Goal: Task Accomplishment & Management: Manage account settings

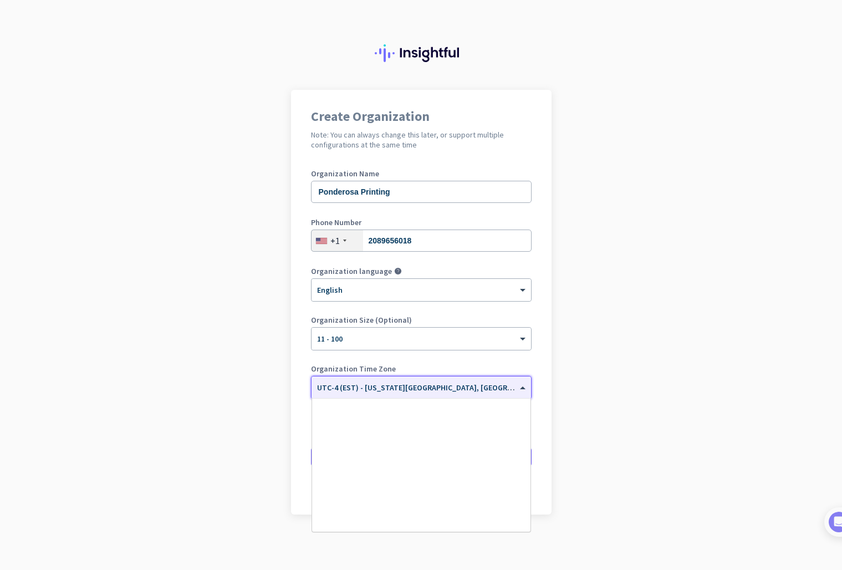
click at [382, 391] on span "UTC-4 (EST) - [US_STATE][GEOGRAPHIC_DATA], [GEOGRAPHIC_DATA], [GEOGRAPHIC_DATA]…" at bounding box center [510, 387] width 386 height 10
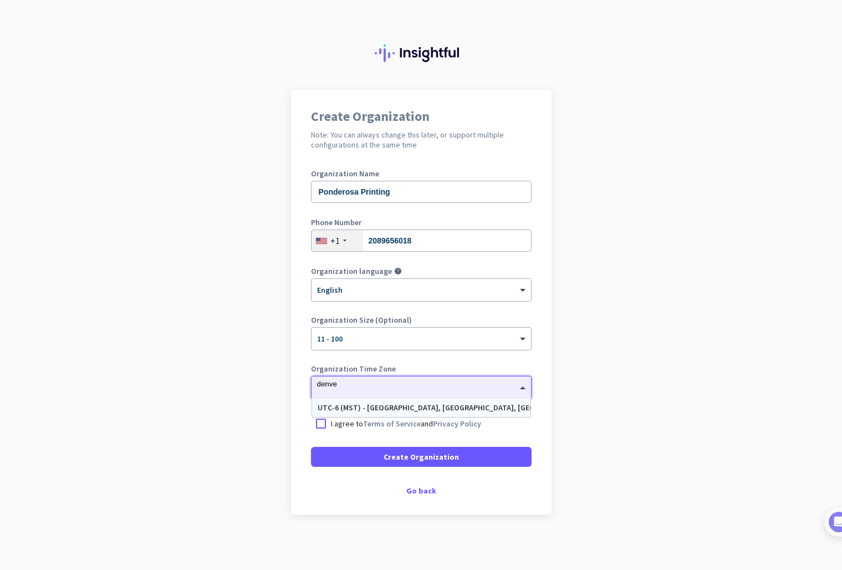
type input "[GEOGRAPHIC_DATA]"
click at [439, 409] on div "UTC-6 (MST) - [GEOGRAPHIC_DATA], [GEOGRAPHIC_DATA], [GEOGRAPHIC_DATA], [US_STAT…" at bounding box center [421, 407] width 207 height 9
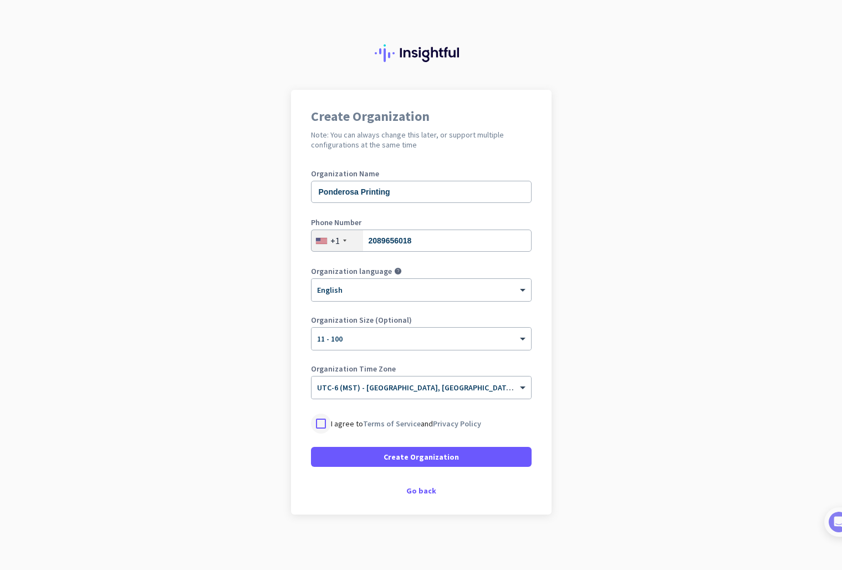
click at [321, 426] on div at bounding box center [321, 423] width 20 height 20
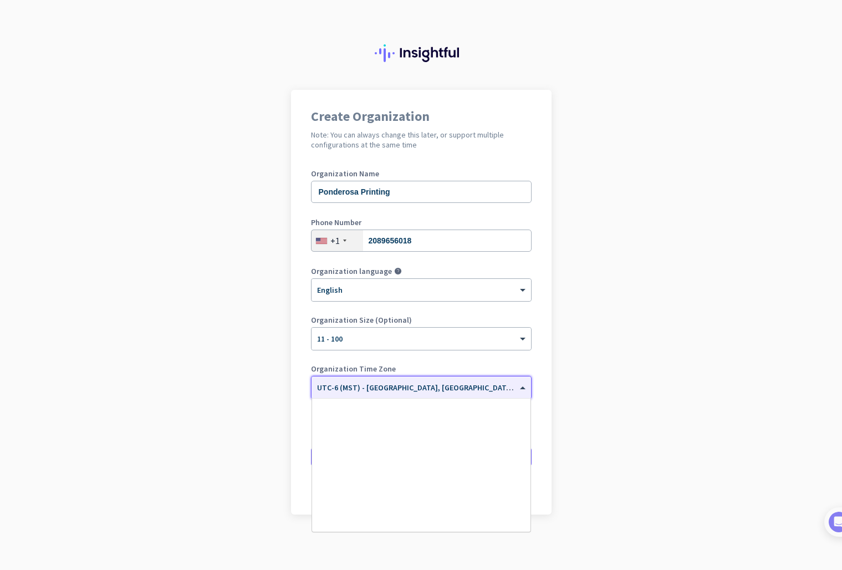
click at [394, 391] on span "UTC-6 (MST) - [GEOGRAPHIC_DATA], [GEOGRAPHIC_DATA], [GEOGRAPHIC_DATA], [US_STAT…" at bounding box center [510, 387] width 387 height 10
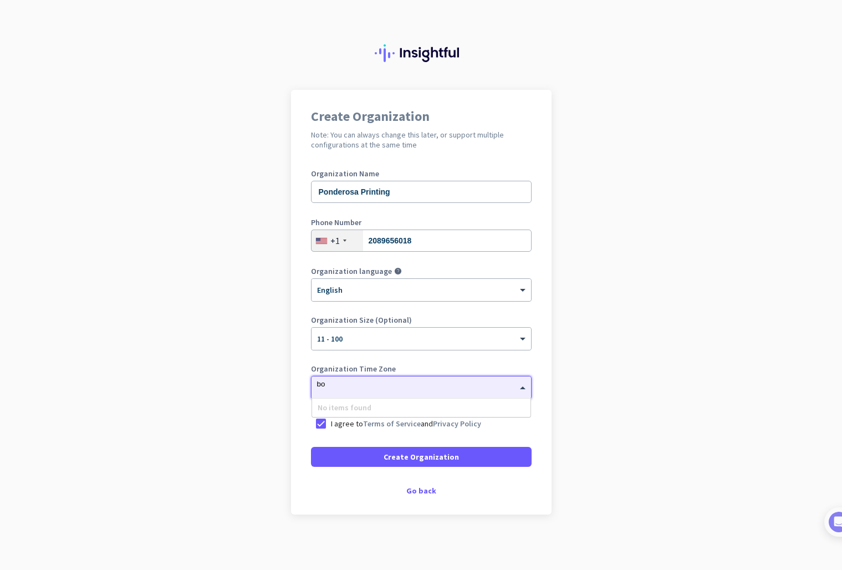
type input "b"
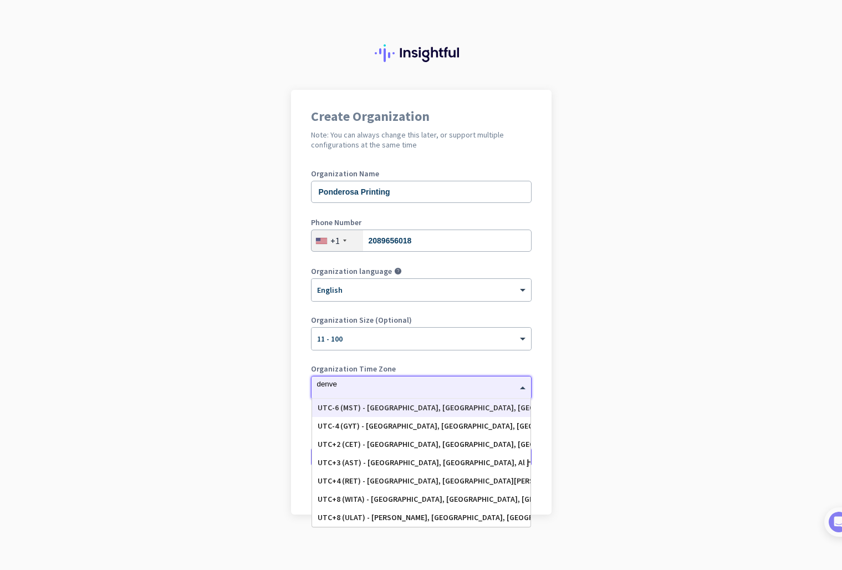
type input "[GEOGRAPHIC_DATA]"
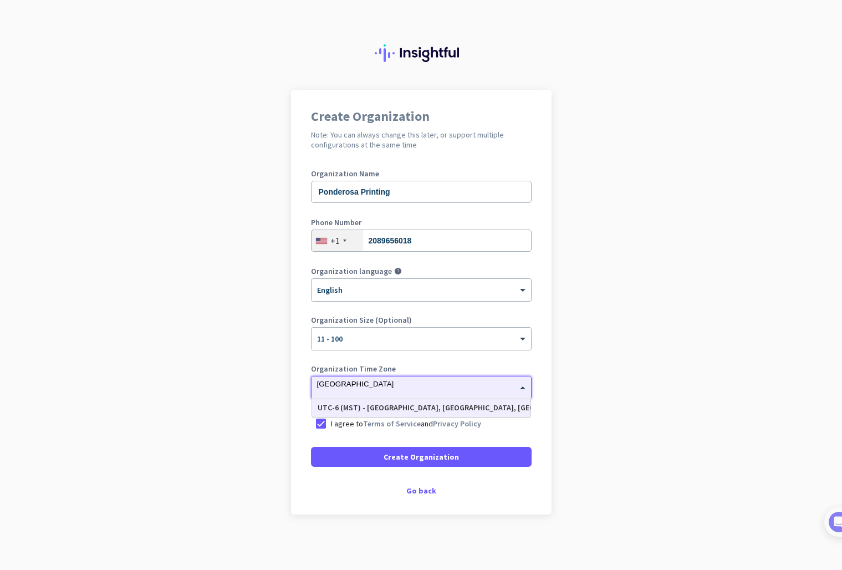
click at [392, 409] on div "UTC-6 (MST) - [GEOGRAPHIC_DATA], [GEOGRAPHIC_DATA], [GEOGRAPHIC_DATA], [US_STAT…" at bounding box center [421, 407] width 207 height 9
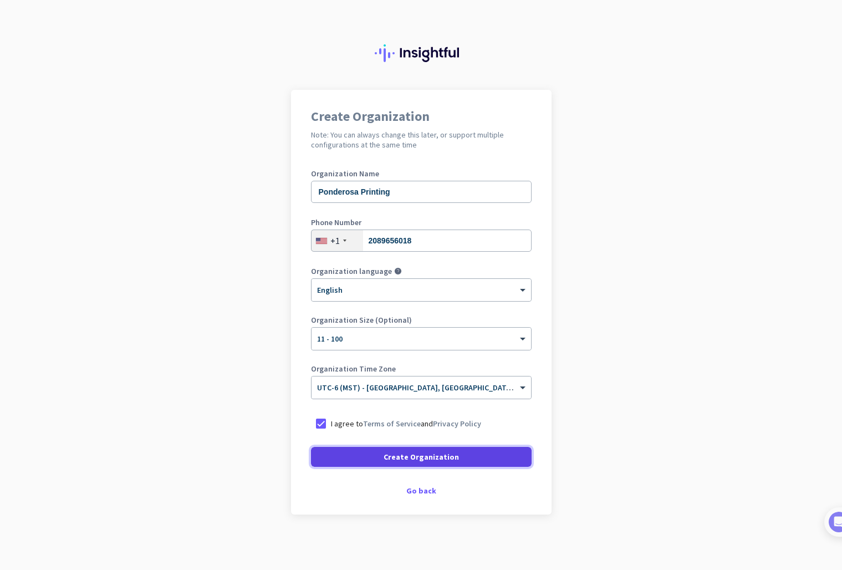
click at [411, 457] on span "Create Organization" at bounding box center [421, 456] width 75 height 11
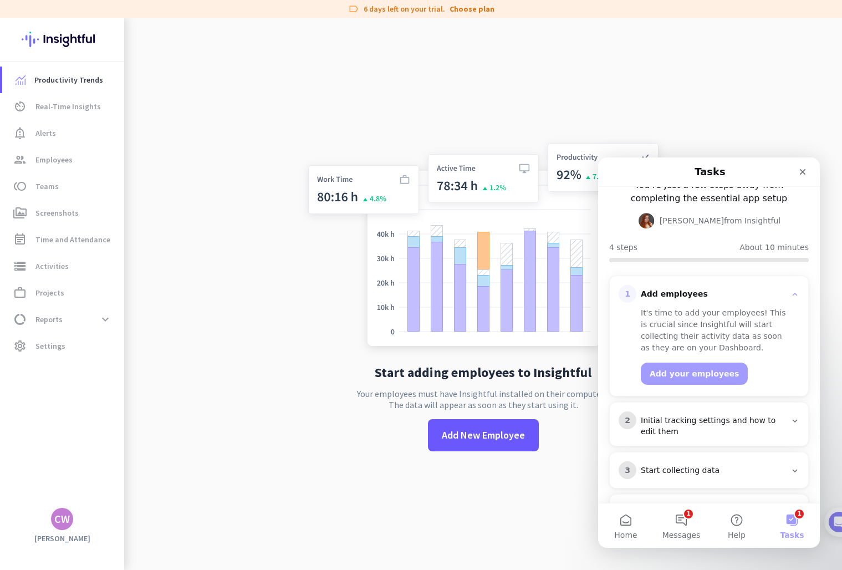
scroll to position [86, 0]
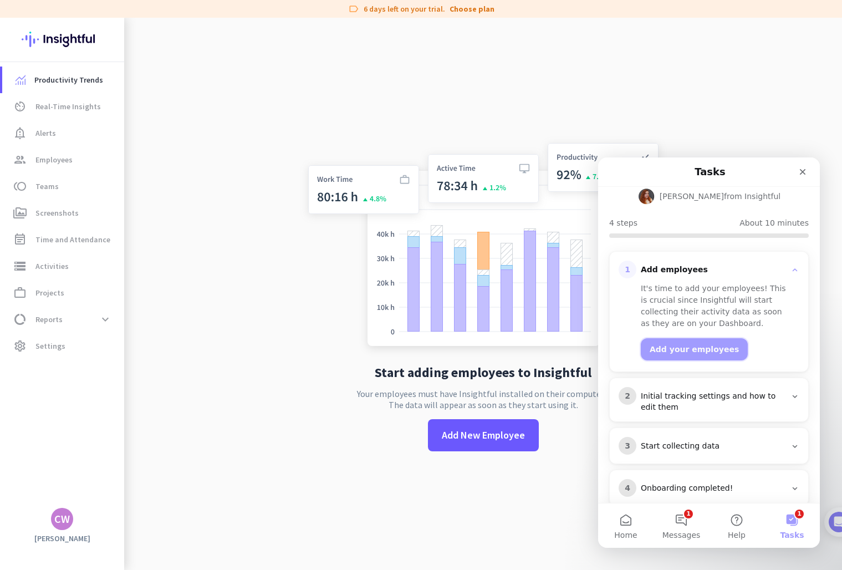
click at [697, 338] on button "Add your employees" at bounding box center [694, 349] width 107 height 22
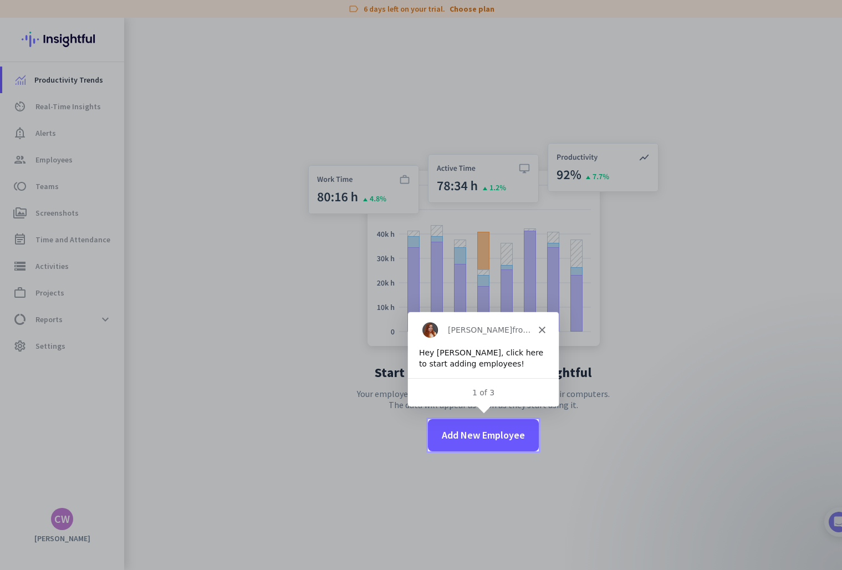
scroll to position [0, 0]
click at [487, 435] on span "Add New Employee" at bounding box center [483, 435] width 83 height 14
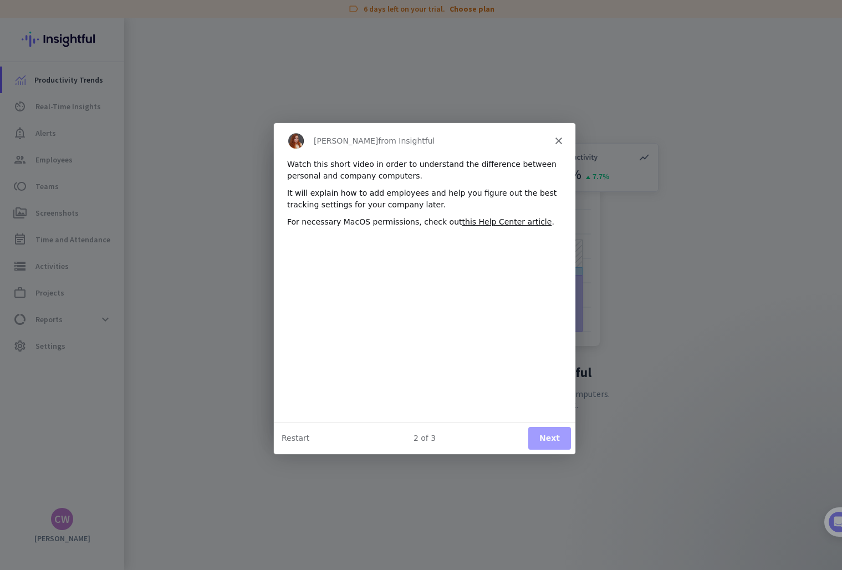
click at [558, 137] on icon "Close" at bounding box center [557, 139] width 7 height 7
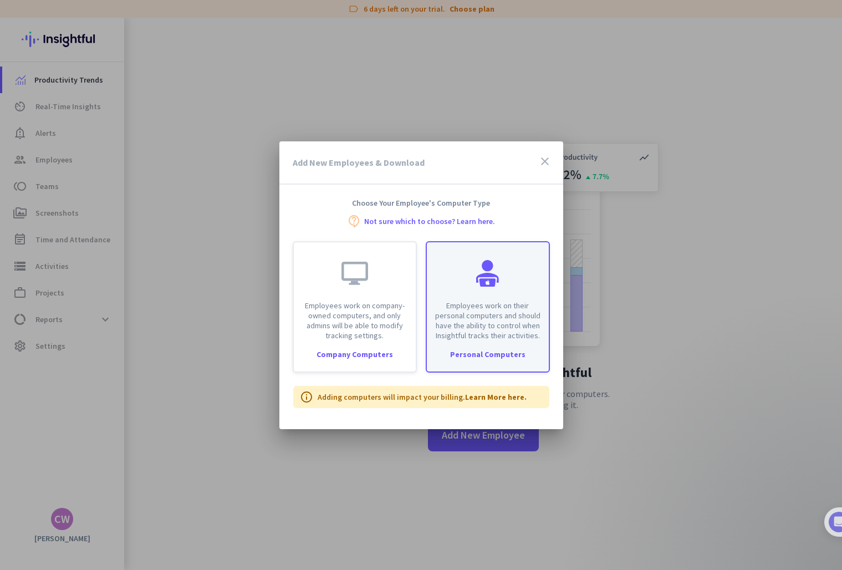
click at [482, 269] on div at bounding box center [487, 273] width 27 height 27
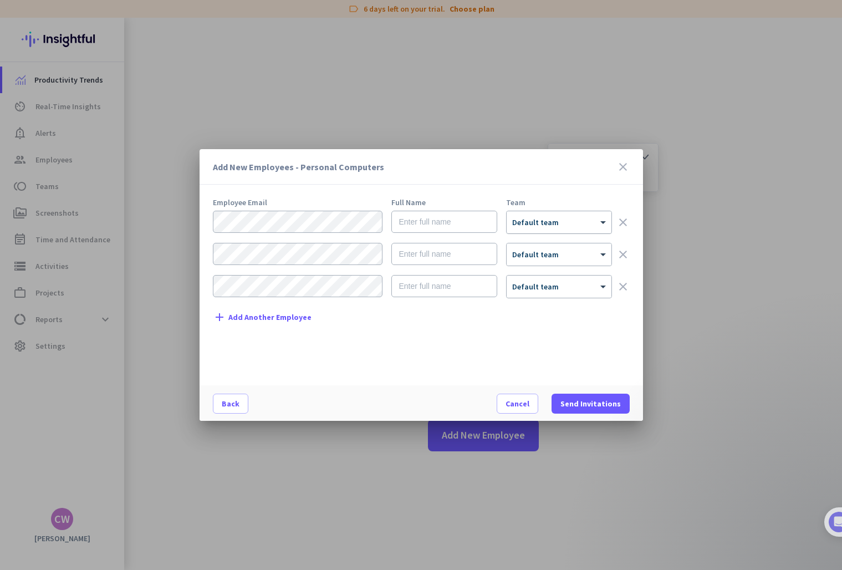
click at [553, 229] on div "× Default team" at bounding box center [559, 222] width 105 height 22
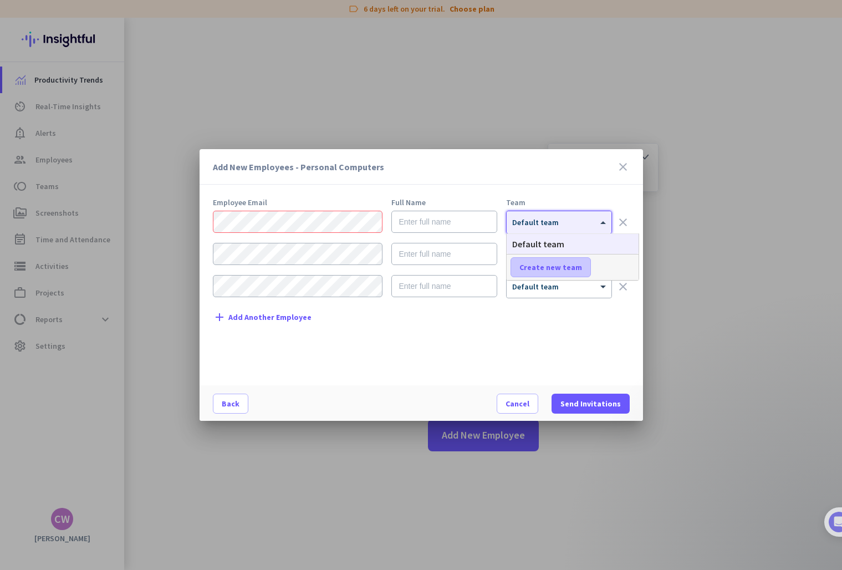
click at [557, 265] on span "Create new team" at bounding box center [550, 267] width 63 height 11
click at [564, 265] on input "text" at bounding box center [551, 267] width 82 height 20
type input "Admin Team"
click at [610, 267] on span "Save" at bounding box center [616, 267] width 17 height 10
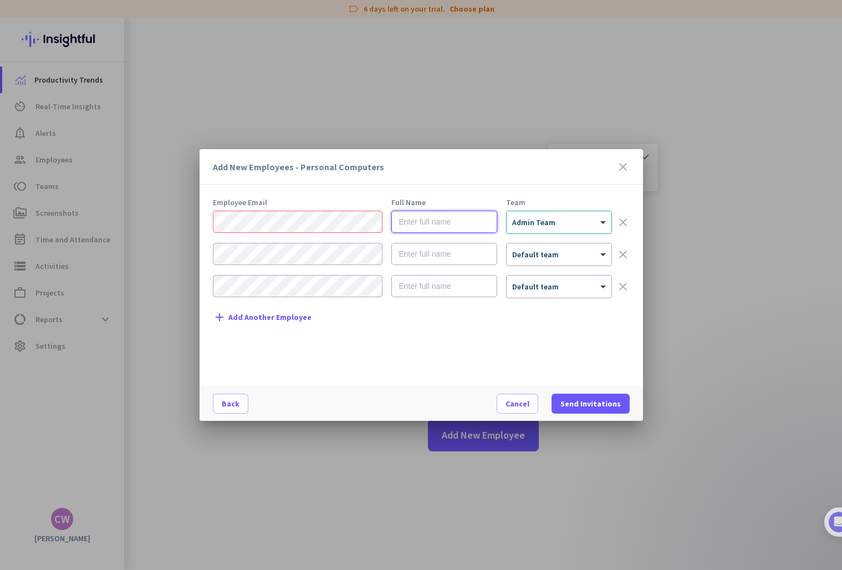
click at [426, 212] on input "text" at bounding box center [444, 222] width 106 height 22
type input "[PERSON_NAME]"
click at [620, 255] on icon "clear" at bounding box center [622, 254] width 13 height 13
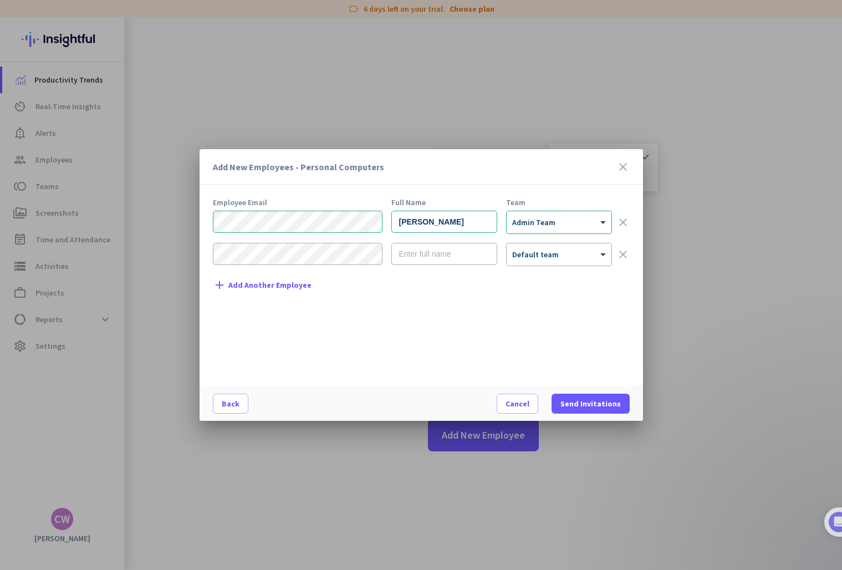
click at [623, 254] on icon "clear" at bounding box center [622, 254] width 13 height 13
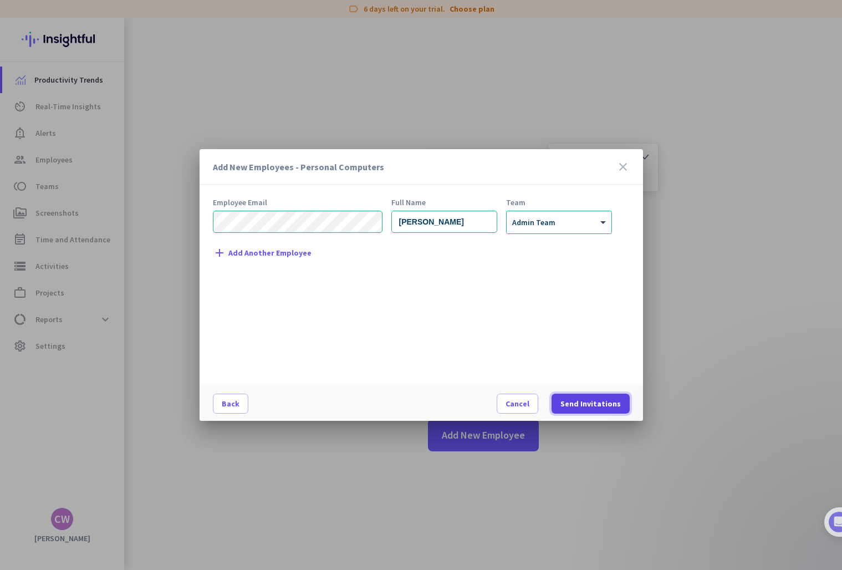
click at [597, 399] on span "Send Invitations" at bounding box center [590, 403] width 60 height 11
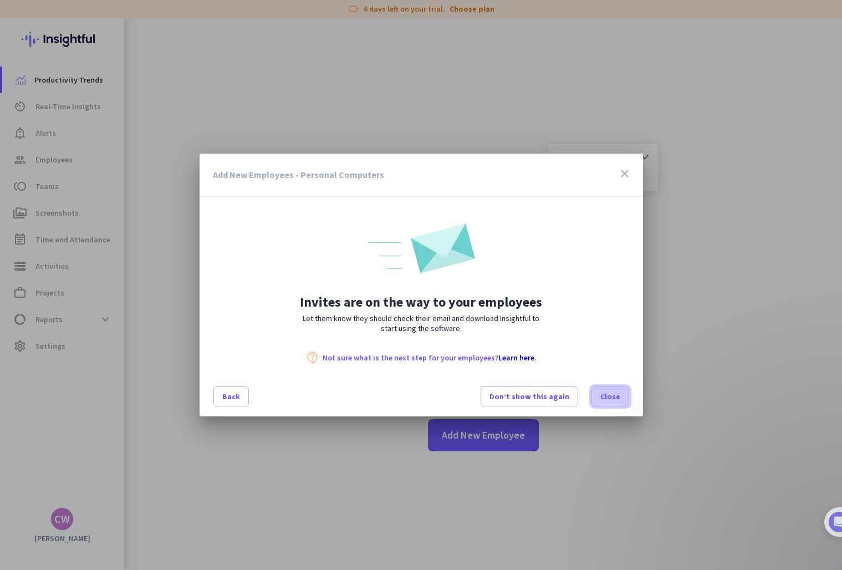
click at [605, 402] on span at bounding box center [610, 396] width 37 height 27
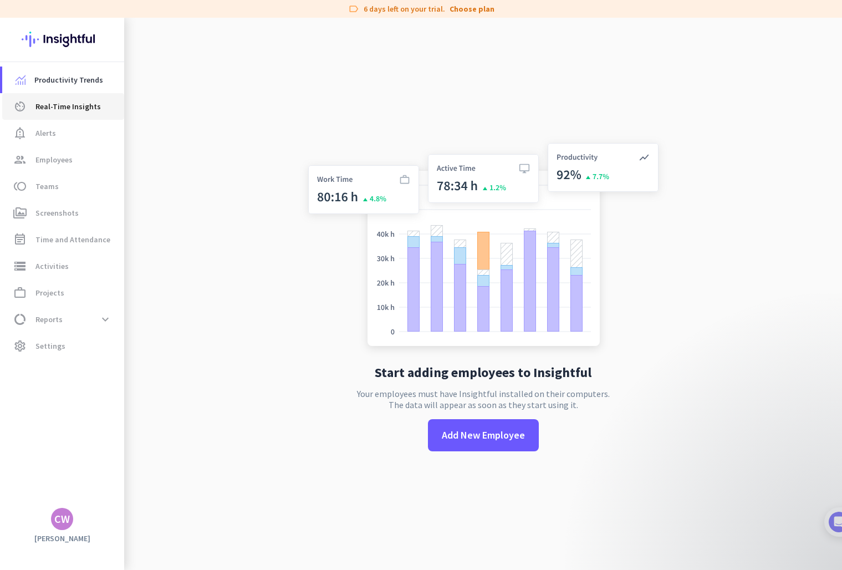
click at [76, 96] on link "av_timer Real-Time Insights" at bounding box center [63, 106] width 122 height 27
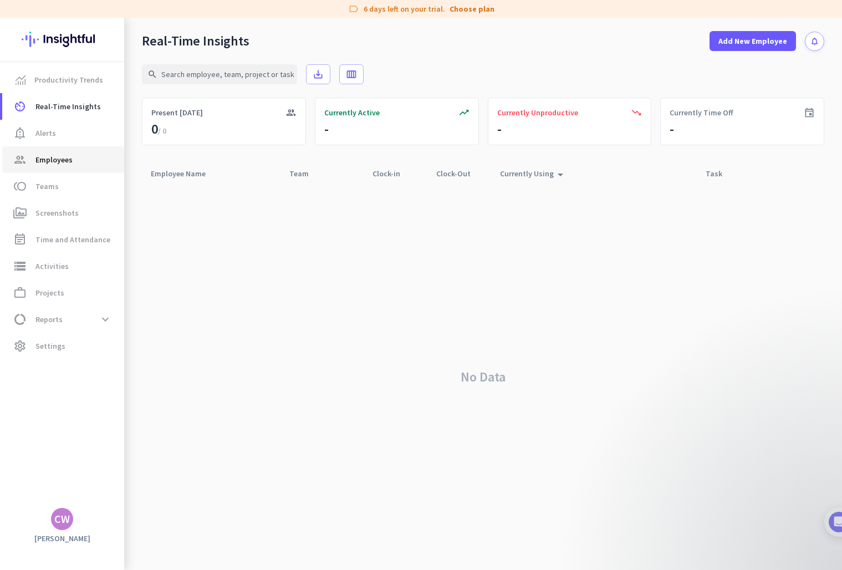
click at [51, 155] on span "Employees" at bounding box center [53, 159] width 37 height 13
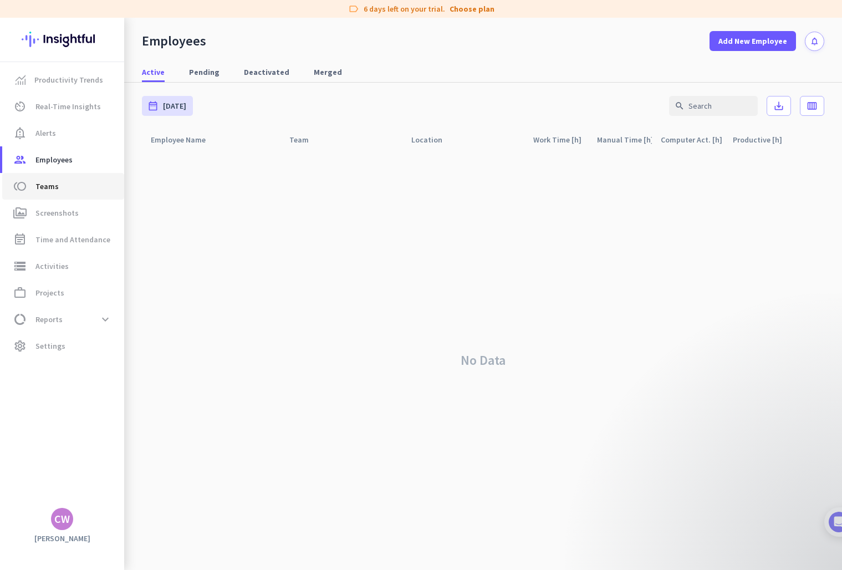
click at [64, 193] on link "toll Teams" at bounding box center [63, 186] width 122 height 27
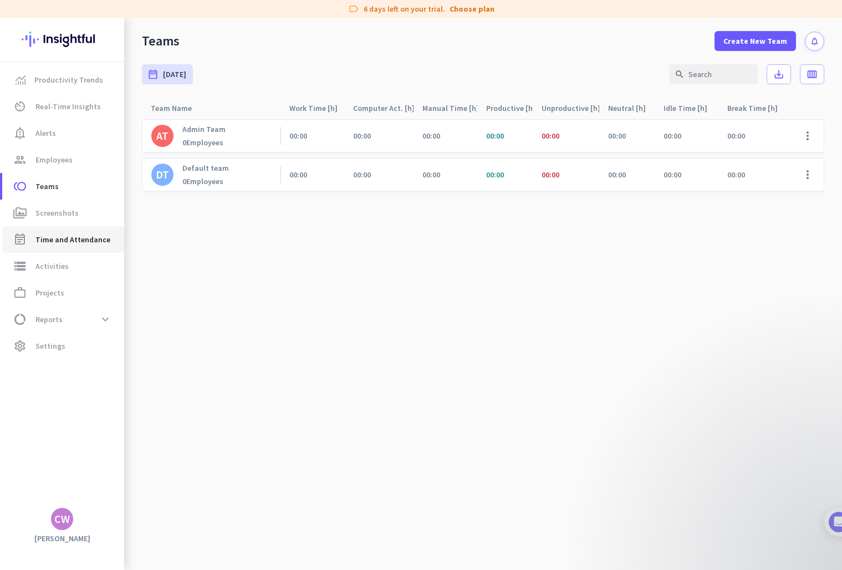
click at [72, 234] on span "Time and Attendance" at bounding box center [72, 239] width 75 height 13
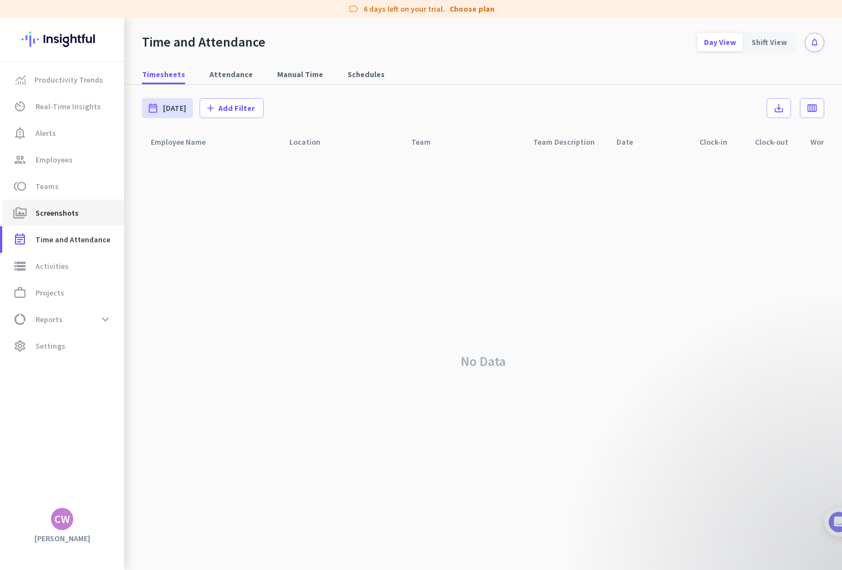
click at [55, 201] on link "perm_media Screenshots" at bounding box center [63, 213] width 122 height 27
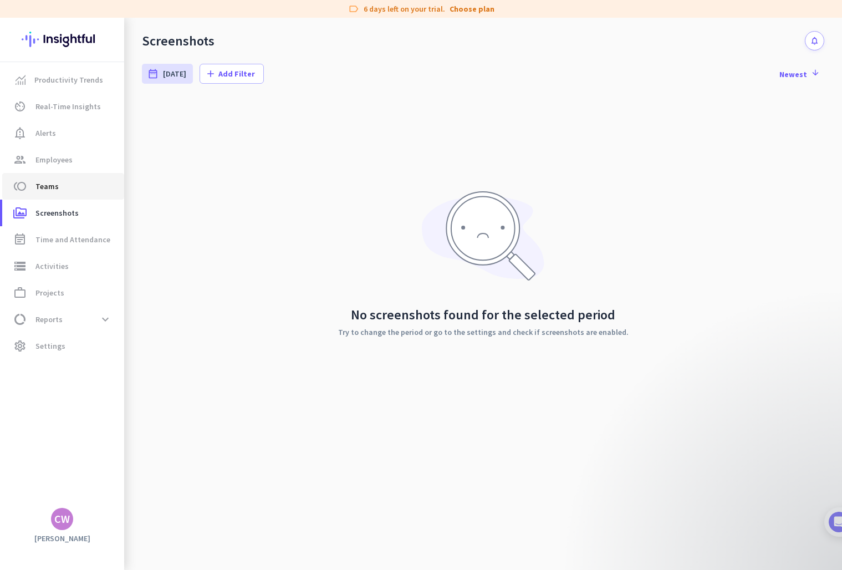
click at [52, 191] on span "Teams" at bounding box center [46, 186] width 23 height 13
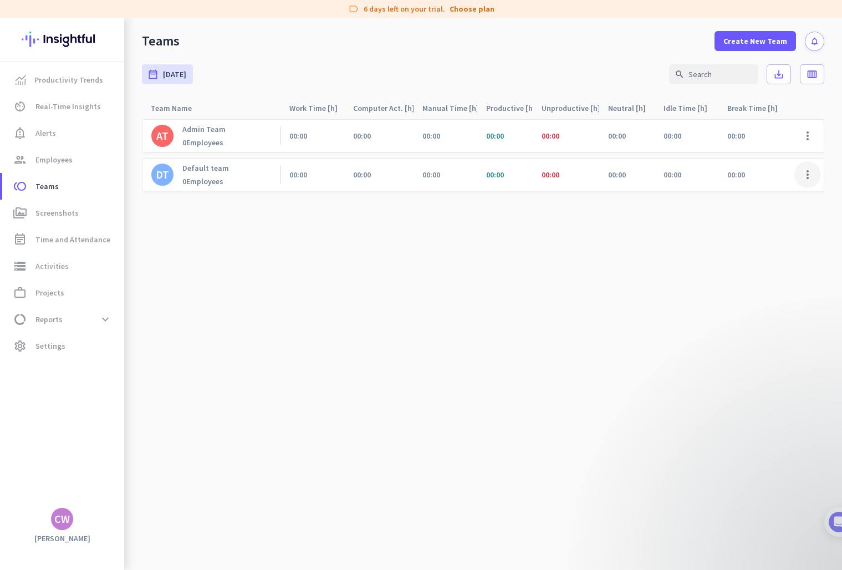
click at [808, 172] on span at bounding box center [807, 174] width 27 height 27
click at [351, 264] on div at bounding box center [421, 285] width 842 height 570
click at [57, 348] on span "Settings" at bounding box center [50, 345] width 30 height 13
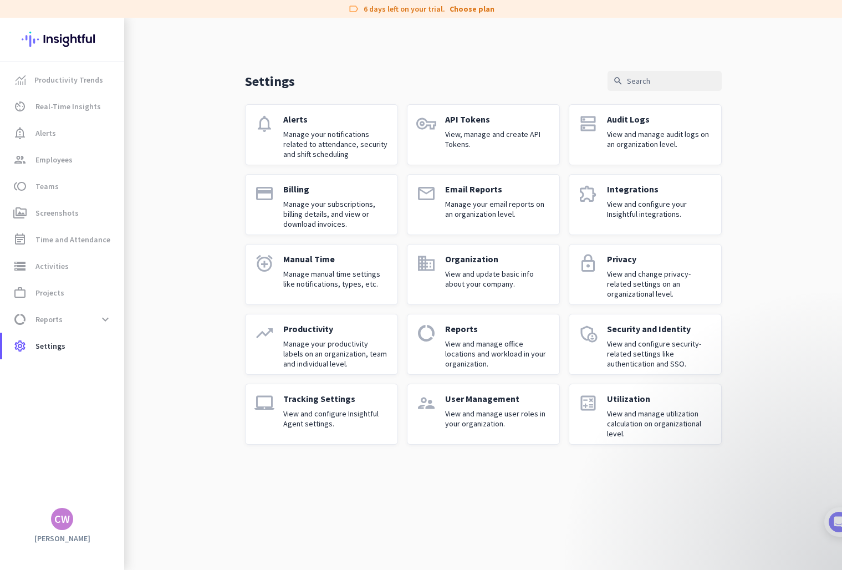
click at [421, 196] on icon "email" at bounding box center [426, 193] width 20 height 20
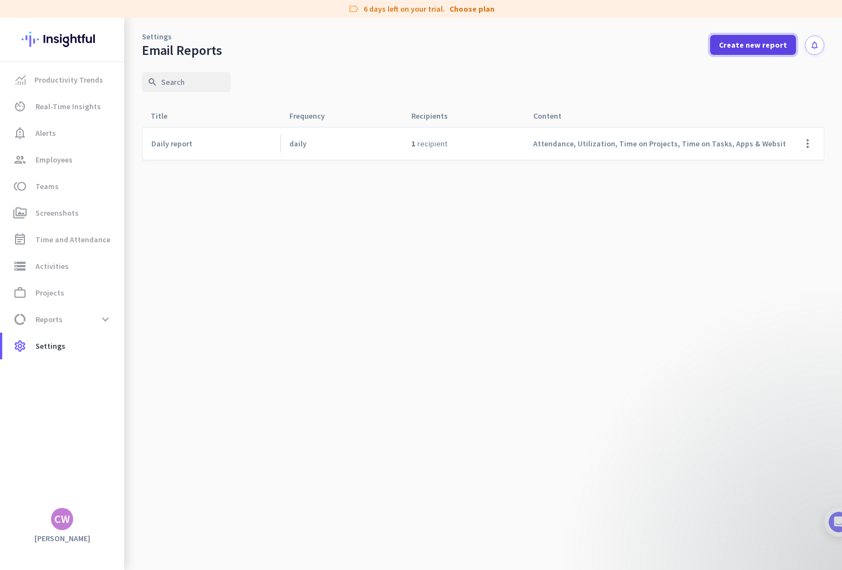
click at [760, 42] on span "Create new report" at bounding box center [753, 44] width 68 height 11
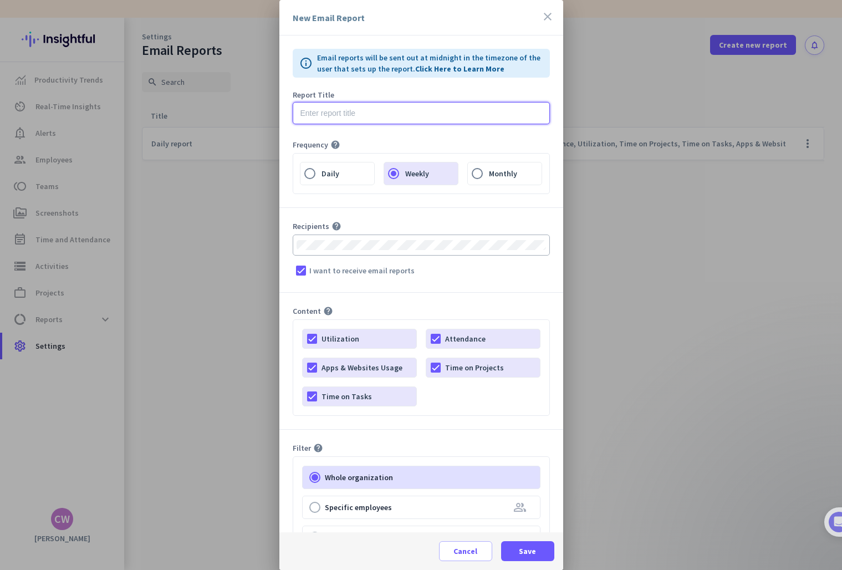
click at [365, 114] on input "text" at bounding box center [421, 113] width 257 height 22
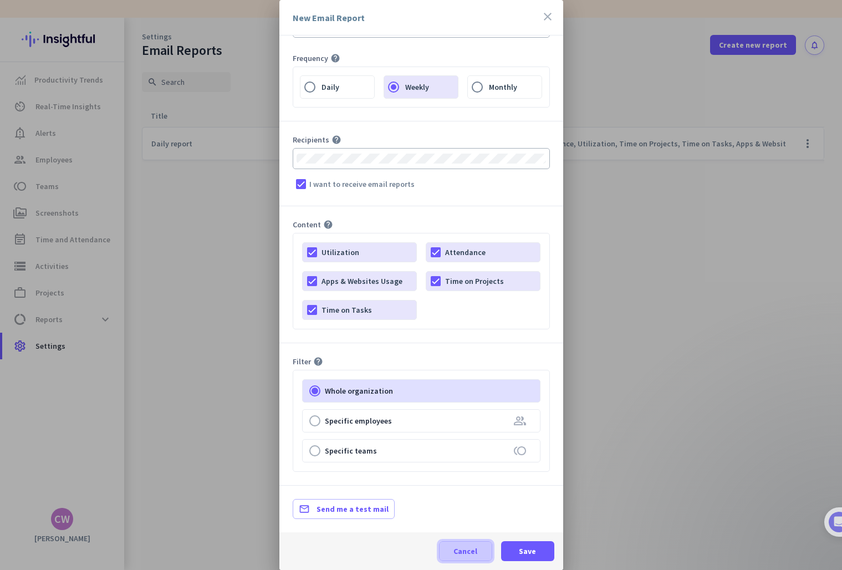
click at [463, 553] on span "Cancel" at bounding box center [465, 550] width 24 height 11
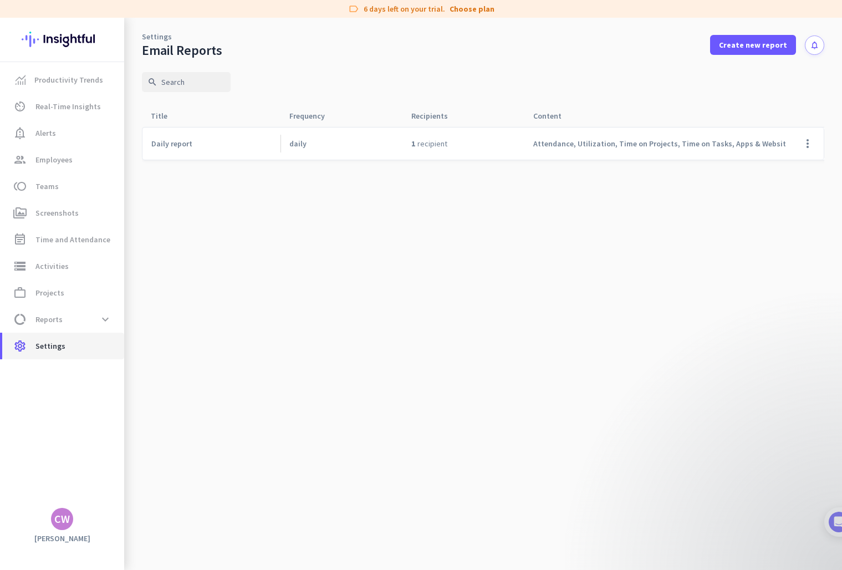
click at [71, 349] on span "settings Settings" at bounding box center [63, 345] width 104 height 13
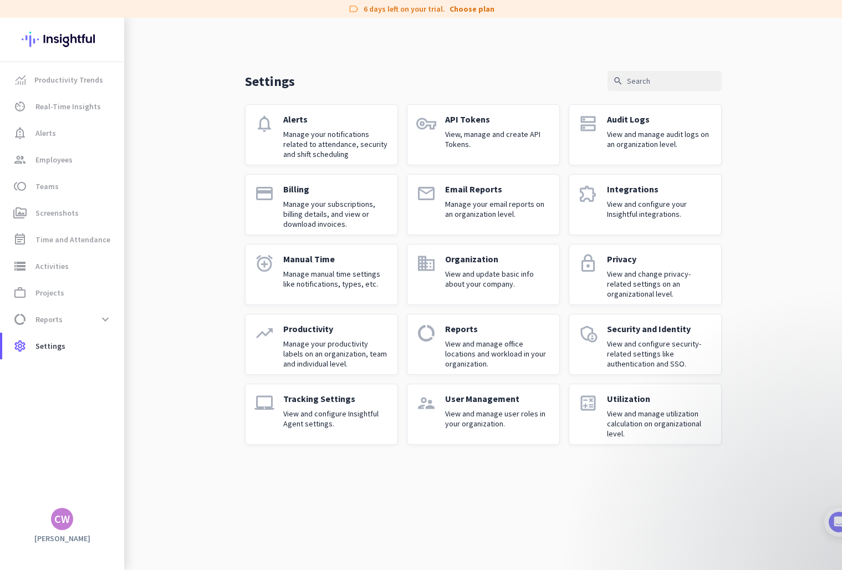
click at [639, 196] on div "Integrations View and configure your Insightful integrations." at bounding box center [659, 204] width 105 height 42
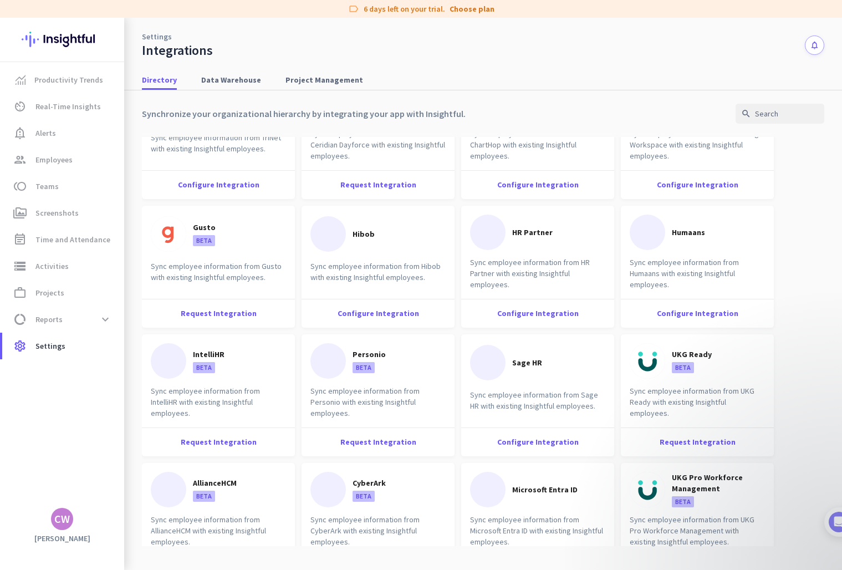
scroll to position [1220, 0]
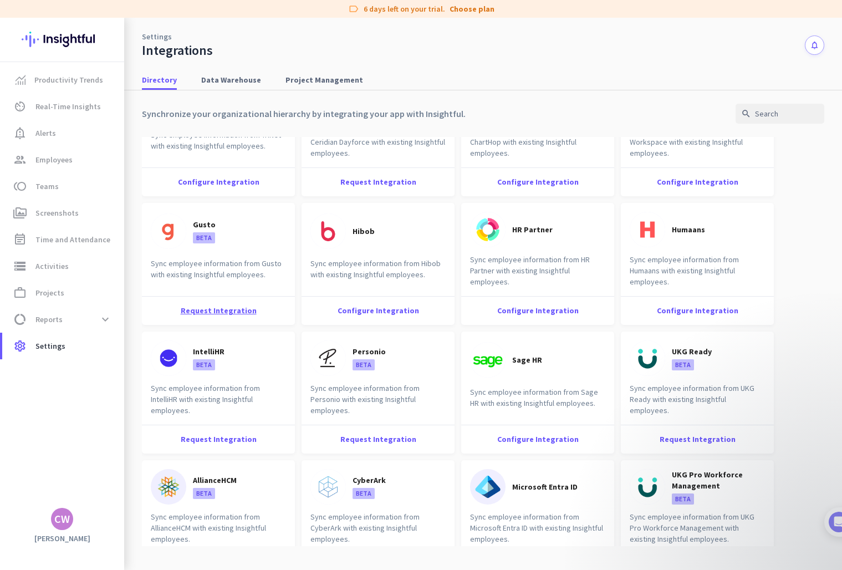
click at [237, 308] on div "Request Integration" at bounding box center [218, 310] width 153 height 29
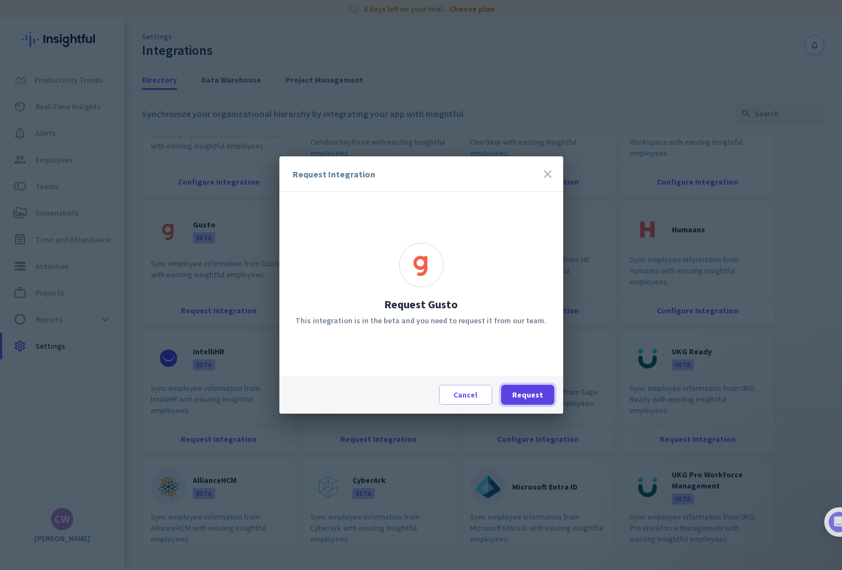
click at [534, 391] on span "Request" at bounding box center [527, 394] width 31 height 11
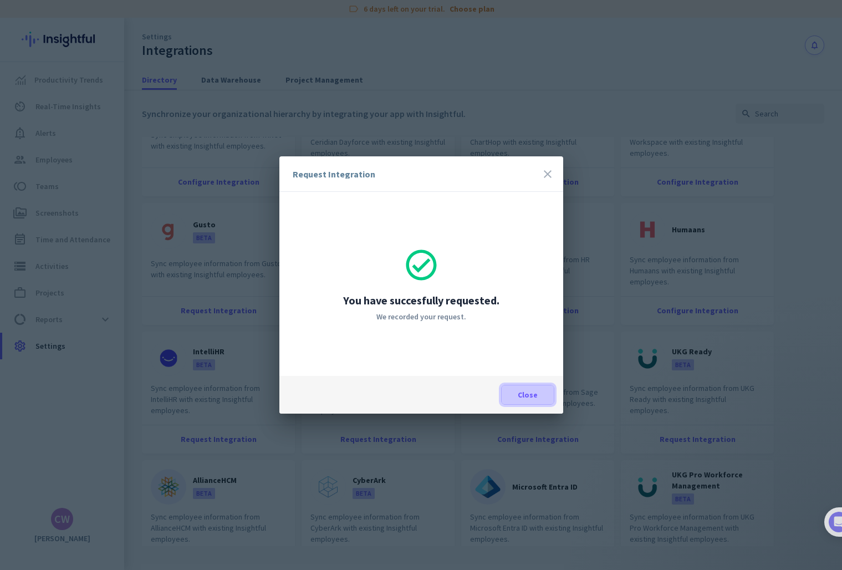
click at [520, 399] on span "Close" at bounding box center [528, 394] width 20 height 11
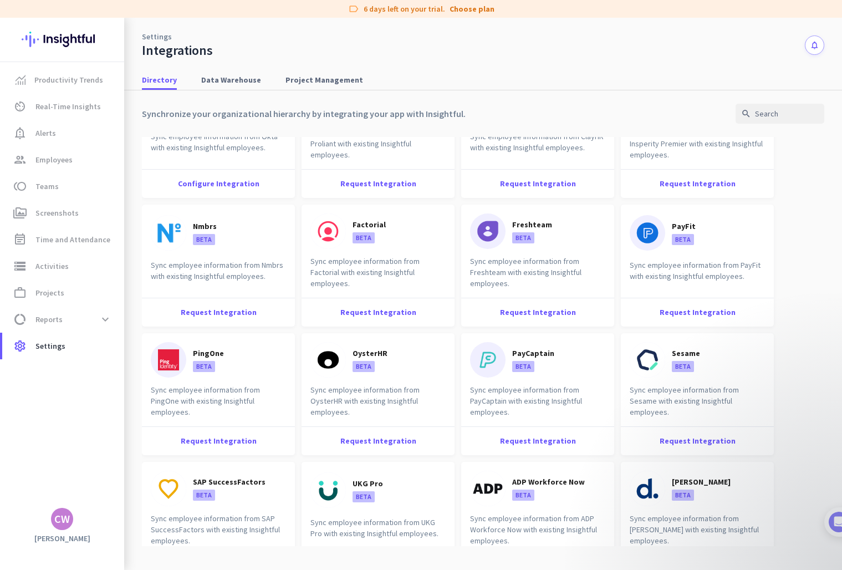
scroll to position [0, 0]
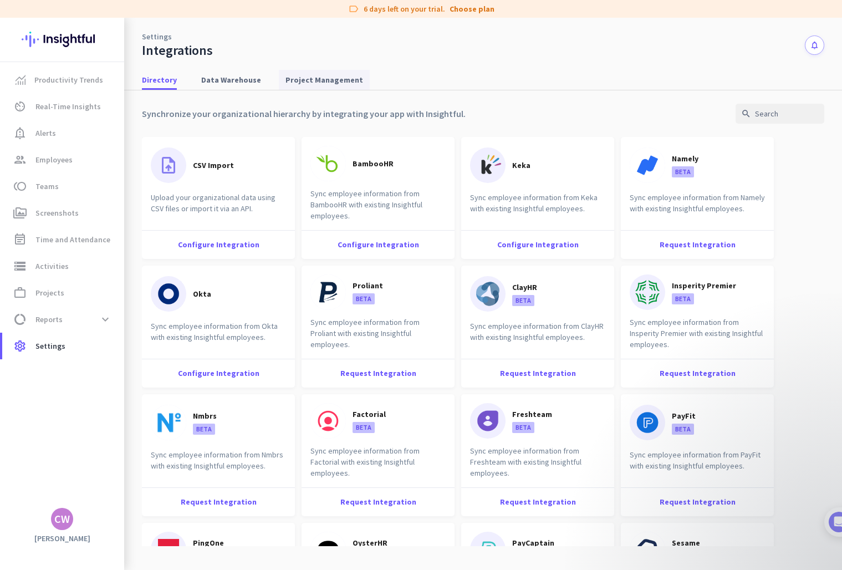
click at [313, 80] on span "Project Management" at bounding box center [324, 79] width 78 height 11
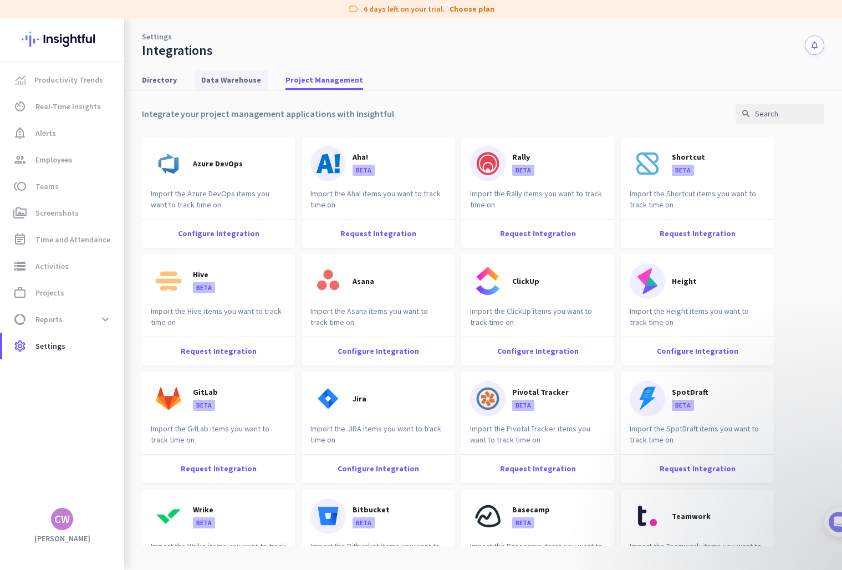
click at [226, 77] on span "Data Warehouse" at bounding box center [231, 79] width 60 height 11
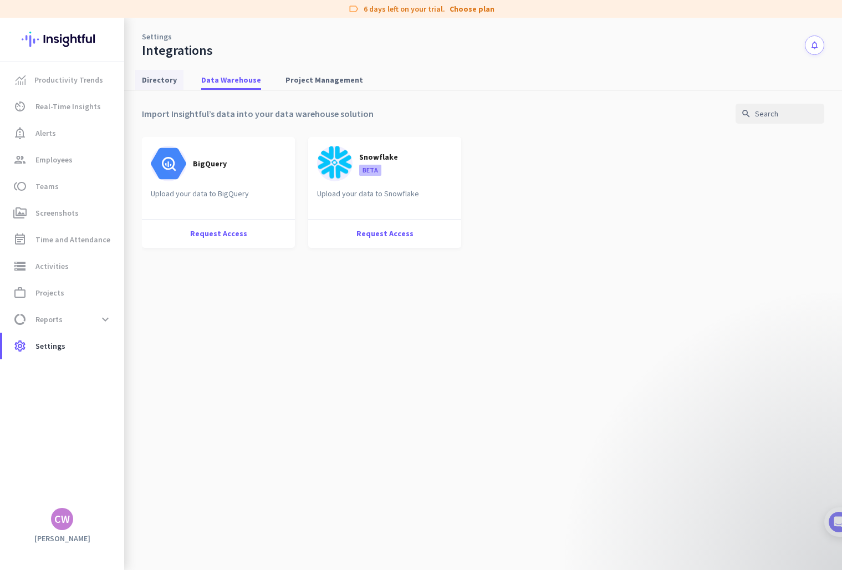
click at [159, 73] on span "Directory" at bounding box center [159, 80] width 35 height 20
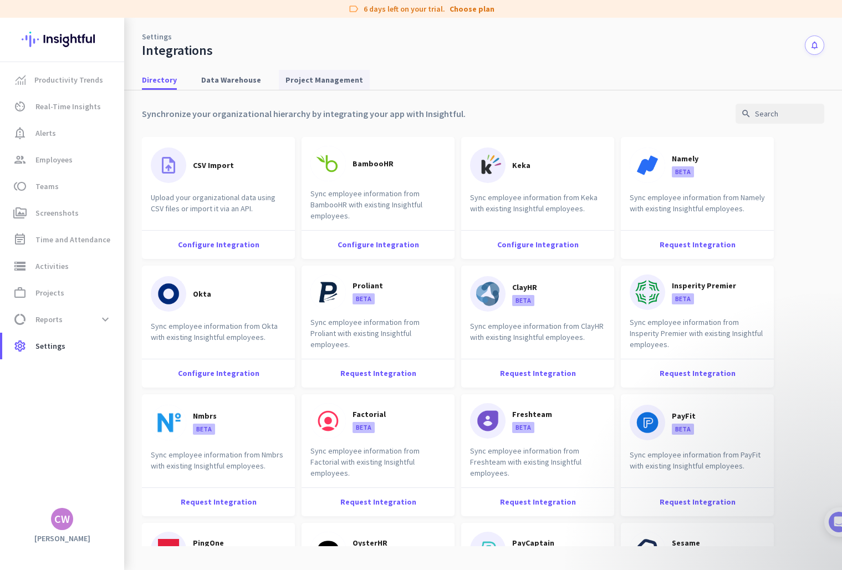
click at [315, 75] on span "Project Management" at bounding box center [324, 79] width 78 height 11
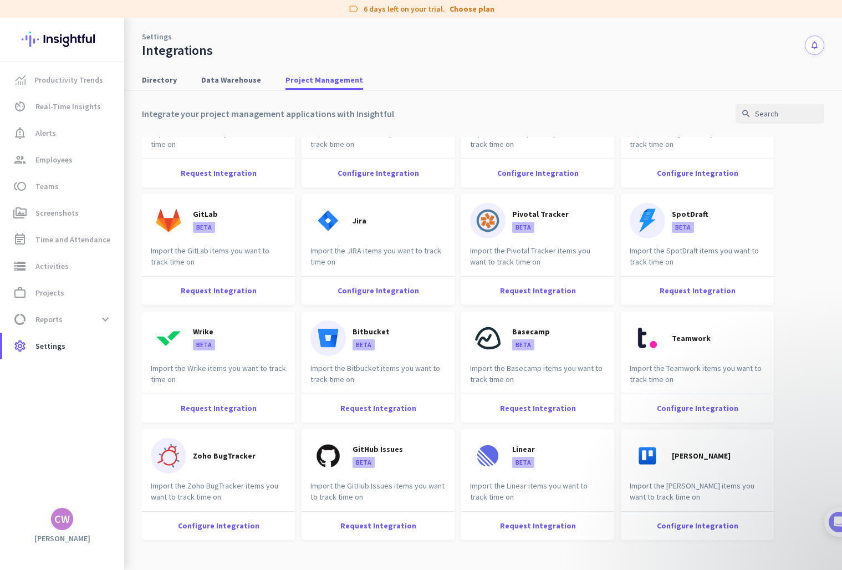
scroll to position [176, 0]
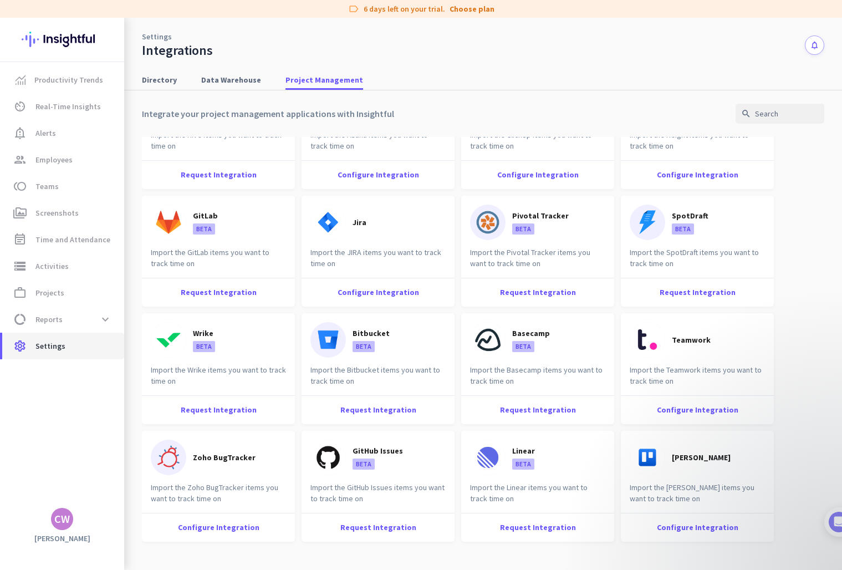
click at [48, 341] on span "Settings" at bounding box center [50, 345] width 30 height 13
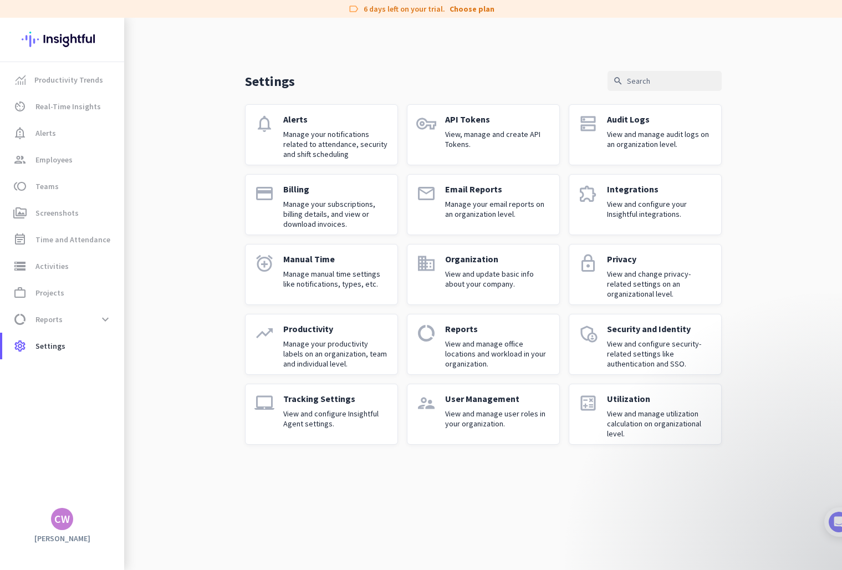
click at [330, 144] on p "Manage your notifications related to attendance, security and shift scheduling" at bounding box center [335, 144] width 105 height 30
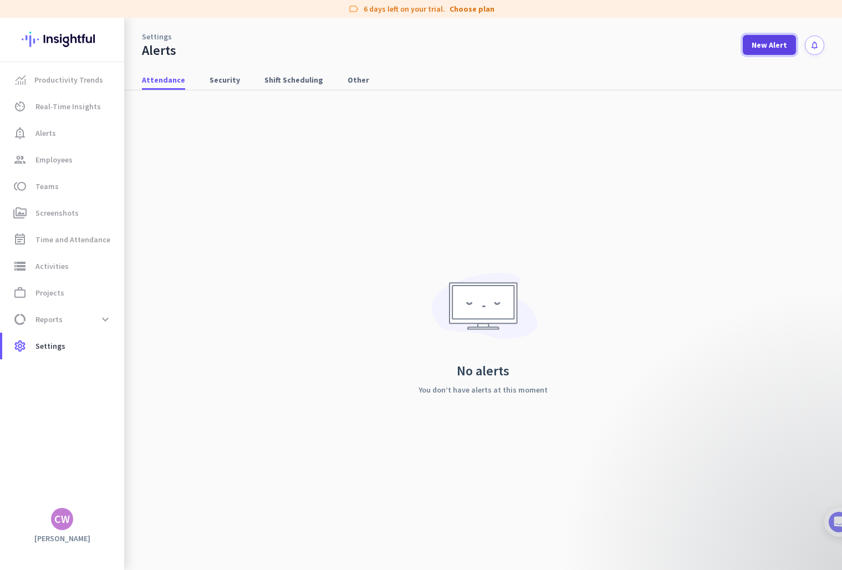
click at [768, 41] on span "New Alert" at bounding box center [769, 44] width 35 height 11
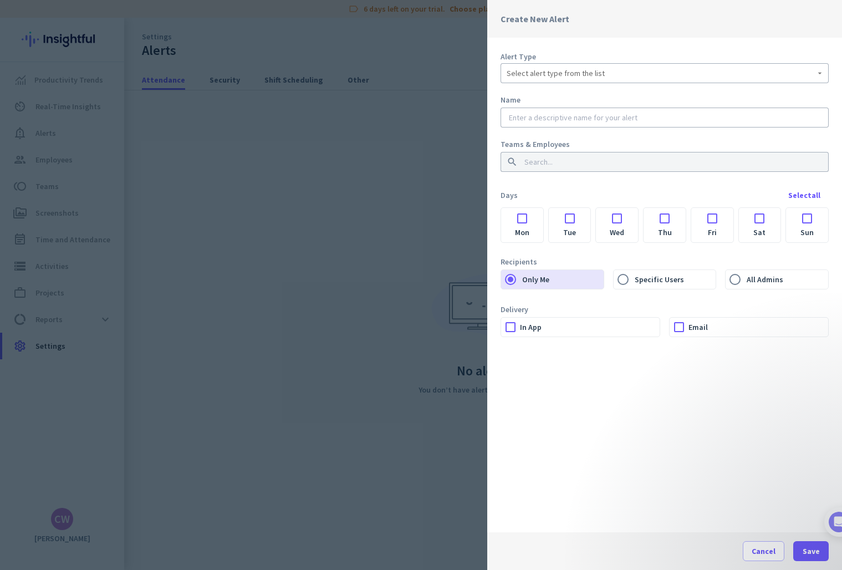
click at [561, 74] on span "Select alert type from the list" at bounding box center [556, 73] width 98 height 11
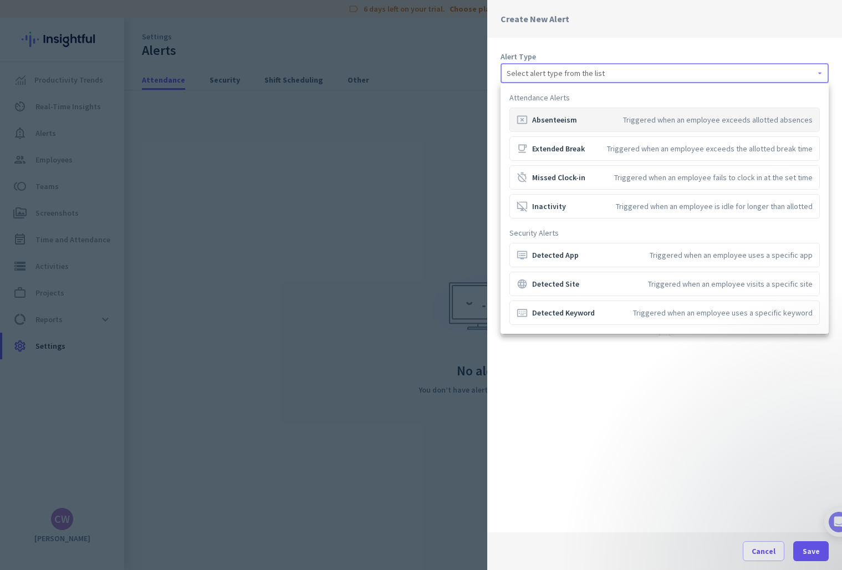
click at [740, 510] on div at bounding box center [421, 285] width 842 height 570
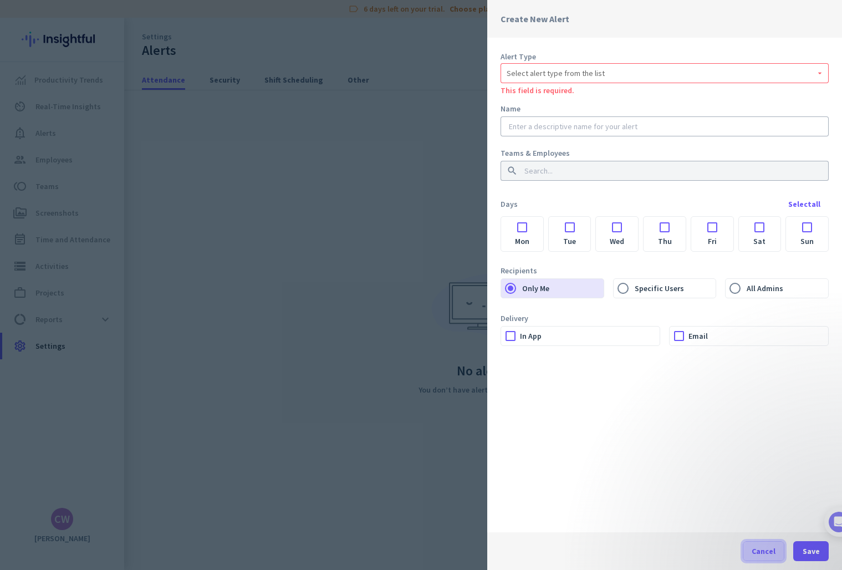
click at [760, 556] on span at bounding box center [763, 551] width 40 height 27
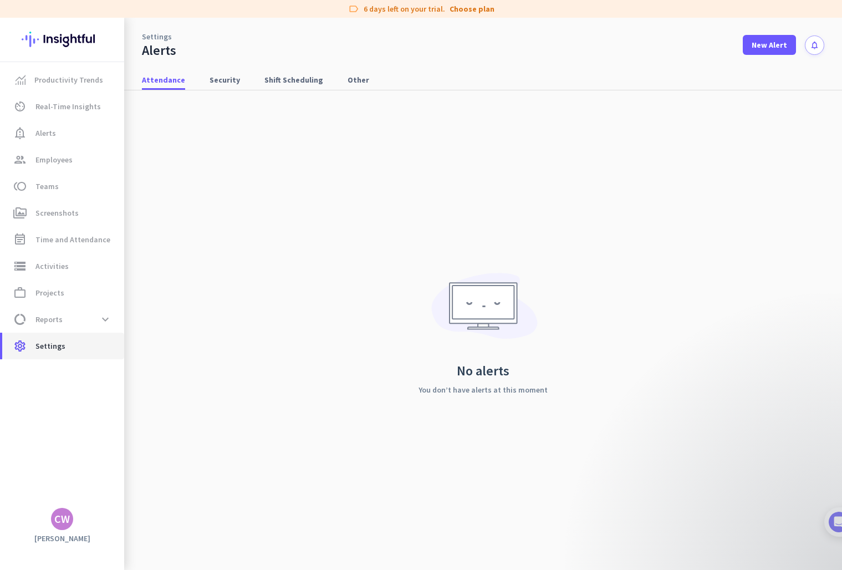
click at [45, 350] on span "Settings" at bounding box center [50, 345] width 30 height 13
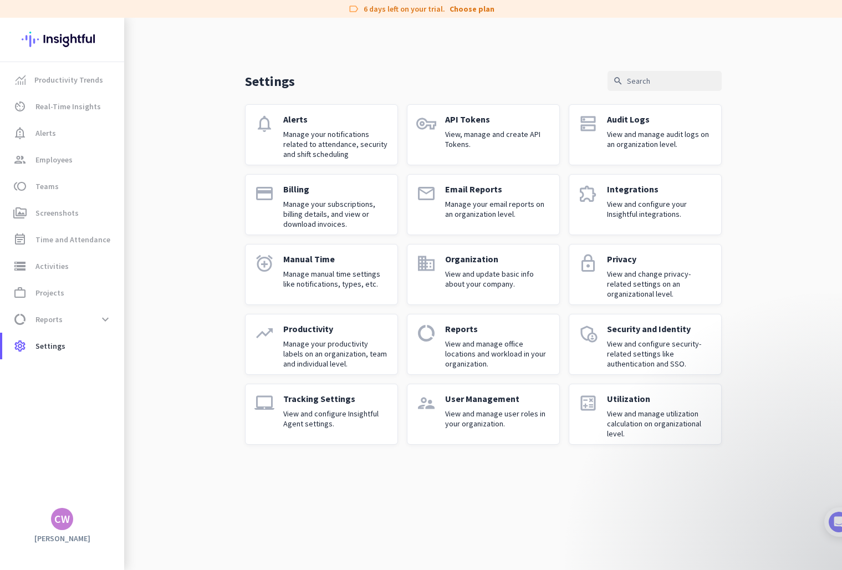
click at [445, 206] on p "Manage your email reports on an organization level." at bounding box center [497, 209] width 105 height 20
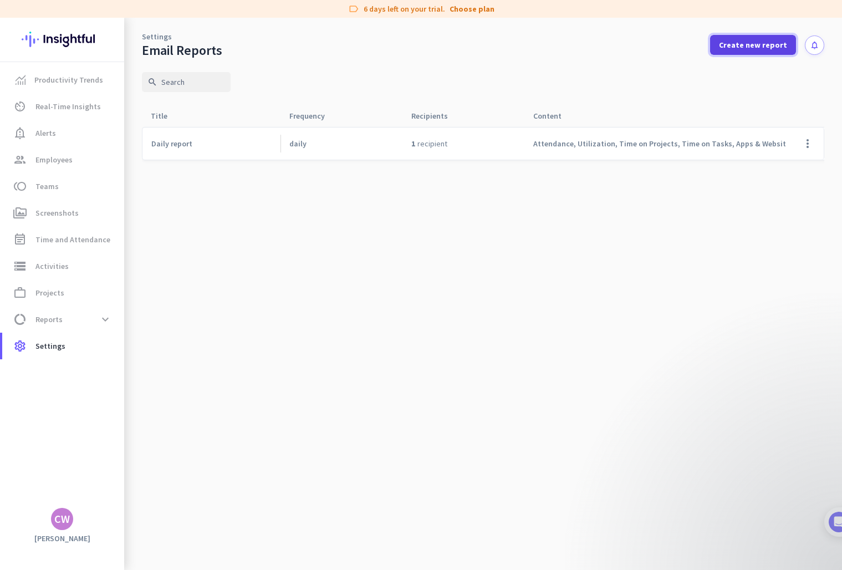
click at [743, 47] on span "Create new report" at bounding box center [753, 44] width 68 height 11
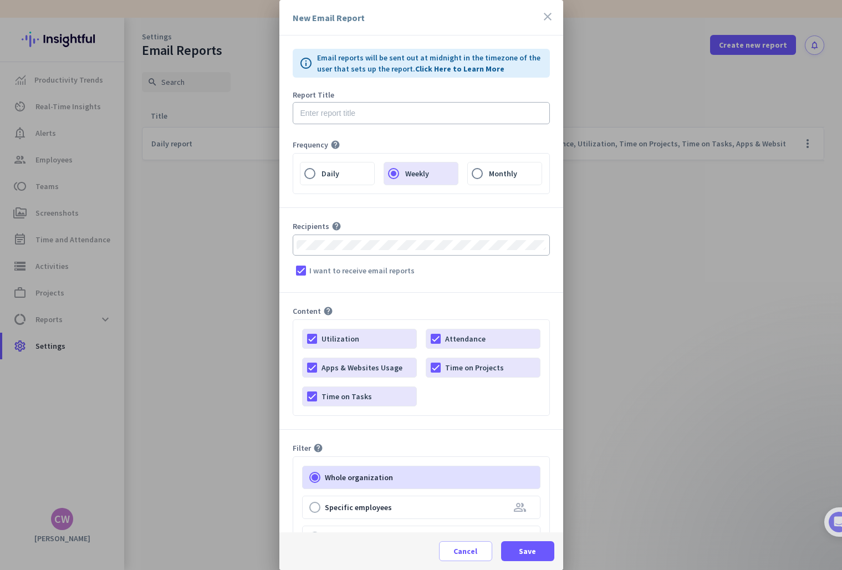
click at [349, 237] on div at bounding box center [421, 244] width 257 height 21
click at [357, 108] on input "text" at bounding box center [421, 113] width 257 height 22
click at [346, 118] on input "text" at bounding box center [421, 113] width 257 height 22
type input "Weekly Overseas Staff Report"
click at [334, 234] on div at bounding box center [421, 244] width 257 height 21
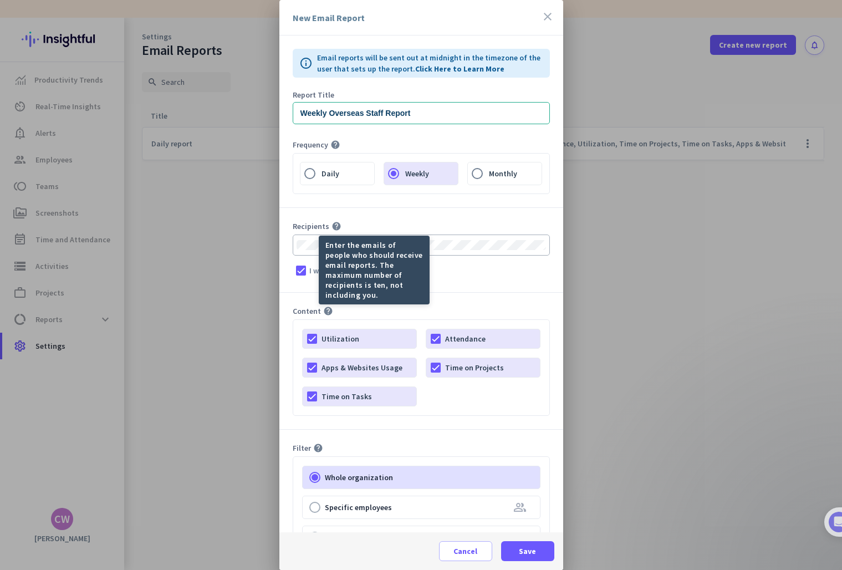
click at [298, 242] on mat-tooltip-component "Enter the emails of people who should receive email reports. The maximum number…" at bounding box center [334, 270] width 111 height 69
click at [314, 247] on mat-tooltip-component "Enter the emails of people who should receive email reports. The maximum number…" at bounding box center [334, 270] width 111 height 69
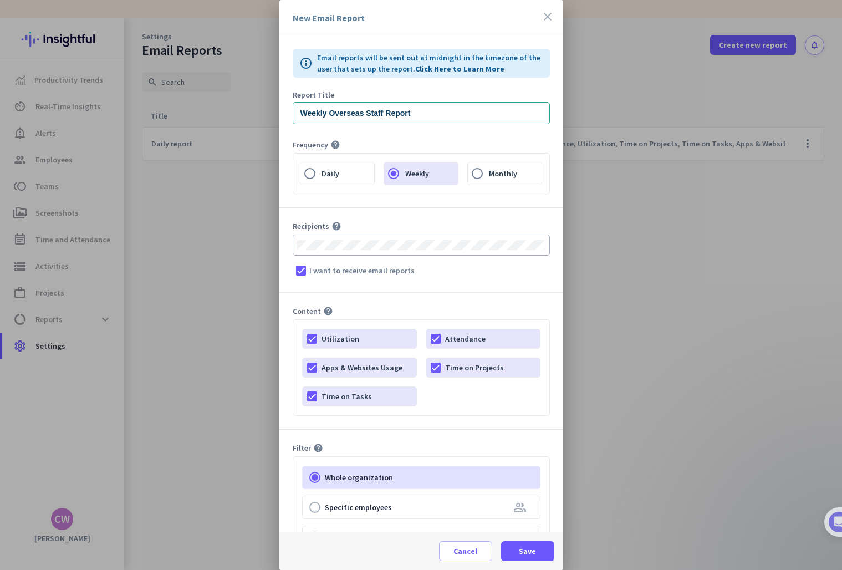
scroll to position [86, 0]
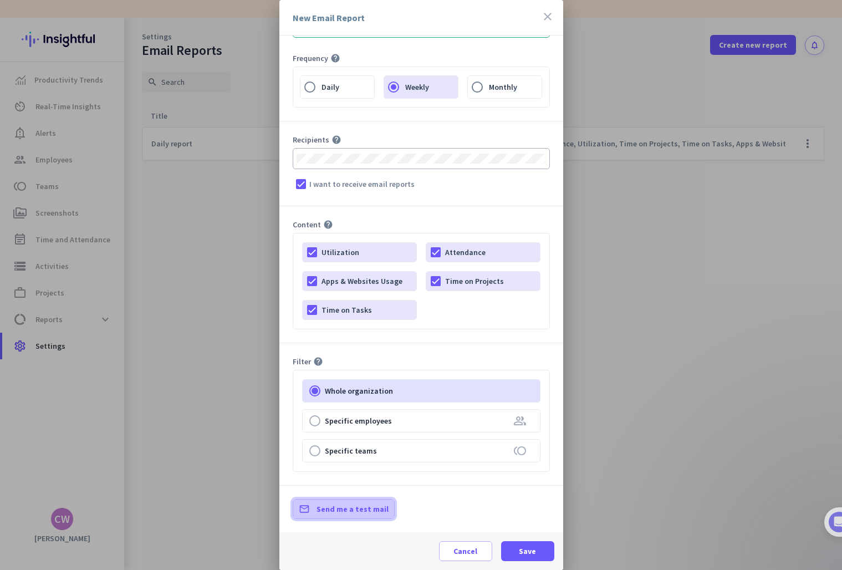
click at [328, 513] on span "Send me a test mail" at bounding box center [352, 508] width 72 height 11
click at [529, 550] on span "Save" at bounding box center [527, 550] width 17 height 11
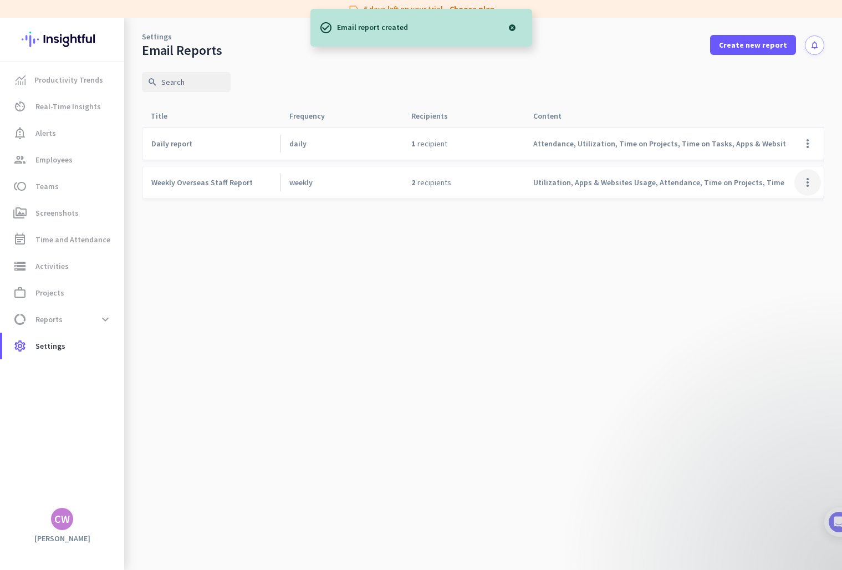
click at [809, 181] on span at bounding box center [807, 182] width 27 height 27
click at [792, 207] on span "Edit" at bounding box center [785, 205] width 53 height 11
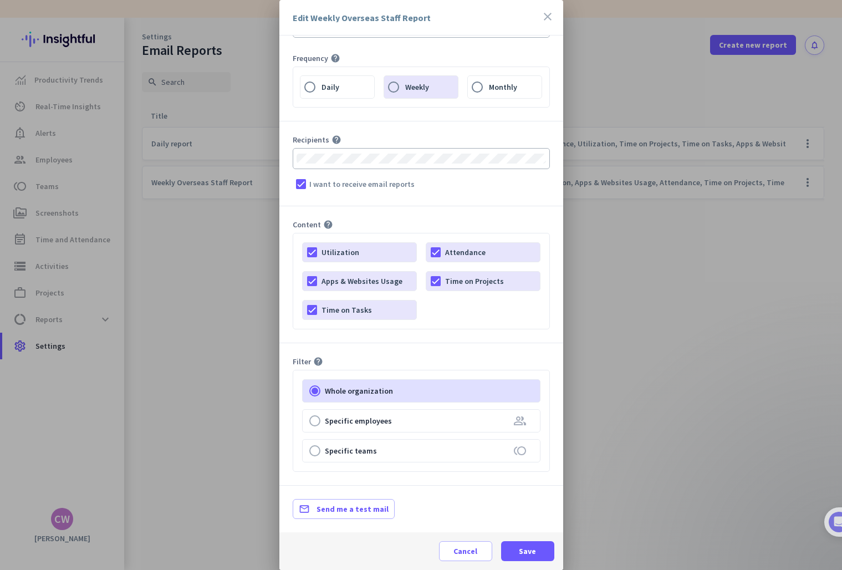
scroll to position [0, 0]
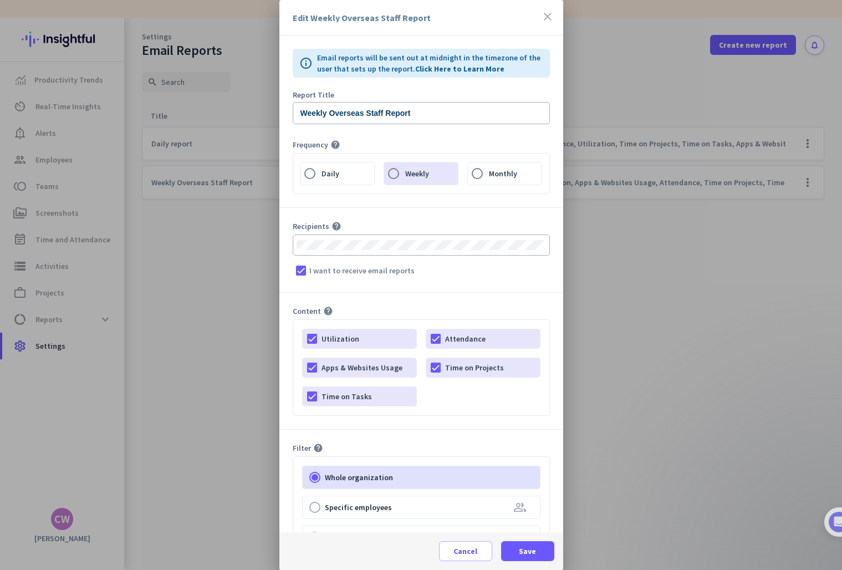
click at [340, 233] on div "Recipients help" at bounding box center [421, 238] width 257 height 34
click at [462, 538] on span at bounding box center [466, 551] width 52 height 27
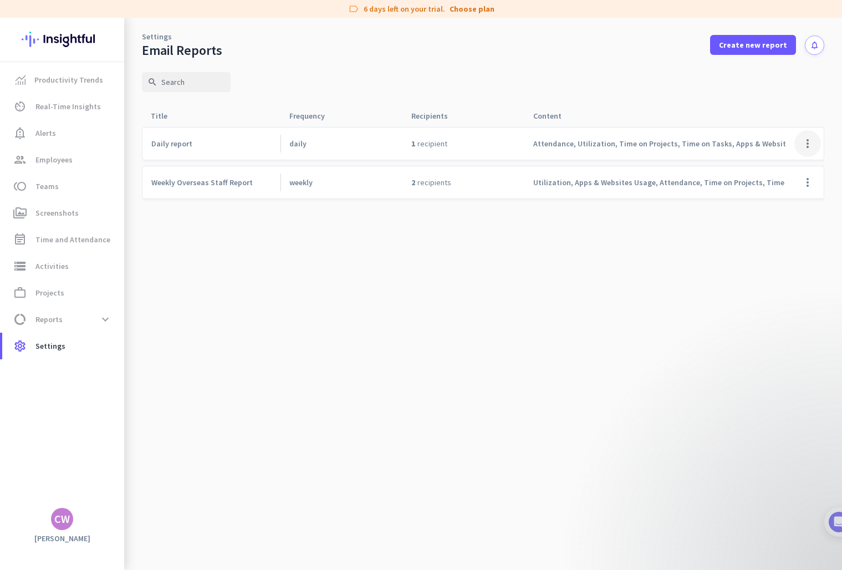
click at [810, 136] on span at bounding box center [807, 143] width 27 height 27
click at [798, 160] on div "Edit" at bounding box center [785, 167] width 71 height 20
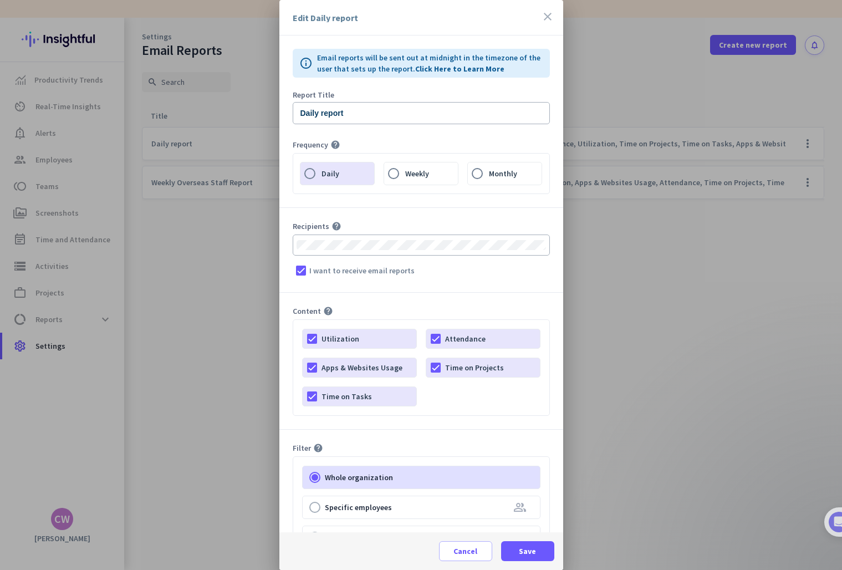
scroll to position [86, 0]
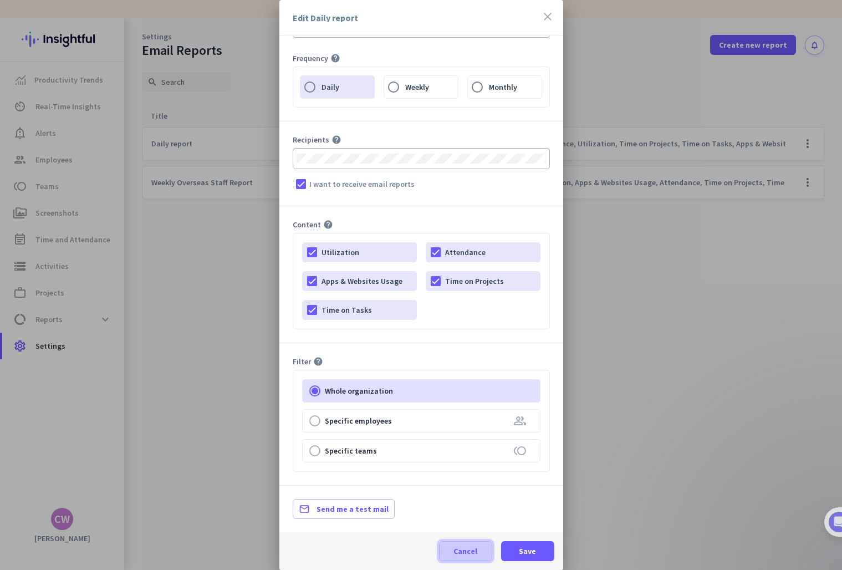
click at [472, 546] on span "Cancel" at bounding box center [465, 550] width 24 height 11
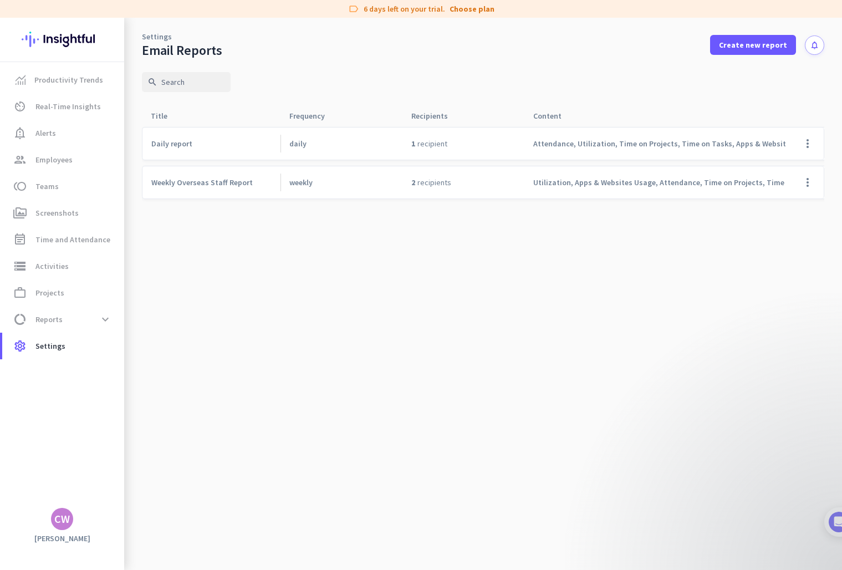
click at [818, 43] on icon "notifications" at bounding box center [814, 44] width 9 height 9
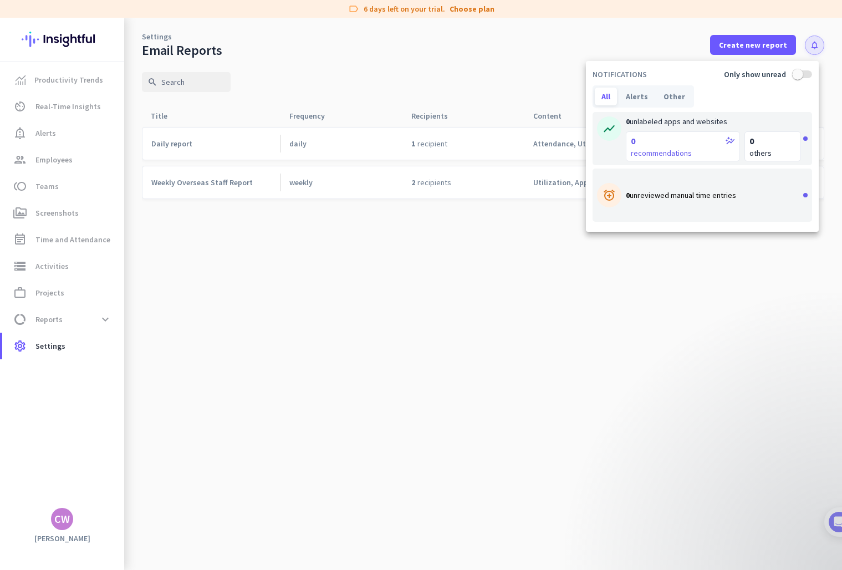
click at [582, 55] on div at bounding box center [421, 285] width 842 height 570
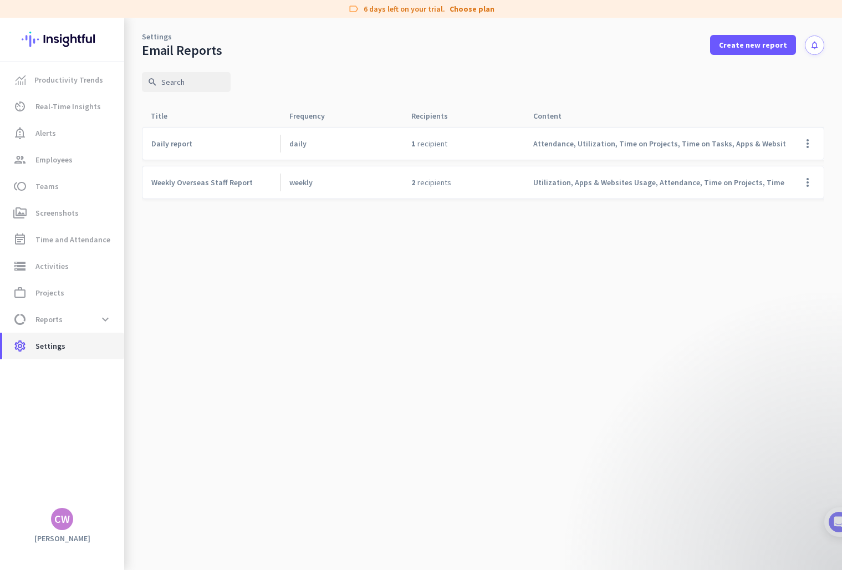
click at [48, 350] on span "Settings" at bounding box center [50, 345] width 30 height 13
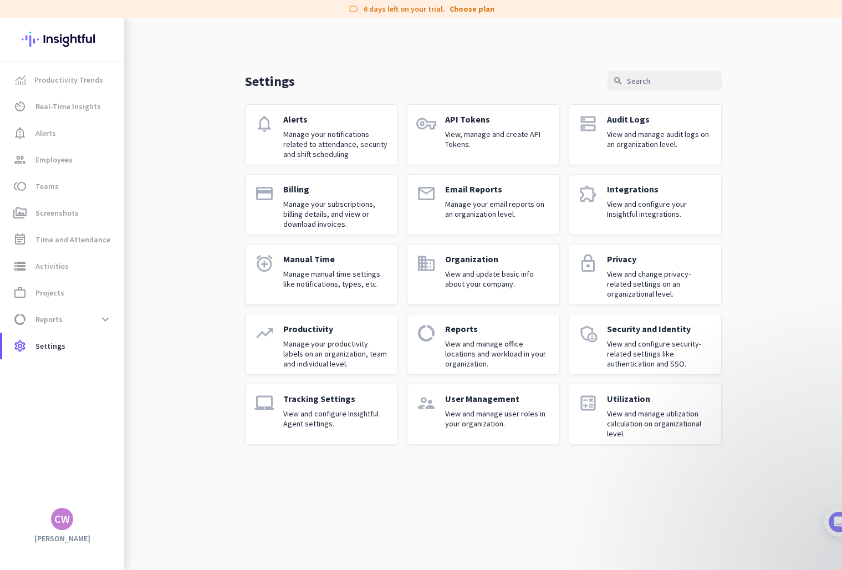
click at [454, 139] on p "View, manage and create API Tokens." at bounding box center [497, 139] width 105 height 20
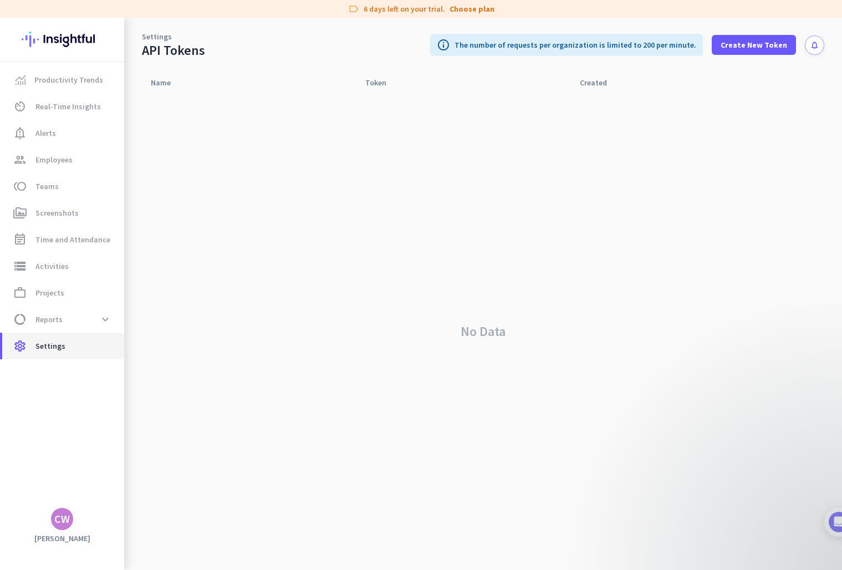
click at [50, 351] on span "Settings" at bounding box center [50, 345] width 30 height 13
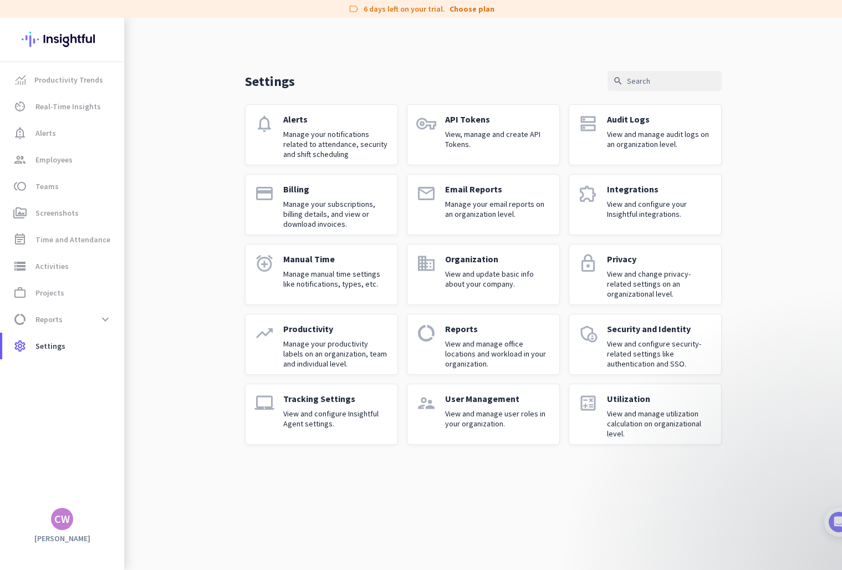
click at [378, 154] on p "Manage your notifications related to attendance, security and shift scheduling" at bounding box center [335, 144] width 105 height 30
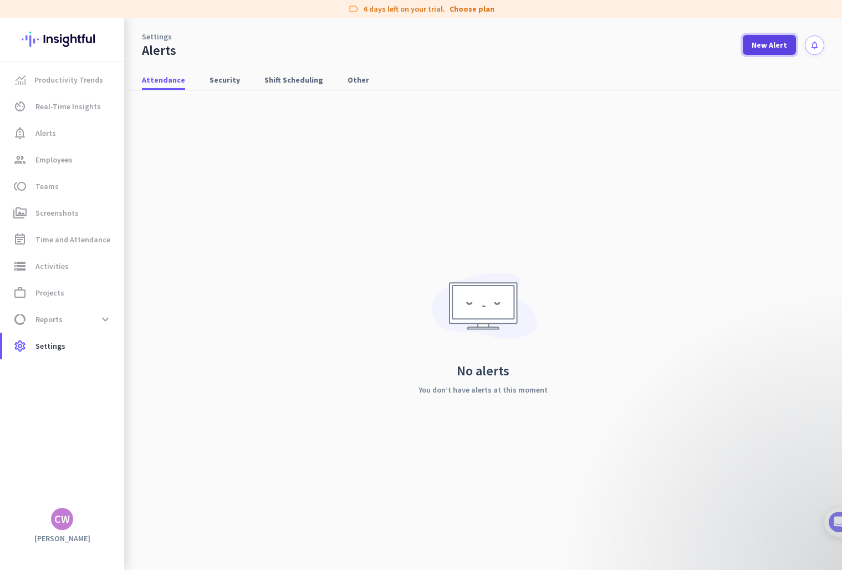
click at [779, 46] on span "New Alert" at bounding box center [769, 44] width 35 height 11
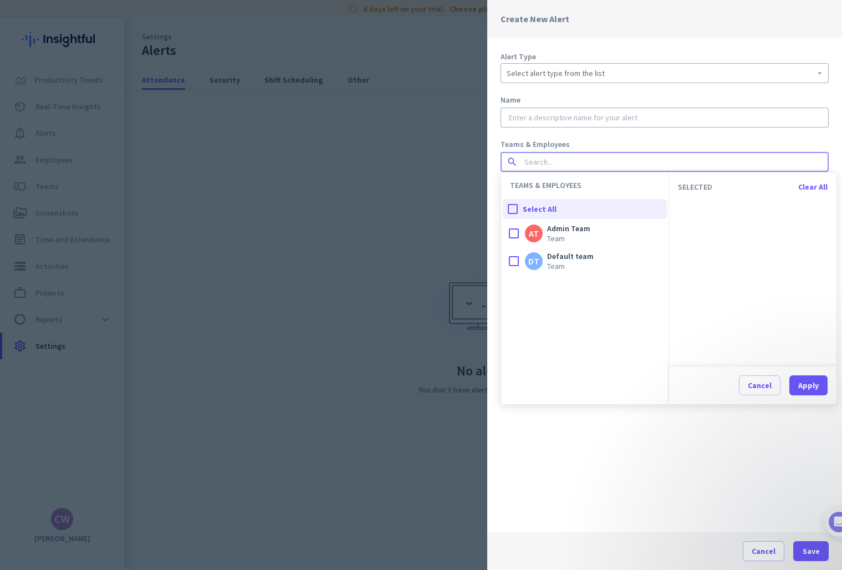
click at [525, 158] on input at bounding box center [661, 161] width 278 height 11
click at [513, 229] on div at bounding box center [514, 233] width 22 height 22
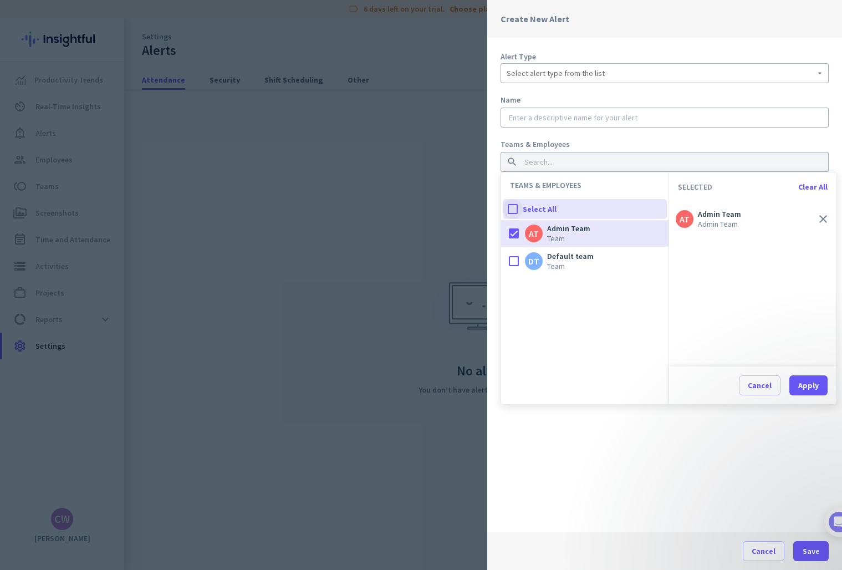
click at [511, 205] on div at bounding box center [513, 209] width 20 height 20
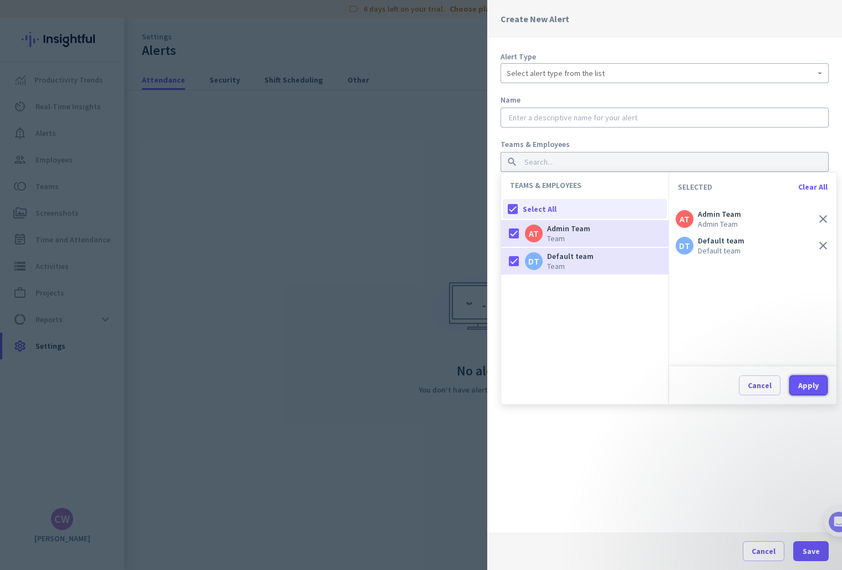
click at [808, 384] on div "Apply" at bounding box center [808, 385] width 21 height 8
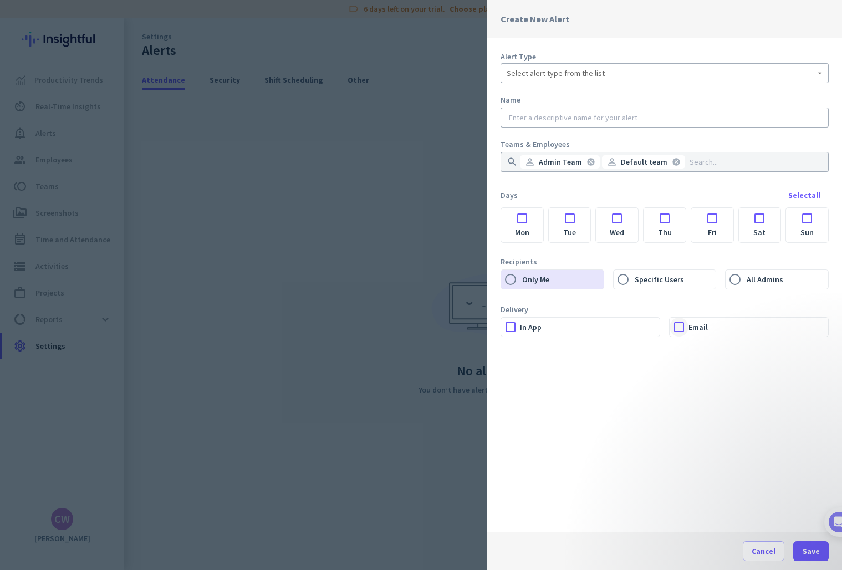
click at [682, 325] on div at bounding box center [679, 327] width 19 height 19
click at [441, 295] on div at bounding box center [421, 285] width 842 height 570
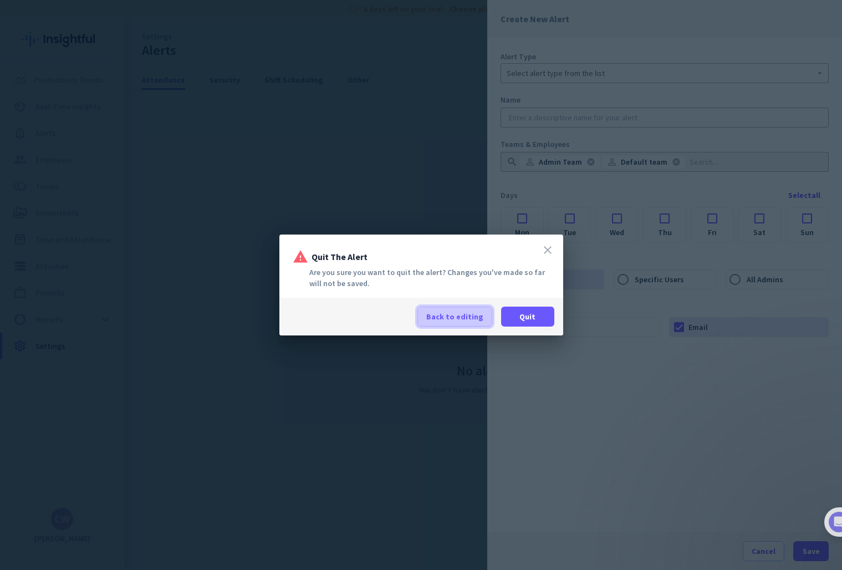
click at [472, 316] on span "Back to editing" at bounding box center [454, 316] width 57 height 11
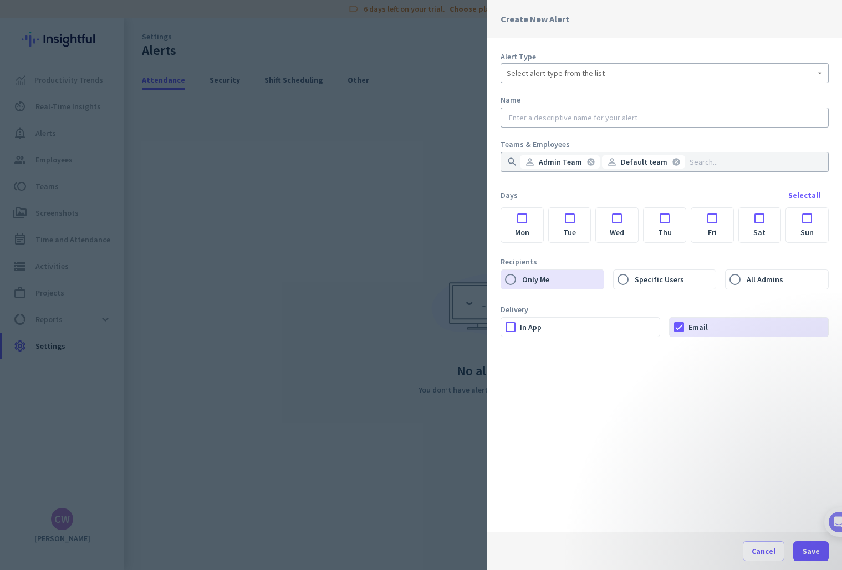
click at [423, 411] on div at bounding box center [421, 285] width 842 height 570
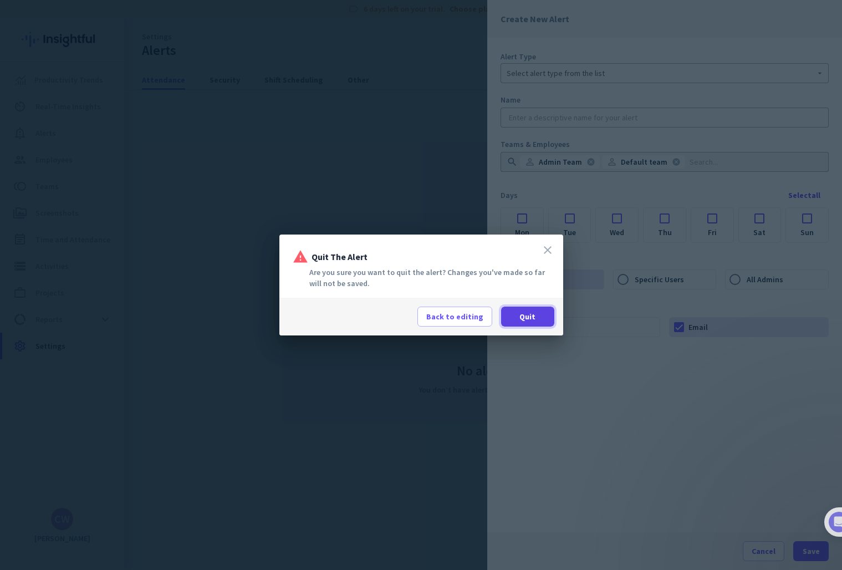
click at [537, 319] on span at bounding box center [527, 316] width 53 height 27
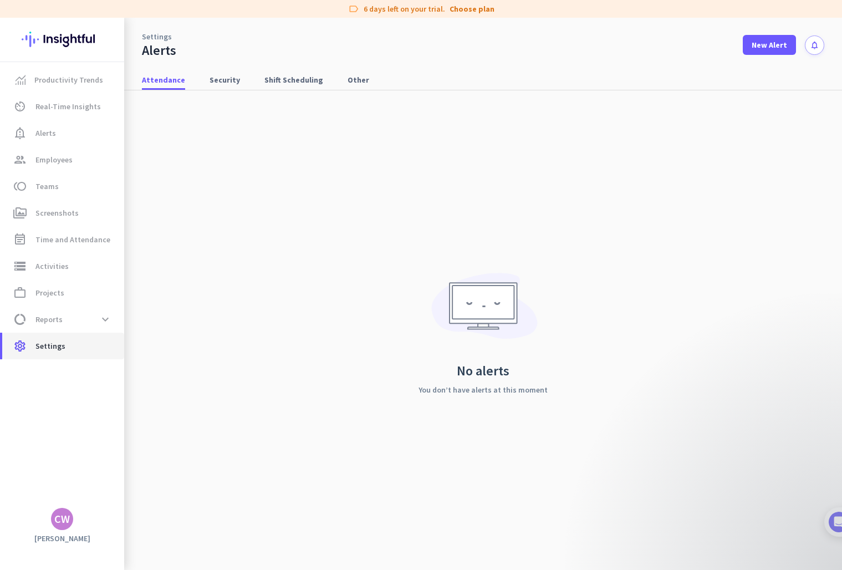
click at [65, 346] on span "settings Settings" at bounding box center [63, 345] width 104 height 13
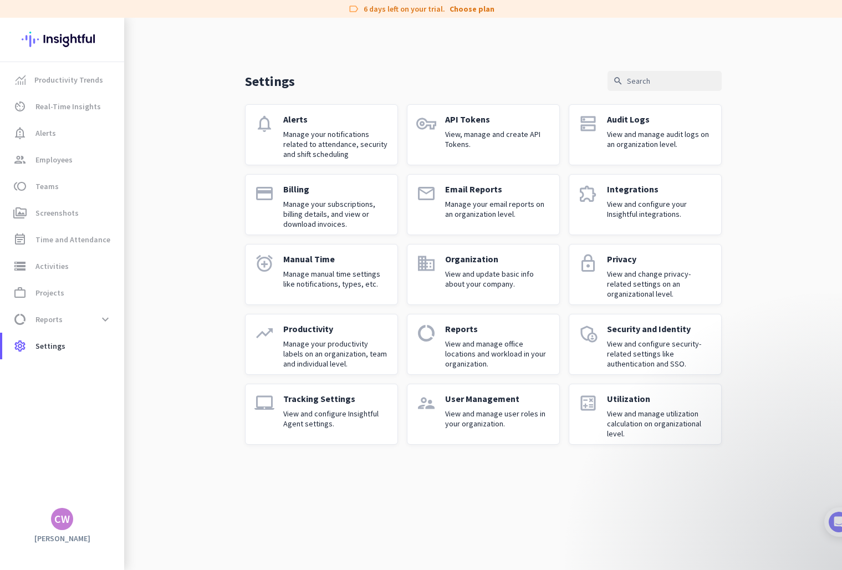
click at [502, 290] on div "Organization View and update basic info about your company." at bounding box center [497, 274] width 105 height 42
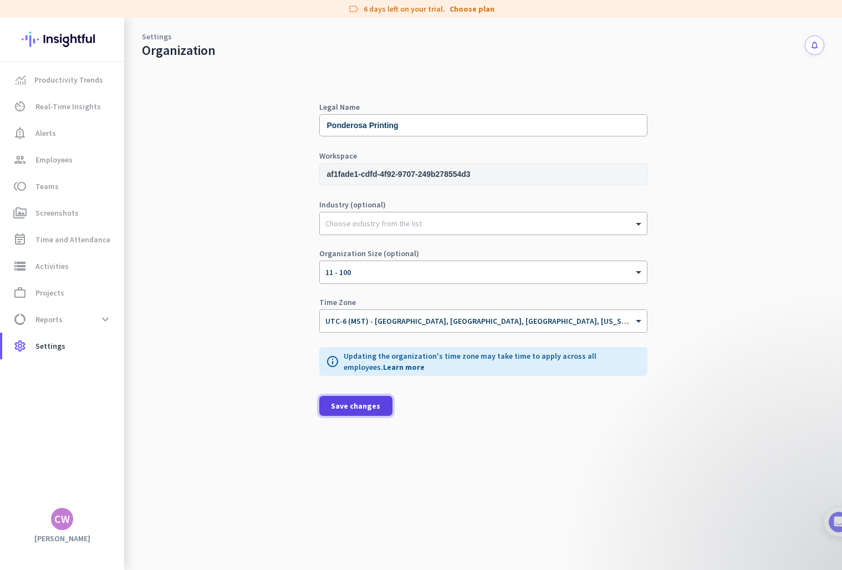
click at [365, 405] on span "Save changes" at bounding box center [355, 405] width 49 height 11
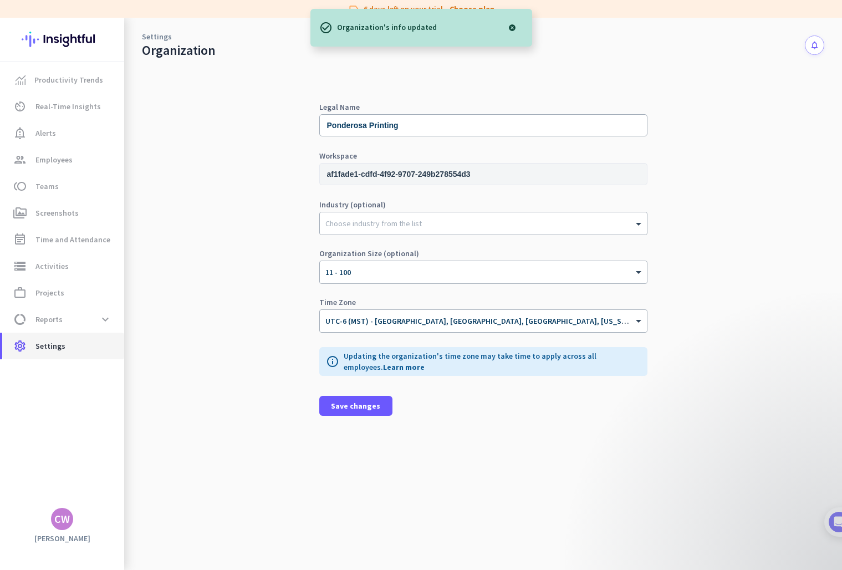
click at [62, 346] on span "Settings" at bounding box center [50, 345] width 30 height 13
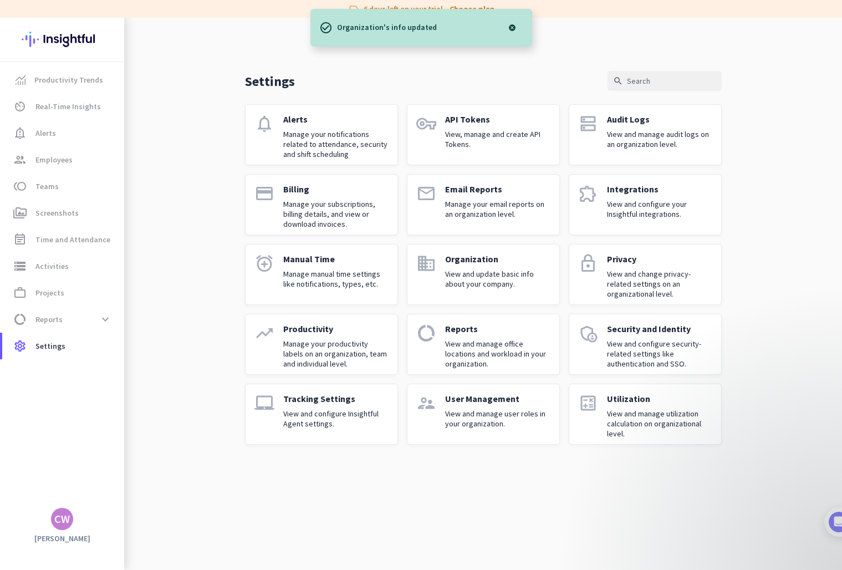
click at [367, 273] on p "Manage manual time settings like notifications, types, etc." at bounding box center [335, 279] width 105 height 20
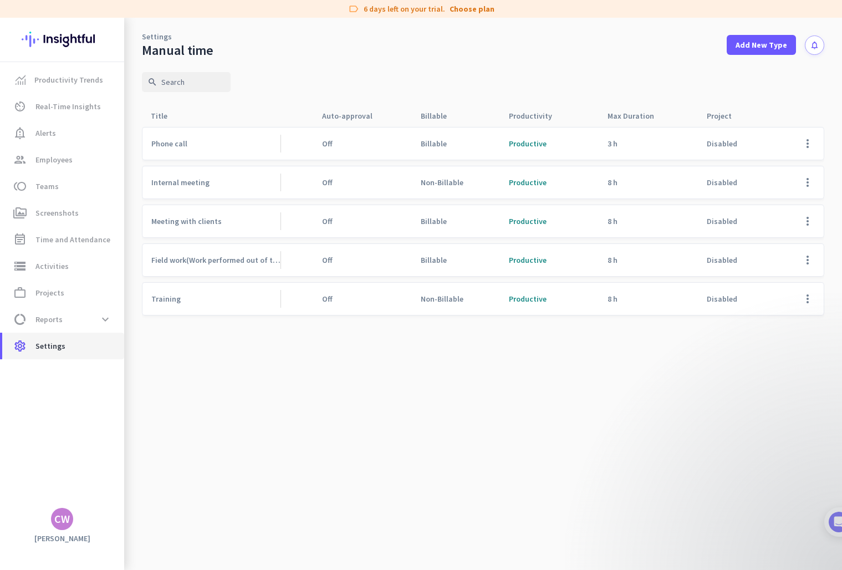
click at [67, 346] on span "settings Settings" at bounding box center [63, 345] width 104 height 13
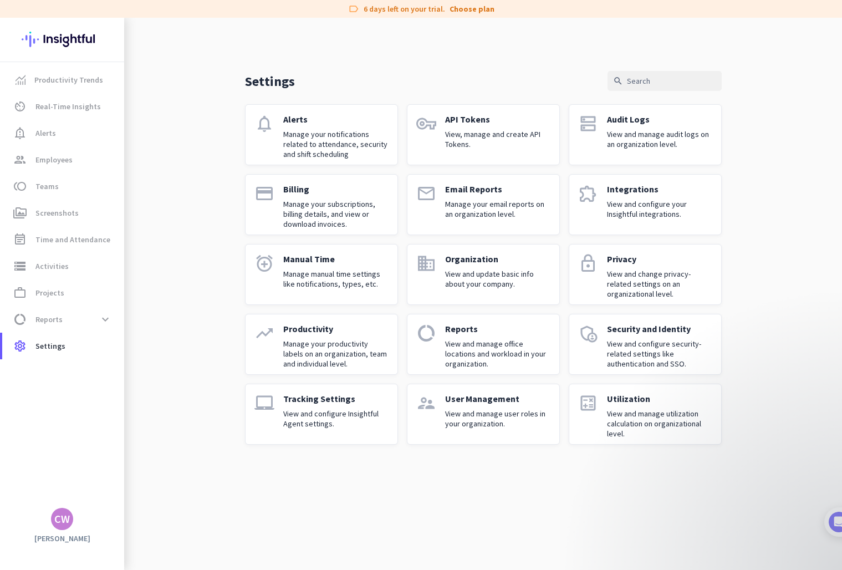
click at [350, 428] on p "View and configure Insightful Agent settings." at bounding box center [335, 418] width 105 height 20
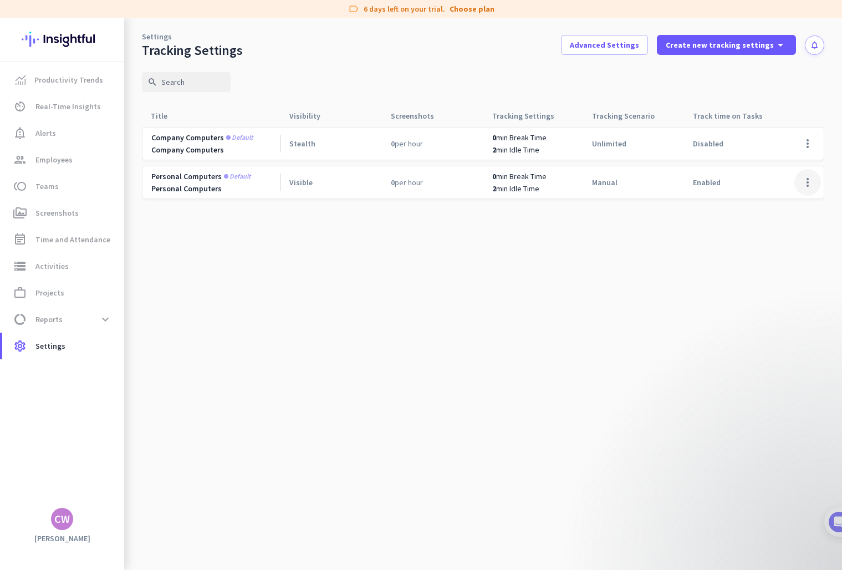
click at [805, 181] on span at bounding box center [807, 182] width 27 height 27
click at [781, 200] on span "Edit" at bounding box center [785, 205] width 53 height 11
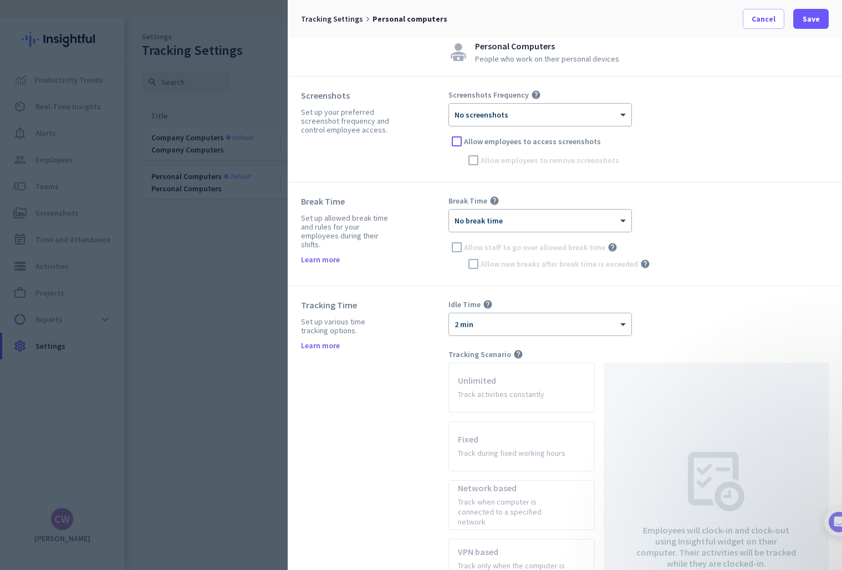
scroll to position [76, 0]
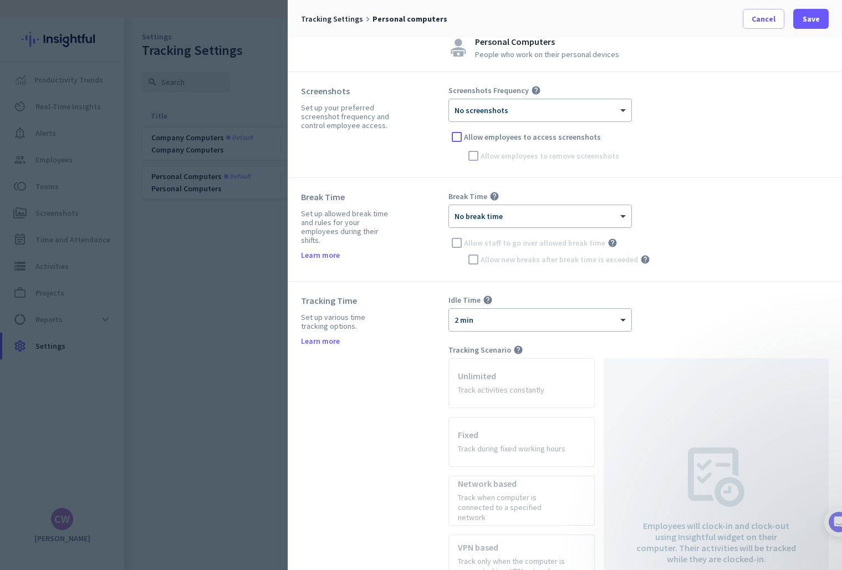
click at [482, 218] on span "No break time" at bounding box center [478, 216] width 48 height 10
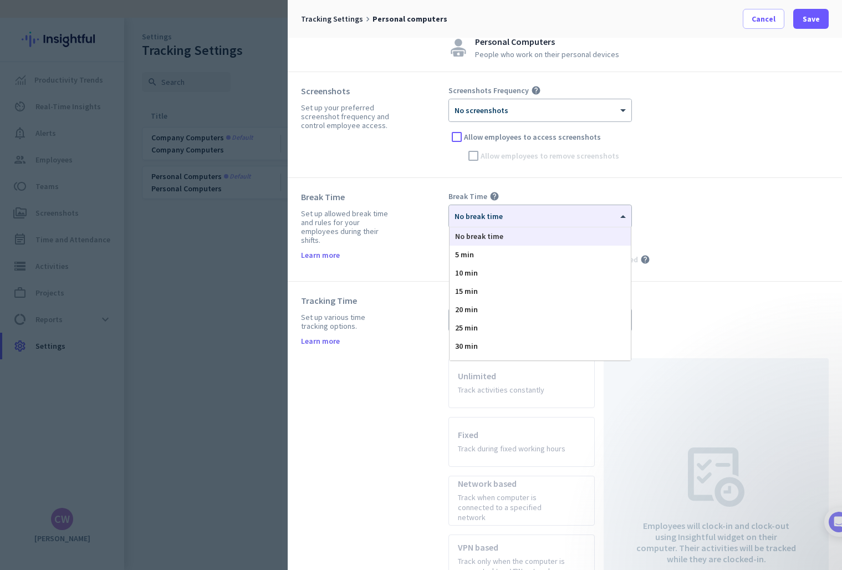
click at [437, 205] on div "Break Time Set up allowed break time and rules for your employees during their …" at bounding box center [374, 229] width 147 height 76
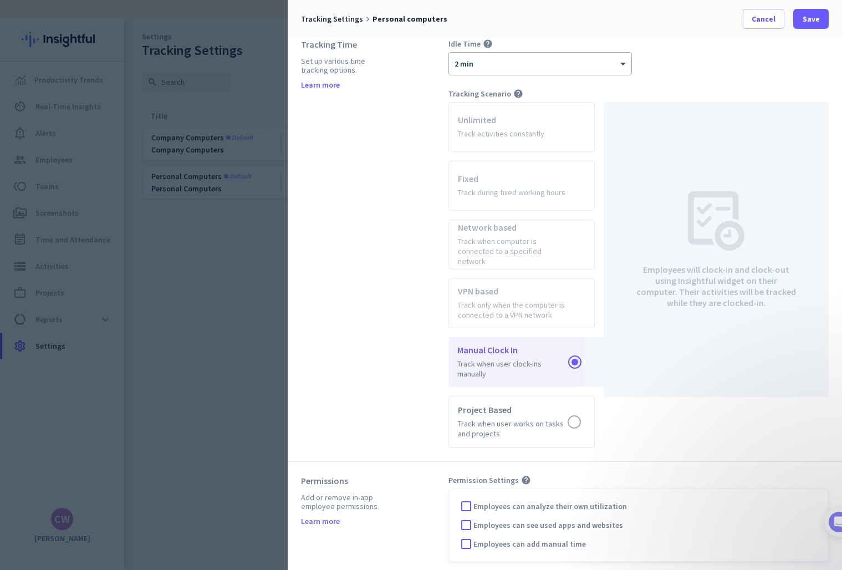
scroll to position [408, 0]
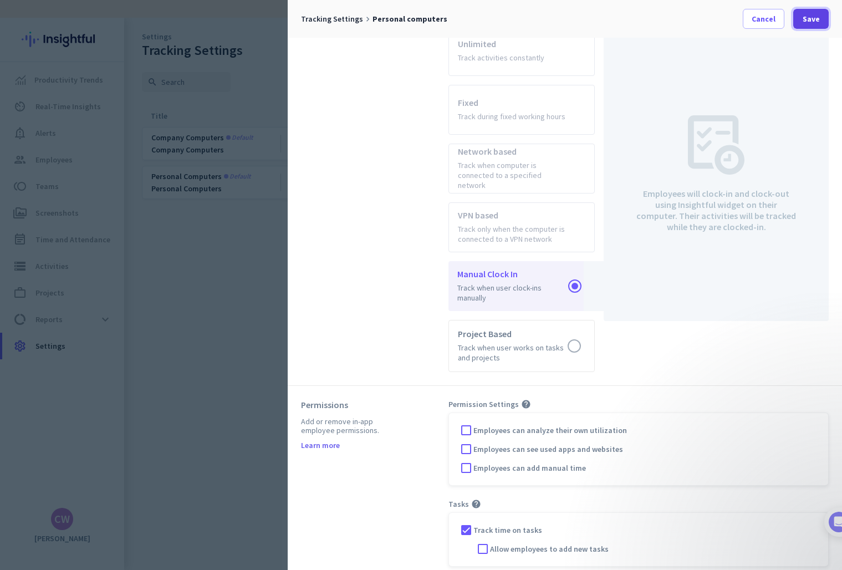
click at [823, 18] on span at bounding box center [810, 19] width 35 height 27
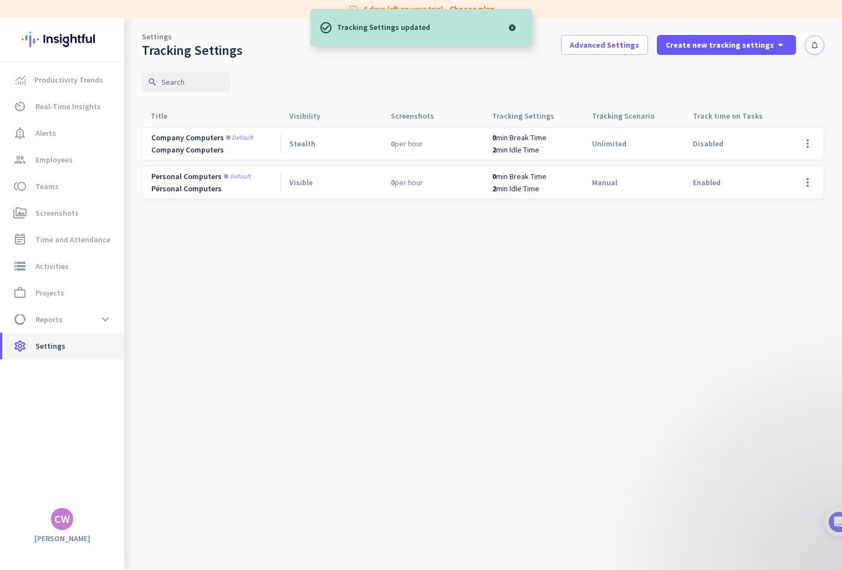
click at [51, 351] on span "Settings" at bounding box center [50, 345] width 30 height 13
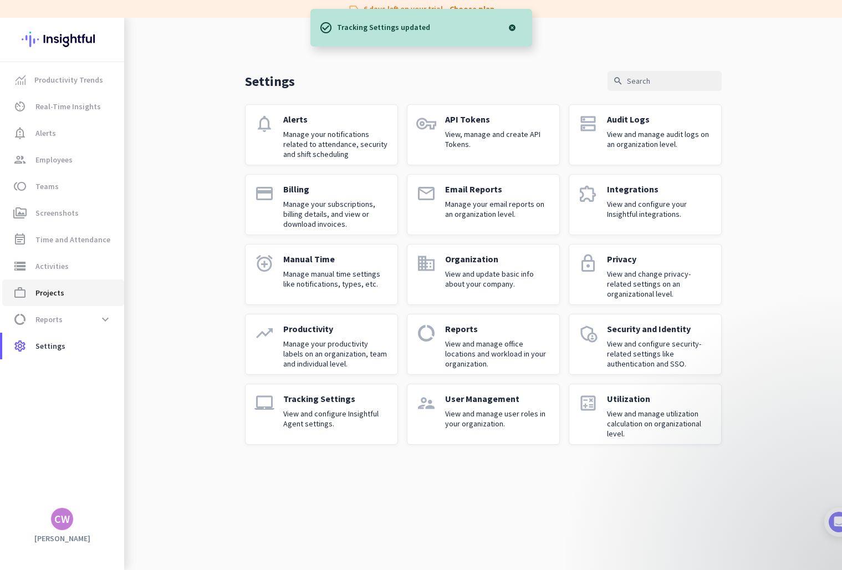
click at [64, 290] on span "work_outline Projects" at bounding box center [63, 292] width 104 height 13
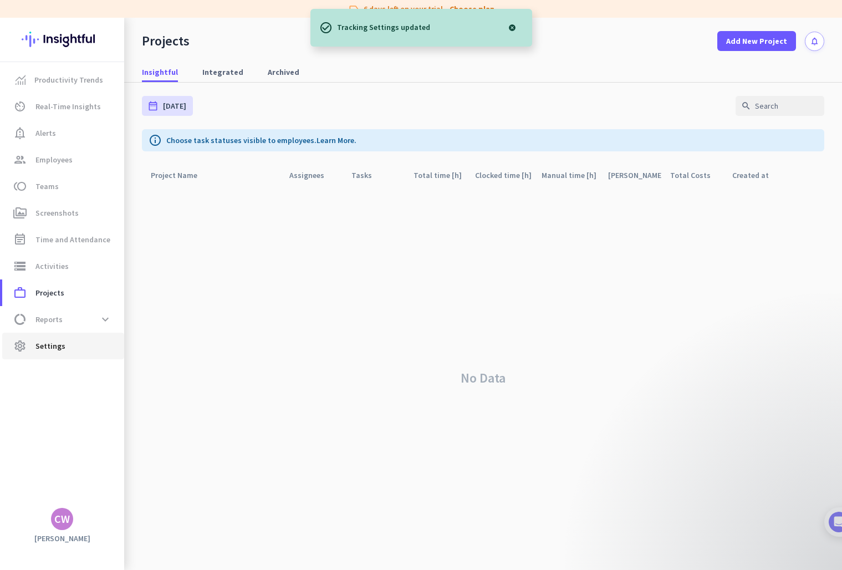
click at [62, 349] on span "Settings" at bounding box center [50, 345] width 30 height 13
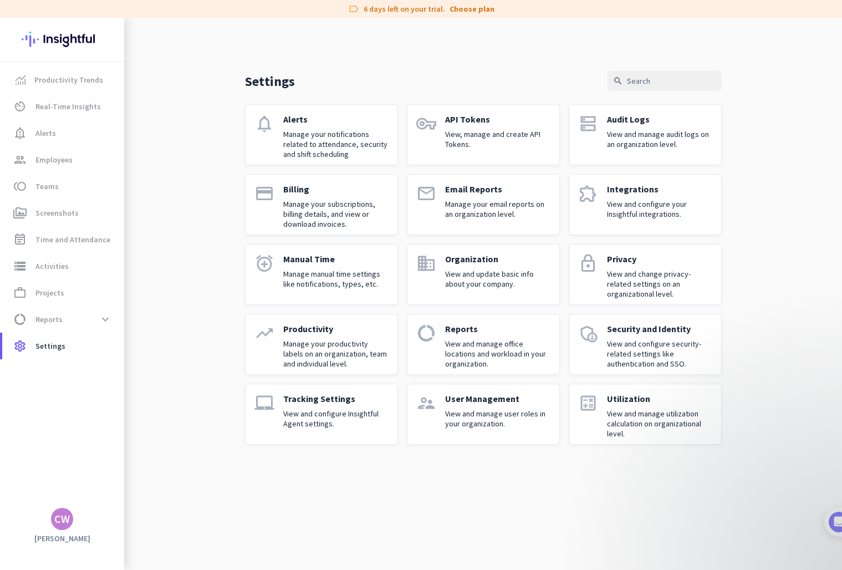
click at [477, 411] on p "View and manage user roles in your organization." at bounding box center [497, 418] width 105 height 20
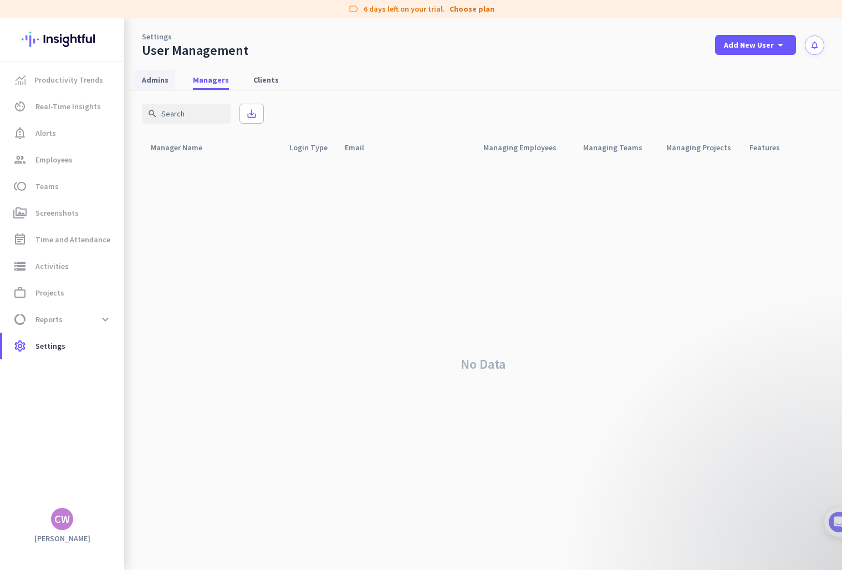
click at [160, 83] on span "Admins" at bounding box center [155, 79] width 27 height 11
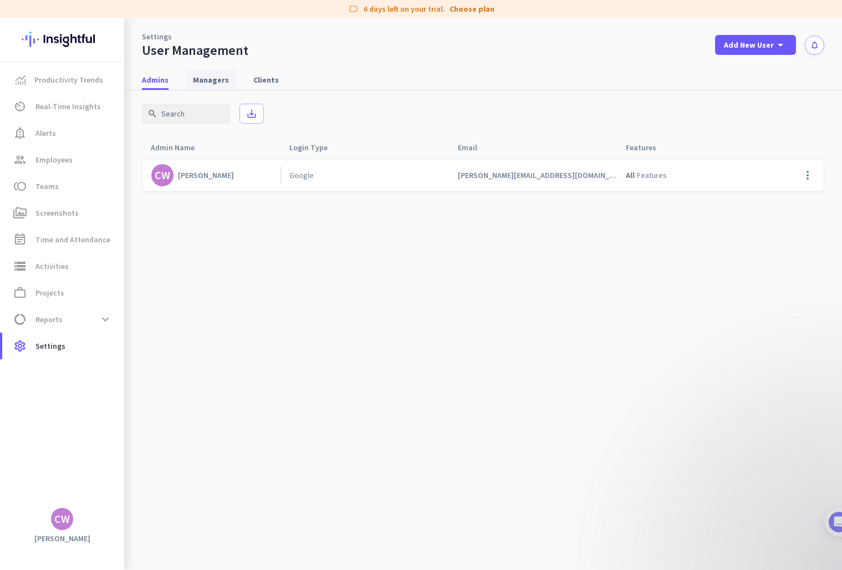
click at [215, 85] on span "Managers" at bounding box center [211, 79] width 36 height 11
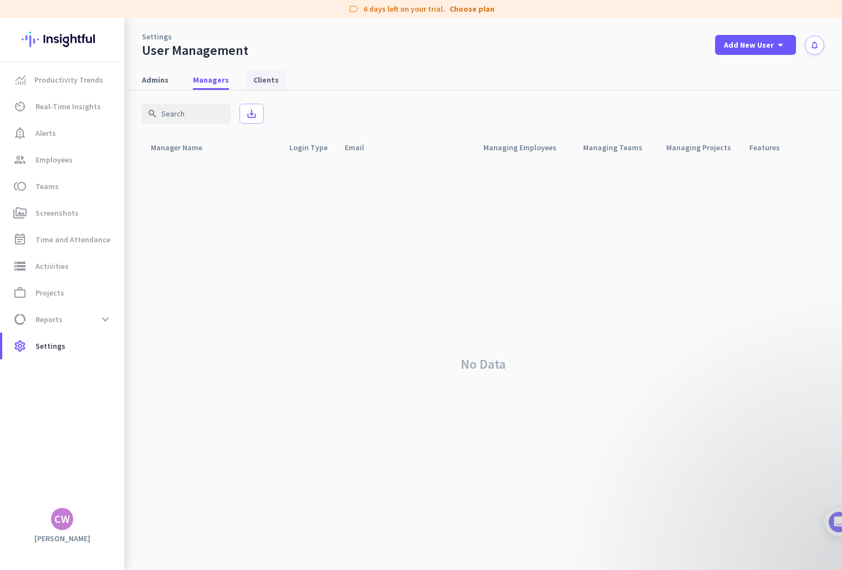
click at [261, 81] on span "Clients" at bounding box center [265, 79] width 25 height 11
click at [218, 81] on span "Managers" at bounding box center [211, 79] width 36 height 11
click at [161, 84] on span "Admins" at bounding box center [155, 79] width 27 height 11
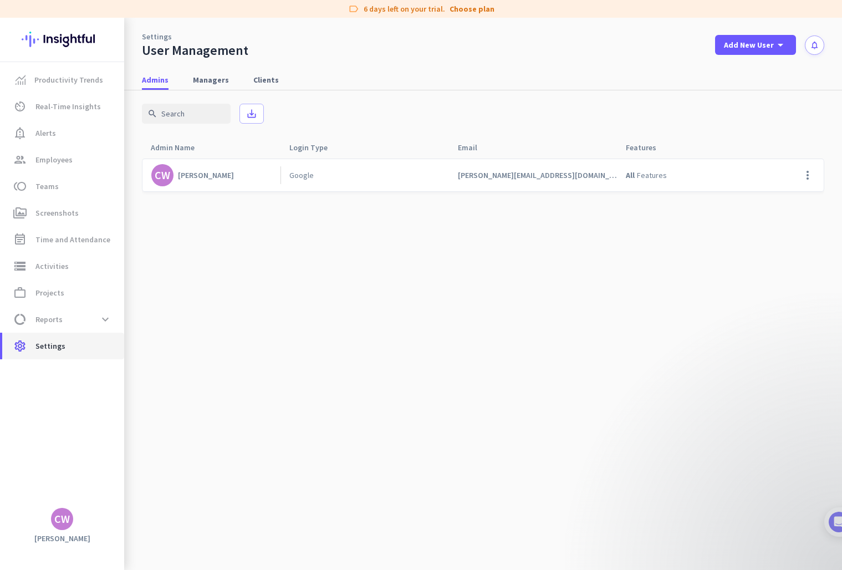
click at [48, 343] on span "Settings" at bounding box center [50, 345] width 30 height 13
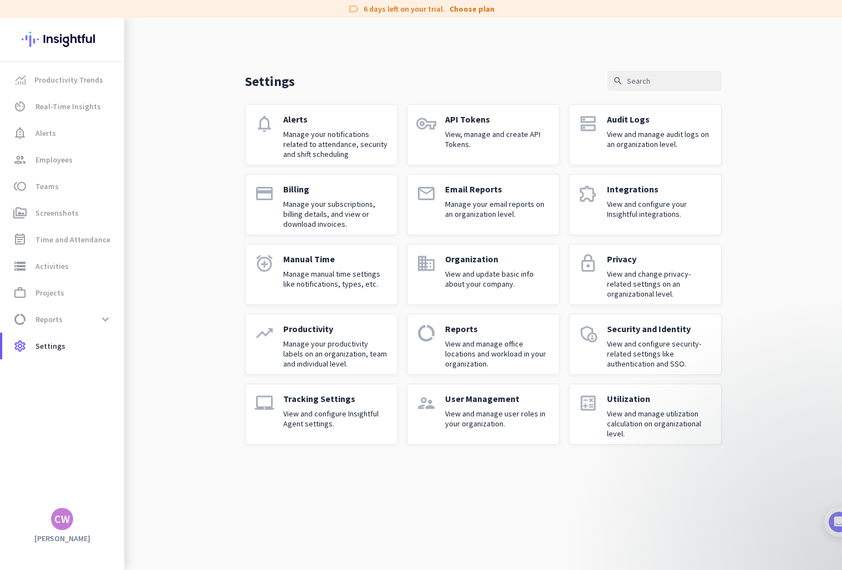
click at [658, 412] on p "View and manage utilization calculation on organizational level." at bounding box center [659, 423] width 105 height 30
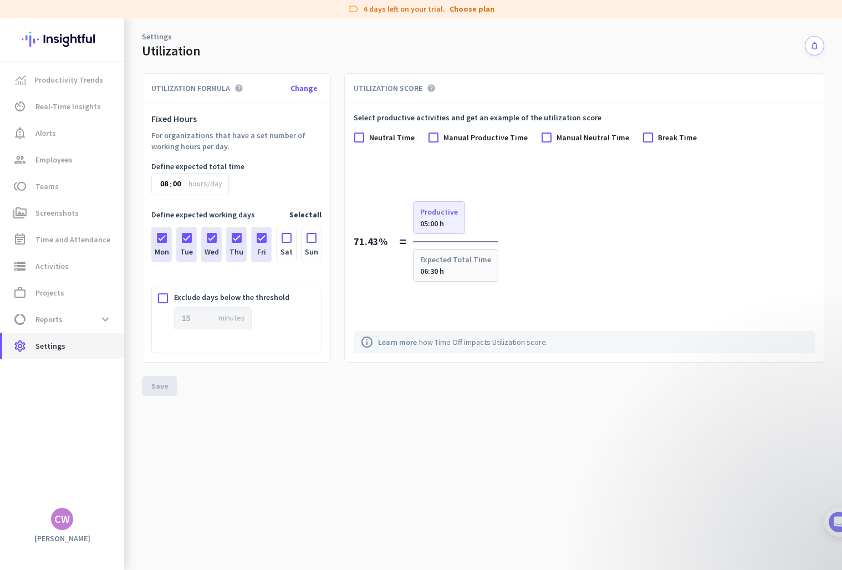
click at [43, 349] on span "Settings" at bounding box center [50, 345] width 30 height 13
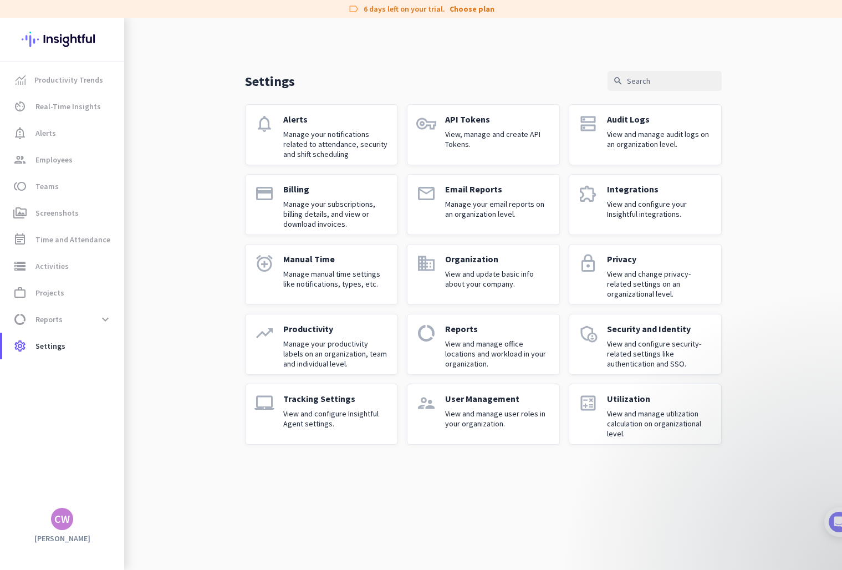
click at [640, 207] on p "View and configure your Insightful integrations." at bounding box center [659, 209] width 105 height 20
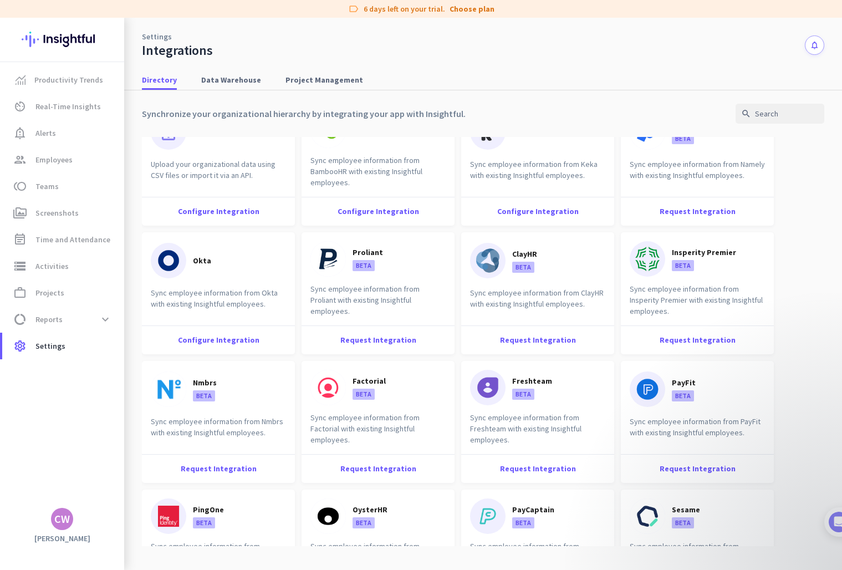
scroll to position [43, 0]
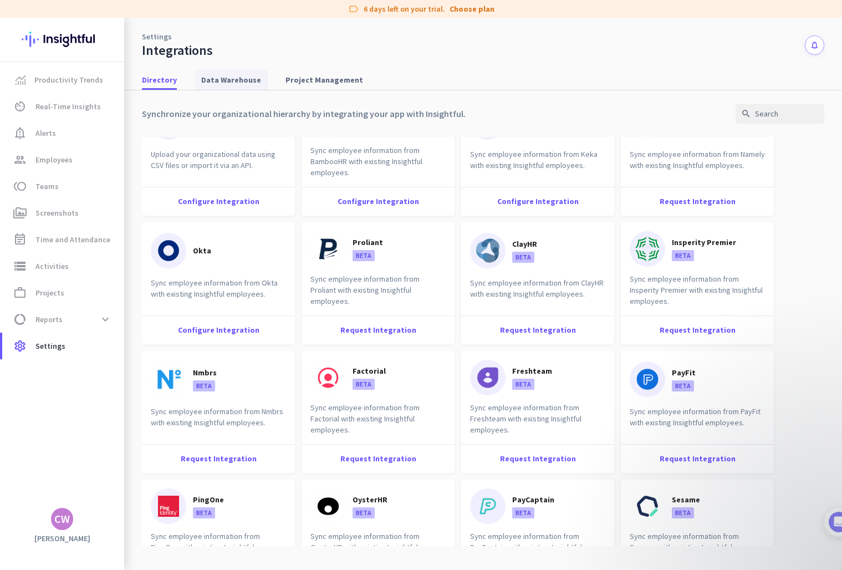
click at [234, 75] on span "Data Warehouse" at bounding box center [231, 79] width 60 height 11
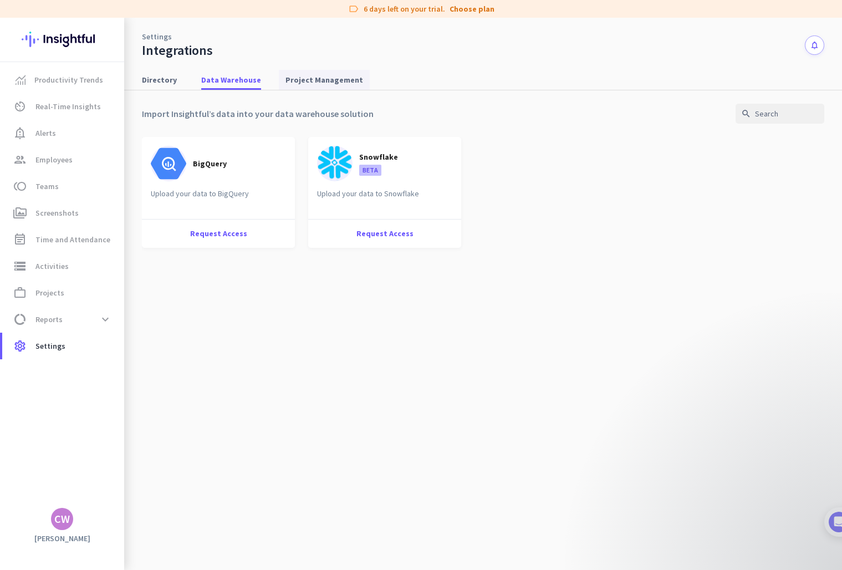
click at [301, 80] on span "Project Management" at bounding box center [324, 79] width 78 height 11
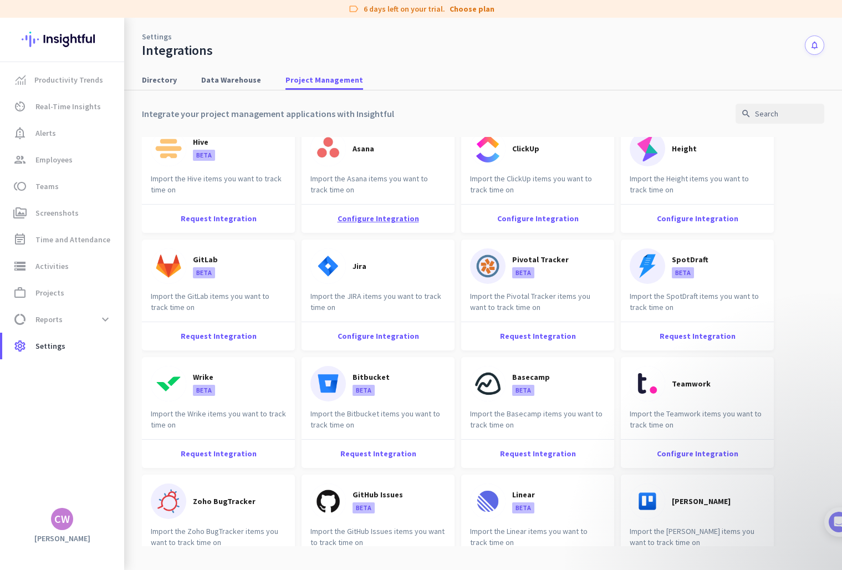
scroll to position [178, 0]
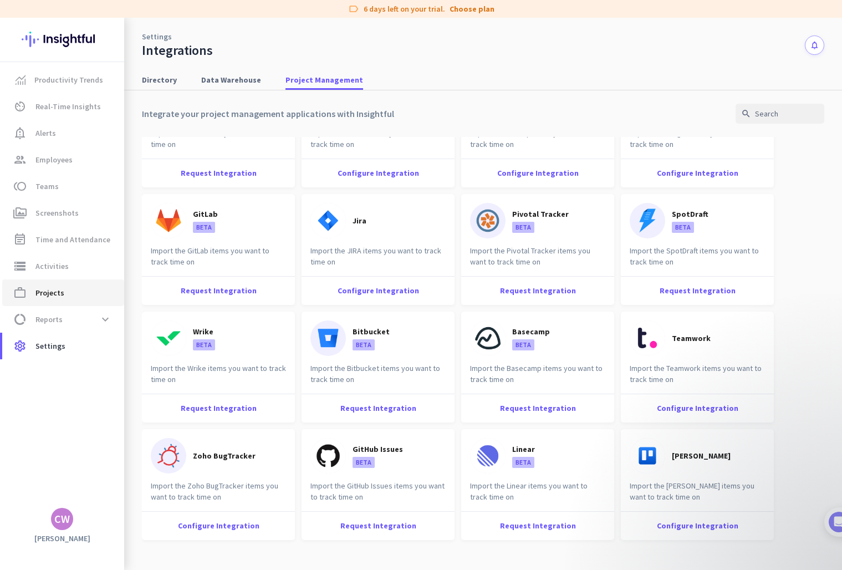
click at [50, 293] on span "Projects" at bounding box center [49, 292] width 29 height 13
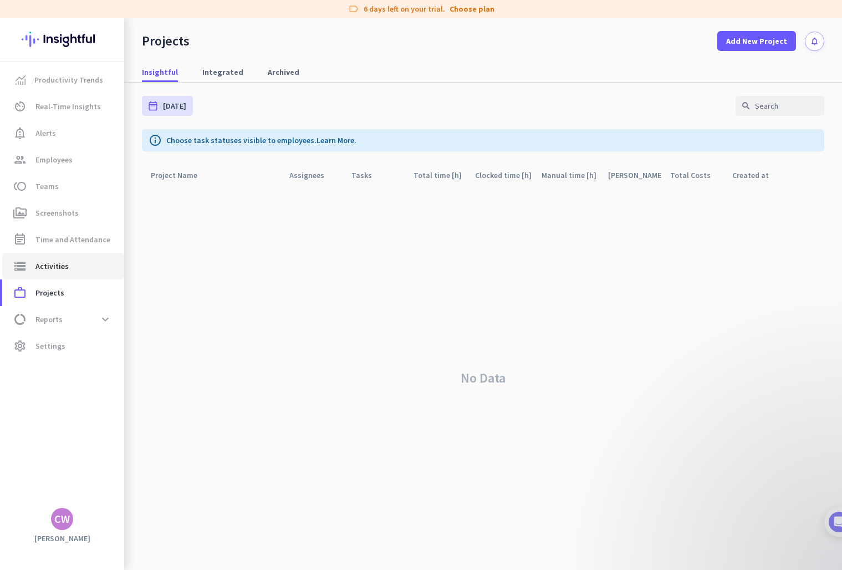
click at [49, 262] on span "Activities" at bounding box center [51, 265] width 33 height 13
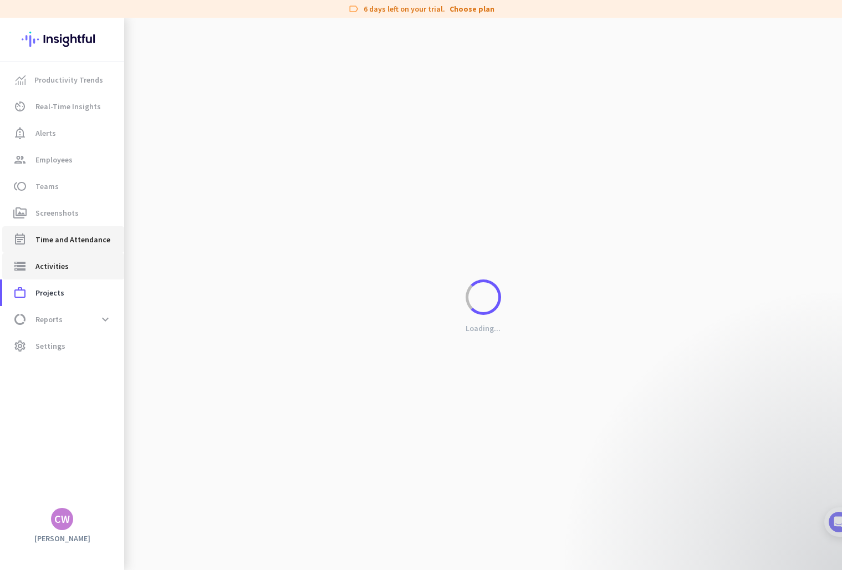
type input "[DATE]"
click at [34, 267] on span "storage Activities" at bounding box center [63, 265] width 104 height 13
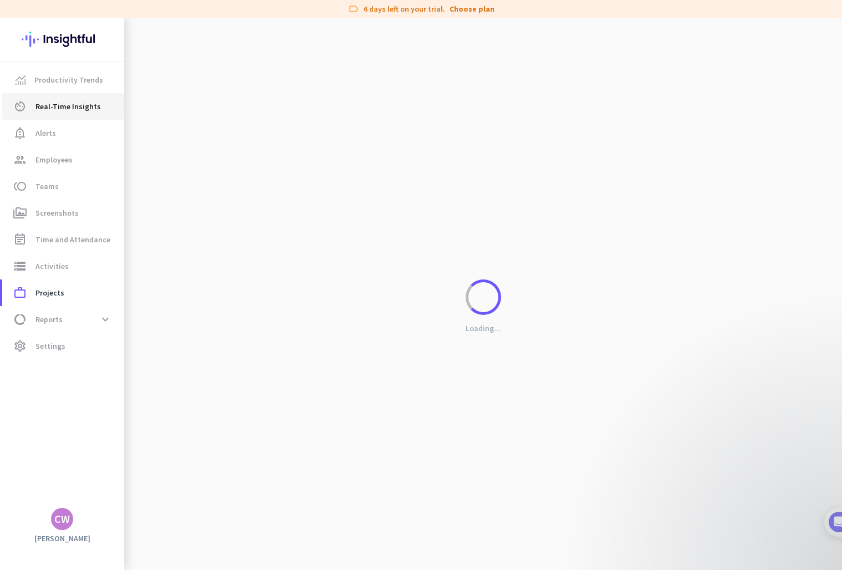
click at [49, 118] on link "av_timer Real-Time Insights" at bounding box center [63, 106] width 122 height 27
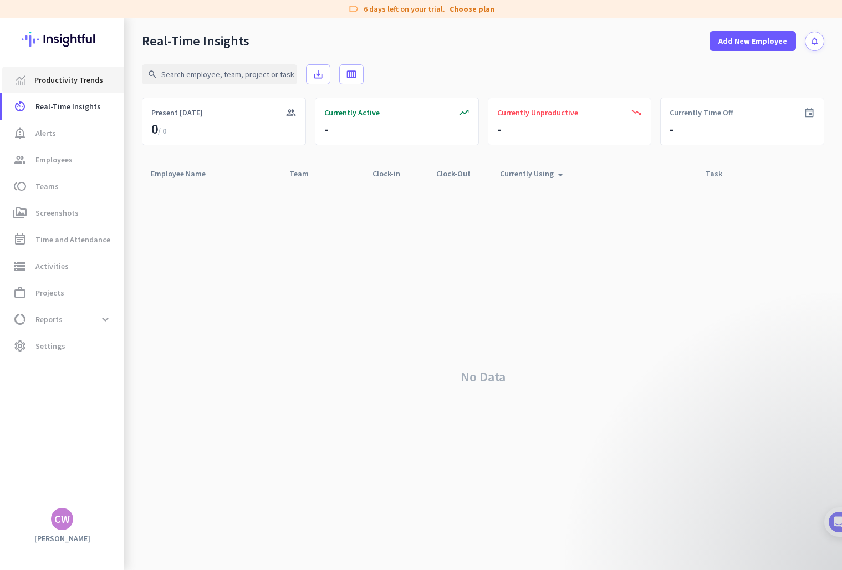
click at [58, 83] on span "Productivity Trends" at bounding box center [68, 79] width 69 height 13
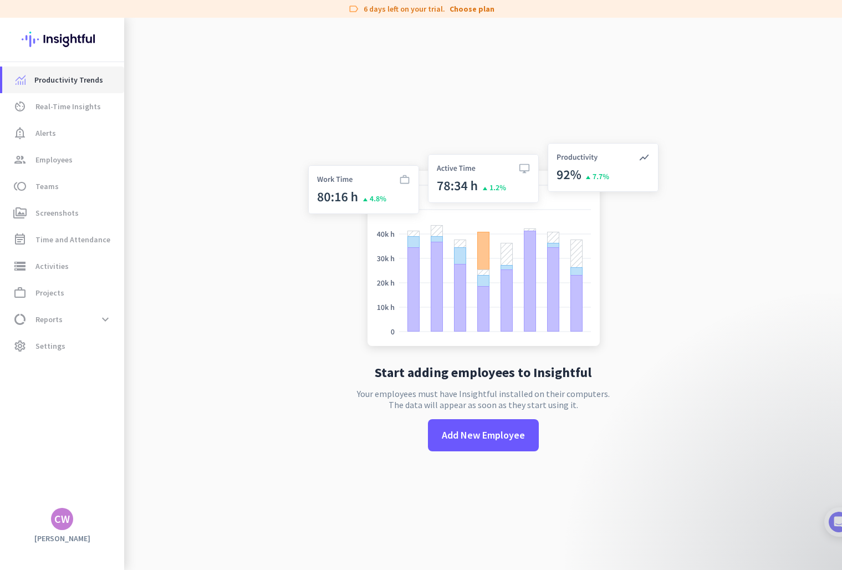
click at [34, 83] on span "Productivity Trends" at bounding box center [68, 79] width 69 height 13
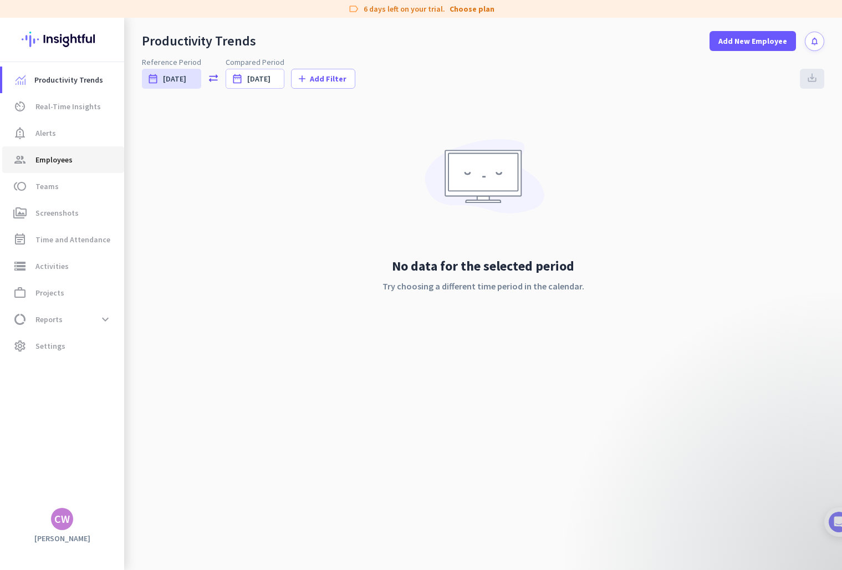
click at [50, 160] on span "Employees" at bounding box center [53, 159] width 37 height 13
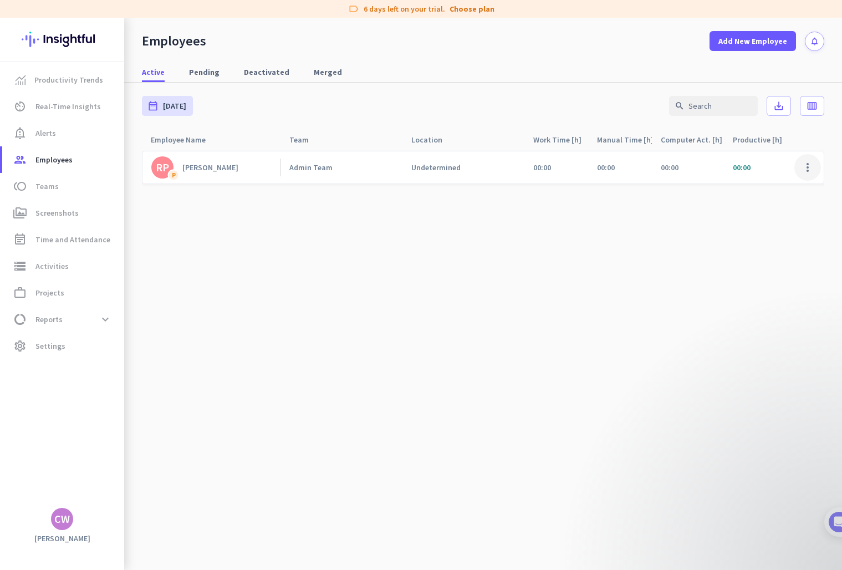
click at [811, 164] on span at bounding box center [807, 167] width 27 height 27
click at [783, 185] on div "Edit" at bounding box center [775, 191] width 91 height 20
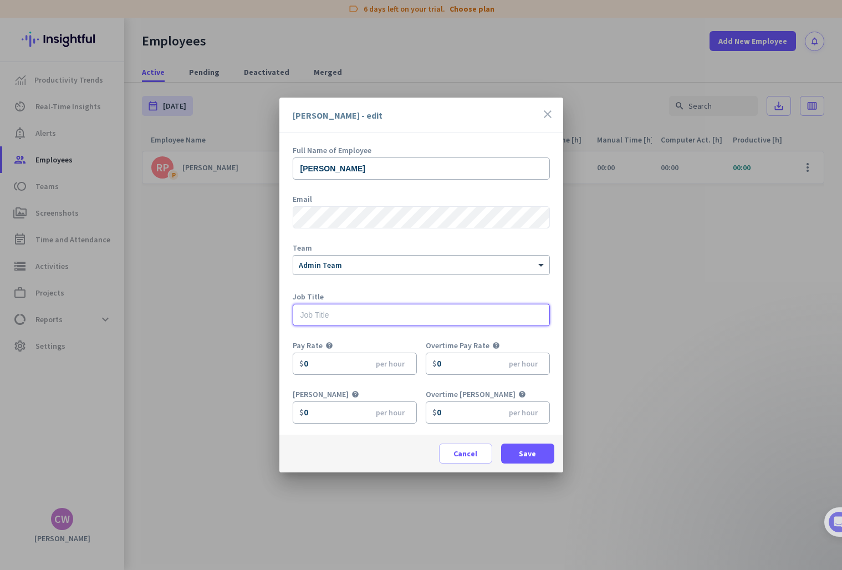
click at [374, 320] on input "text" at bounding box center [421, 315] width 257 height 22
click at [321, 314] on input "Bookkeeper" at bounding box center [421, 315] width 257 height 22
type input "Bookkeeper"
click at [316, 363] on input "0" at bounding box center [355, 364] width 124 height 22
drag, startPoint x: 355, startPoint y: 368, endPoint x: 238, endPoint y: 362, distance: 117.6
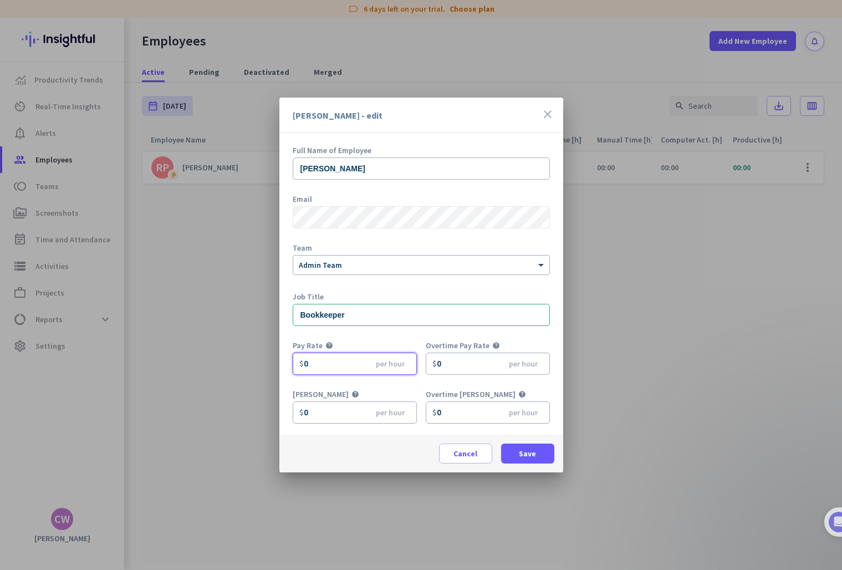
click at [238, 362] on div "[PERSON_NAME] - edit close Full Name of Employee [PERSON_NAME] Email Team × Adm…" at bounding box center [421, 285] width 842 height 570
type input "8.12"
click at [367, 343] on div "Pay Rate help" at bounding box center [359, 346] width 133 height 11
click at [517, 451] on span at bounding box center [527, 453] width 53 height 27
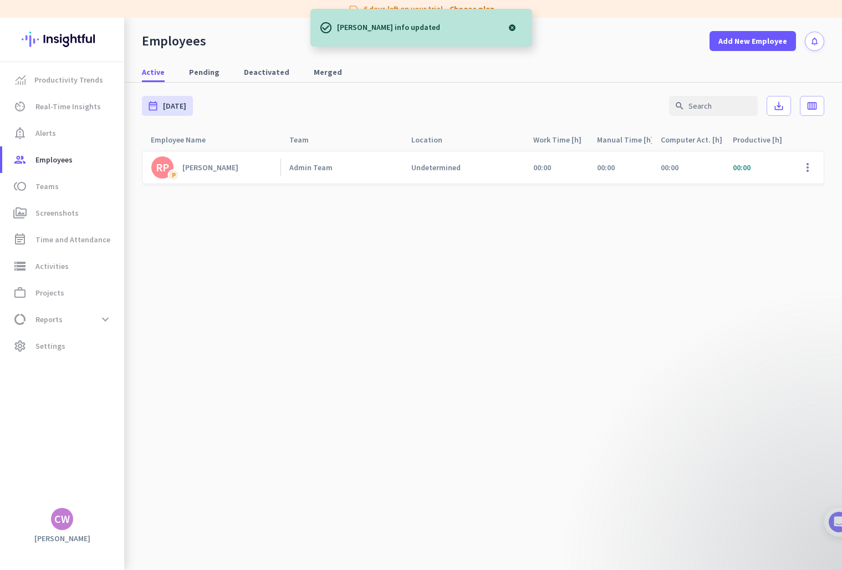
click at [240, 172] on link "RP P [PERSON_NAME]" at bounding box center [215, 167] width 129 height 22
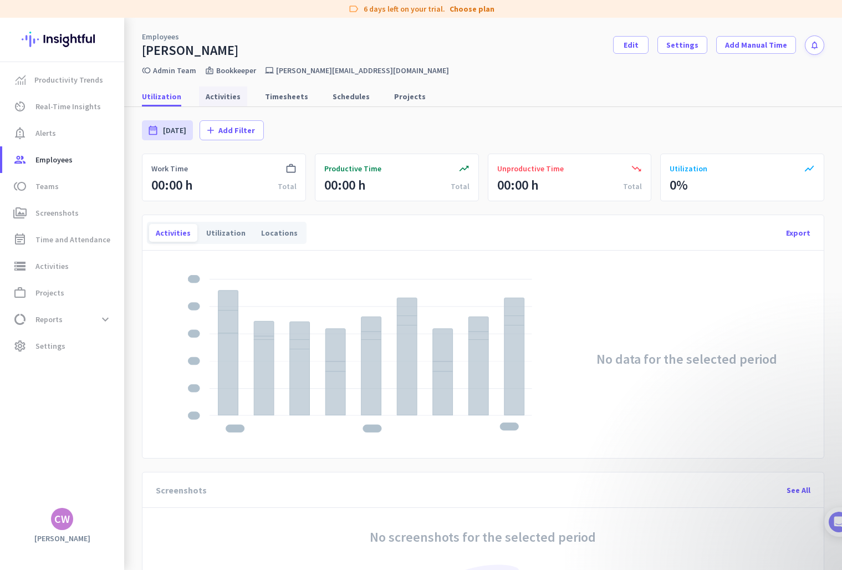
click at [222, 94] on span "Activities" at bounding box center [223, 96] width 35 height 11
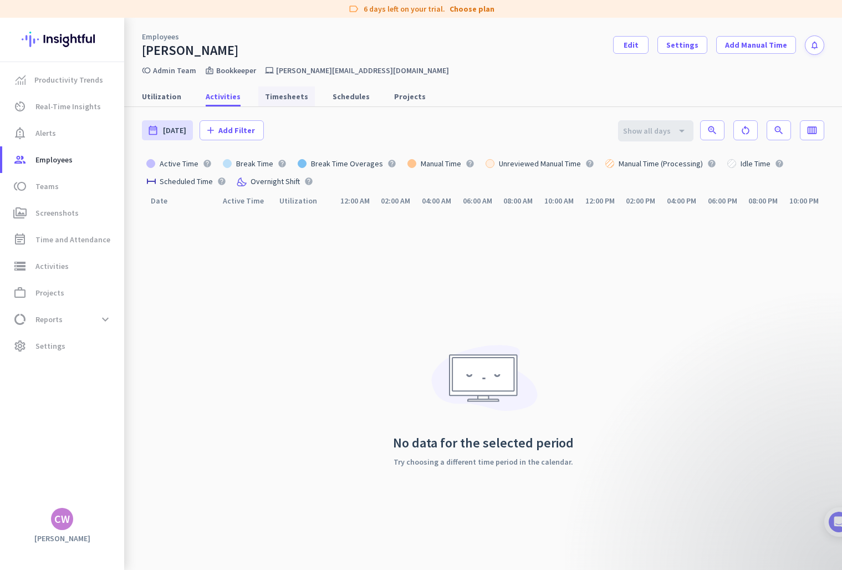
click at [278, 95] on span "Timesheets" at bounding box center [286, 96] width 43 height 11
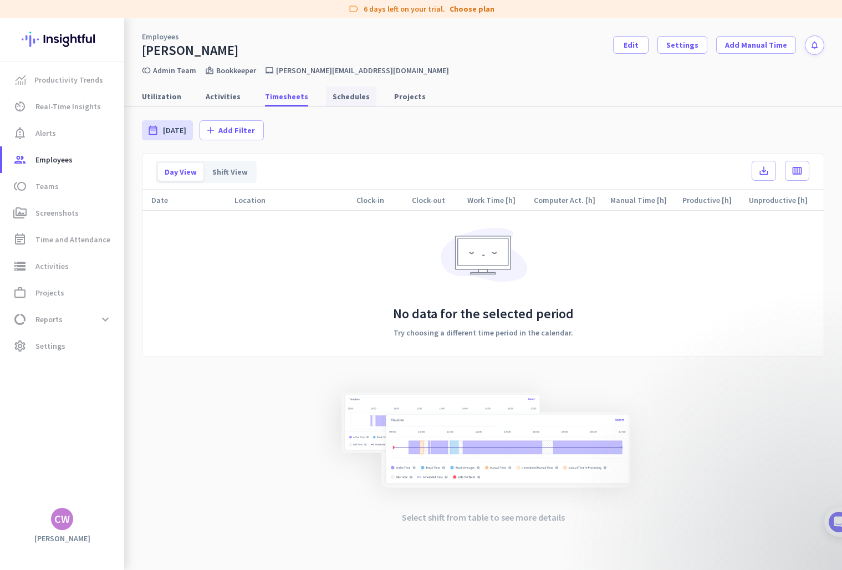
click at [346, 98] on span "Schedules" at bounding box center [351, 96] width 37 height 11
type input "[DATE] - [DATE]"
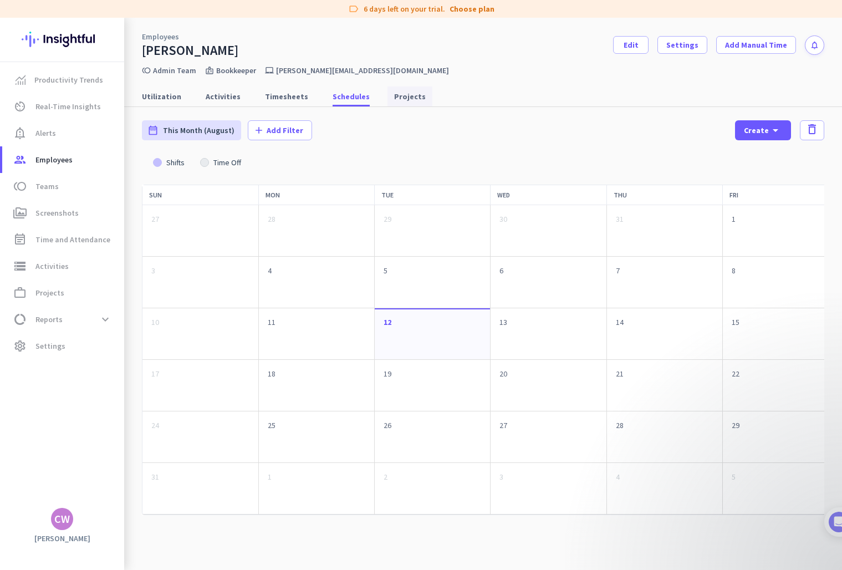
click at [401, 96] on span "Projects" at bounding box center [410, 96] width 32 height 11
type input "[DATE] - [DATE]"
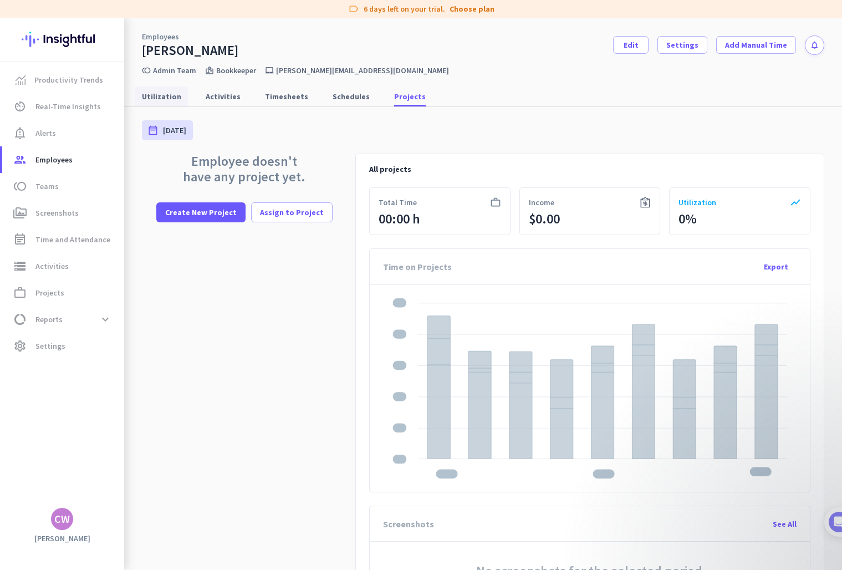
click at [166, 96] on span "Utilization" at bounding box center [161, 96] width 39 height 11
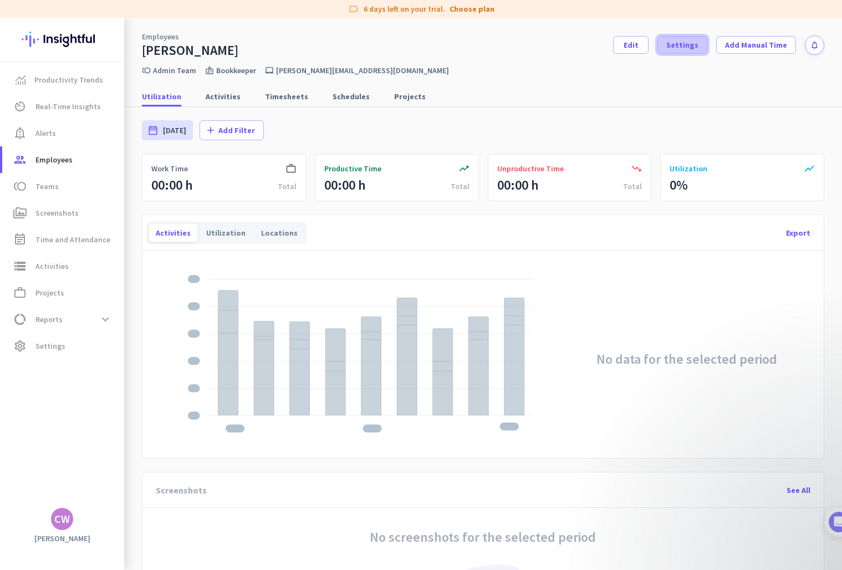
click at [687, 40] on span "Settings" at bounding box center [682, 44] width 32 height 11
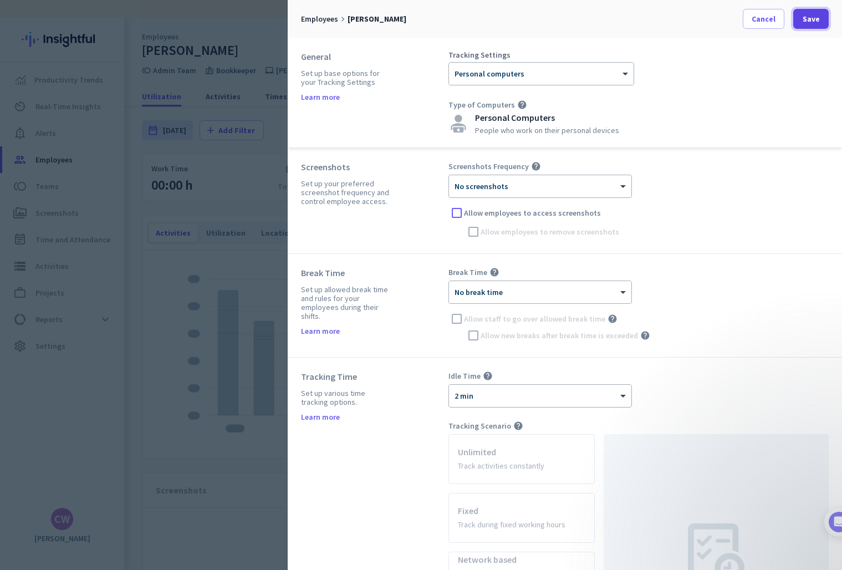
click at [815, 24] on span at bounding box center [810, 19] width 35 height 27
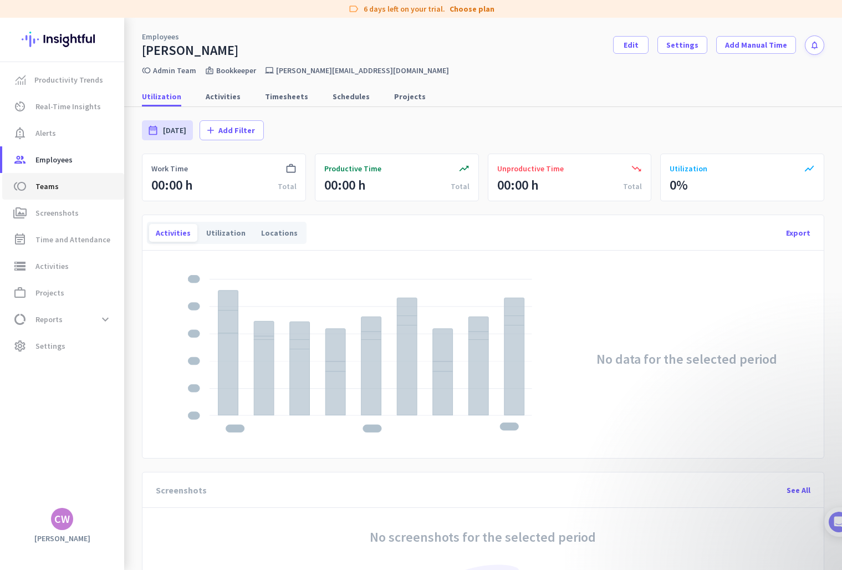
click at [55, 192] on span "Teams" at bounding box center [46, 186] width 23 height 13
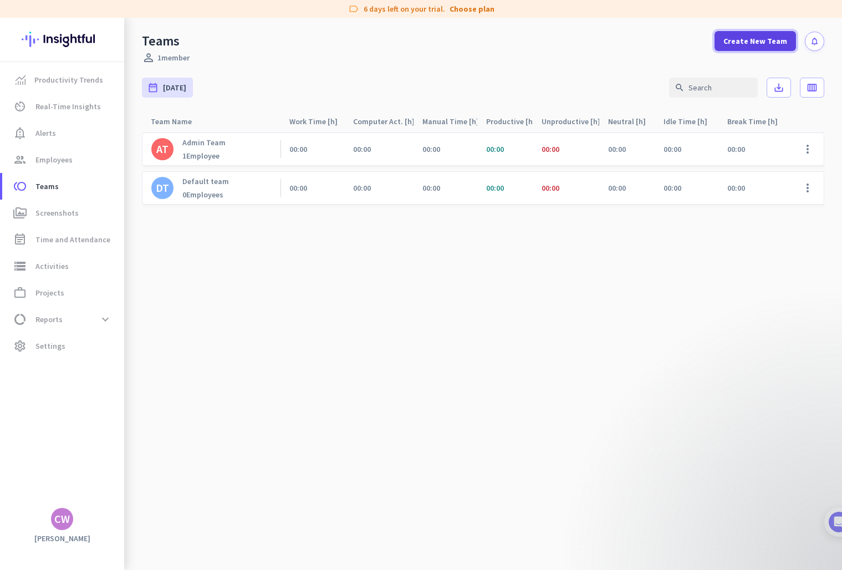
click at [762, 46] on span "Create New Team" at bounding box center [755, 40] width 64 height 11
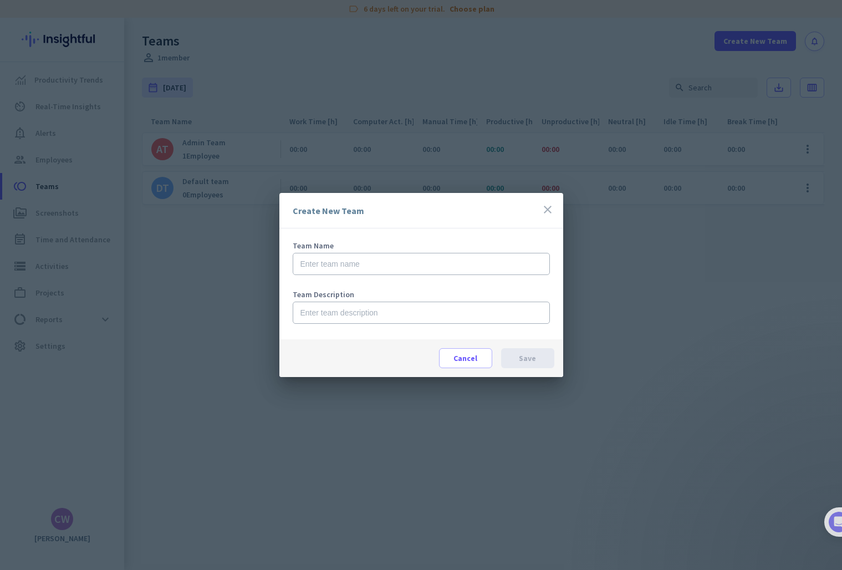
click at [339, 276] on div "Team Name" at bounding box center [421, 264] width 257 height 44
click at [339, 256] on input "text" at bounding box center [421, 264] width 257 height 22
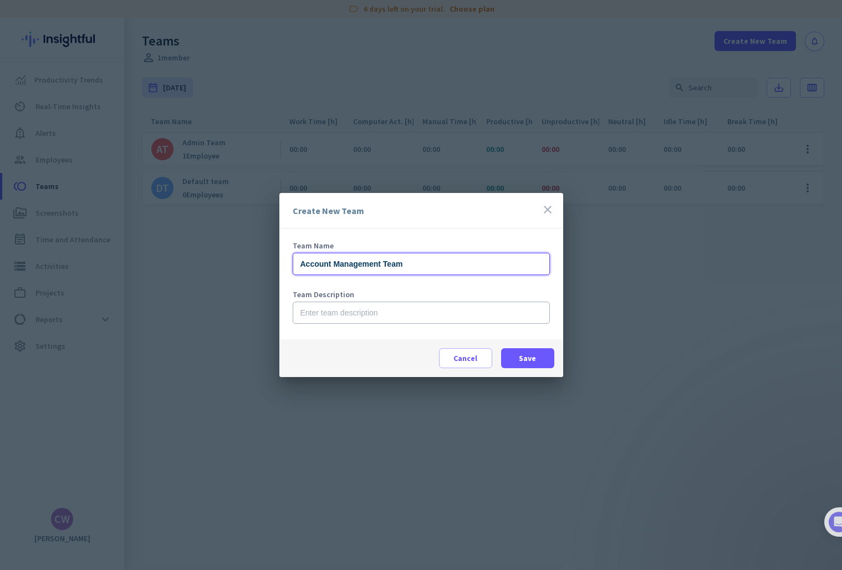
type input "Account Management Team"
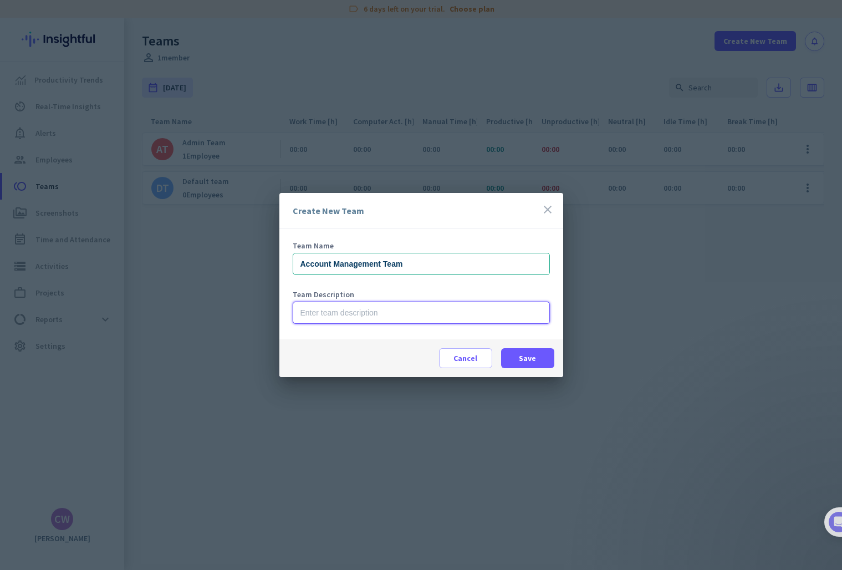
click at [362, 304] on input "text" at bounding box center [421, 313] width 257 height 22
type input "Creates, manages, quotes, and bills projects"
click at [530, 358] on span "Save" at bounding box center [527, 358] width 17 height 11
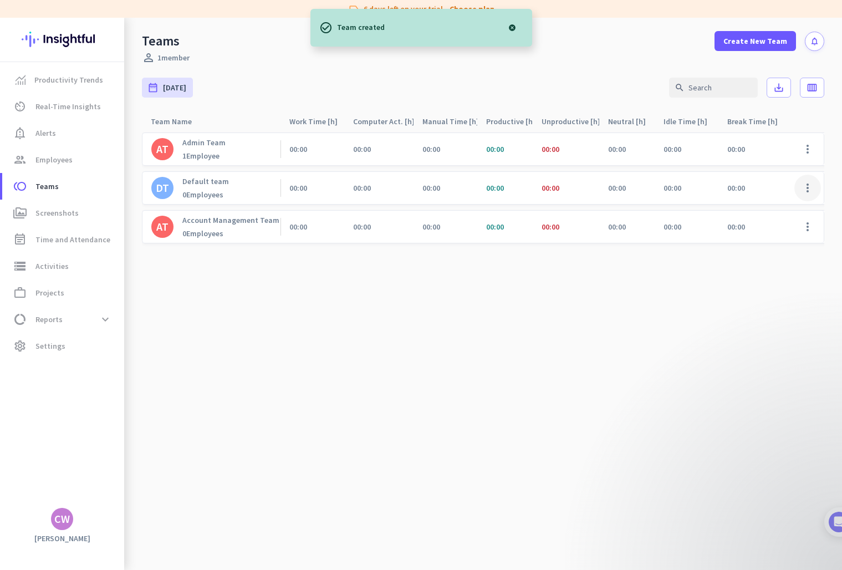
click at [811, 189] on span at bounding box center [807, 188] width 27 height 27
click at [781, 252] on span "Remove Team" at bounding box center [767, 252] width 48 height 10
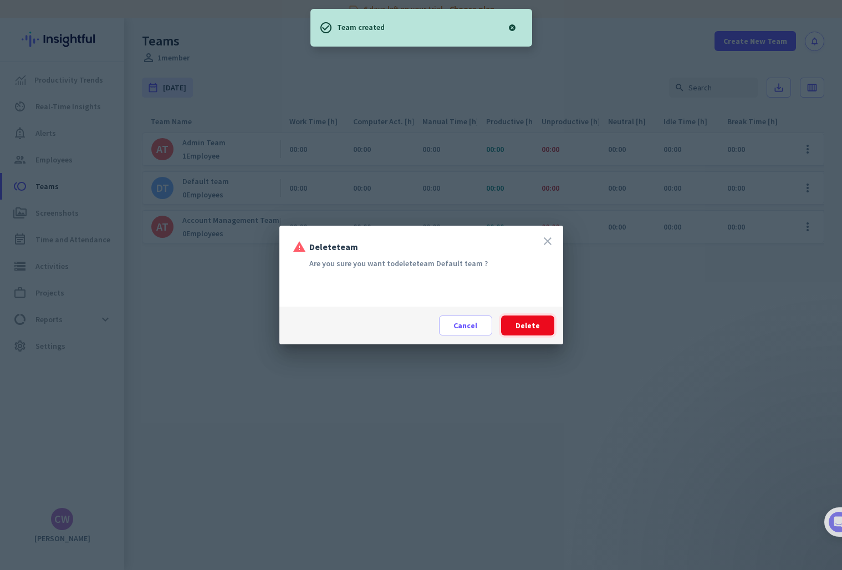
click at [520, 326] on span "Delete" at bounding box center [527, 325] width 24 height 11
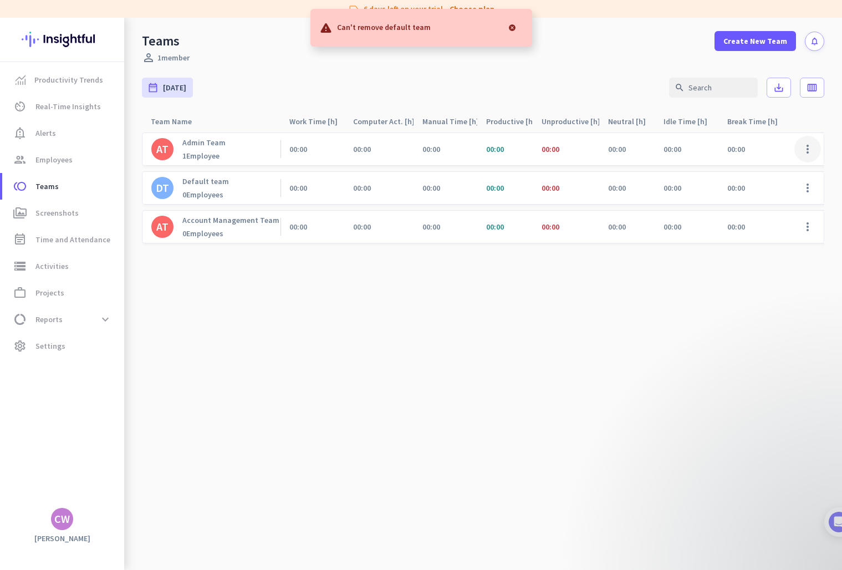
click at [806, 152] on span at bounding box center [807, 149] width 27 height 27
click at [795, 165] on div "Edit" at bounding box center [777, 172] width 86 height 20
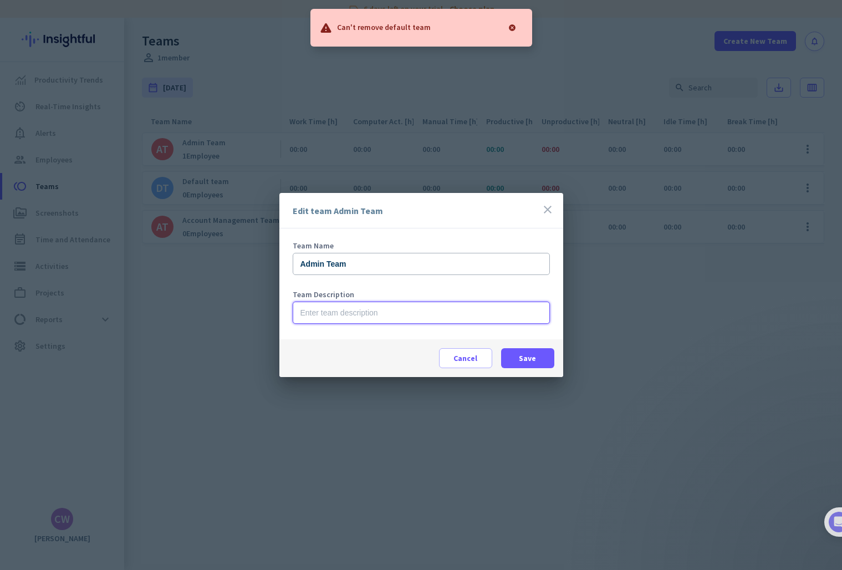
click at [356, 312] on input "text" at bounding box center [421, 313] width 257 height 22
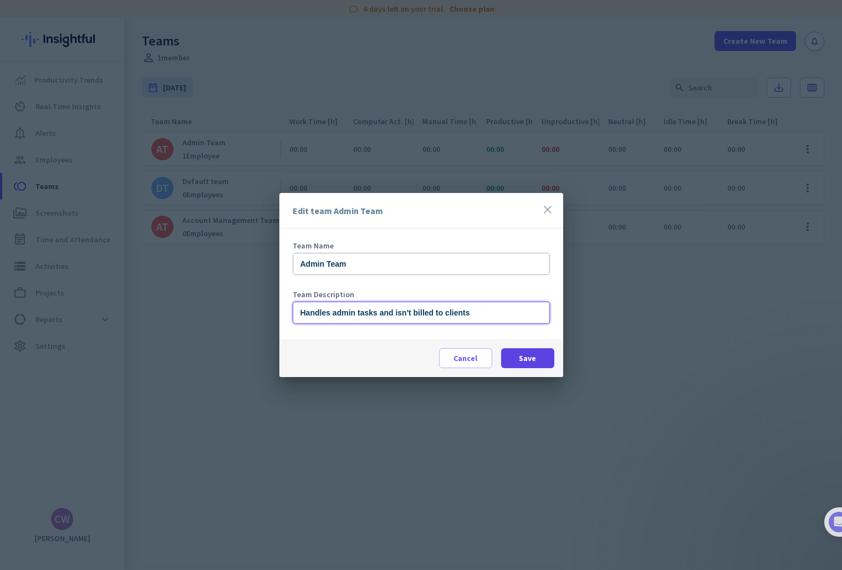
type input "Handles admin tasks and isn't billed to clients"
click at [539, 362] on span at bounding box center [527, 358] width 53 height 27
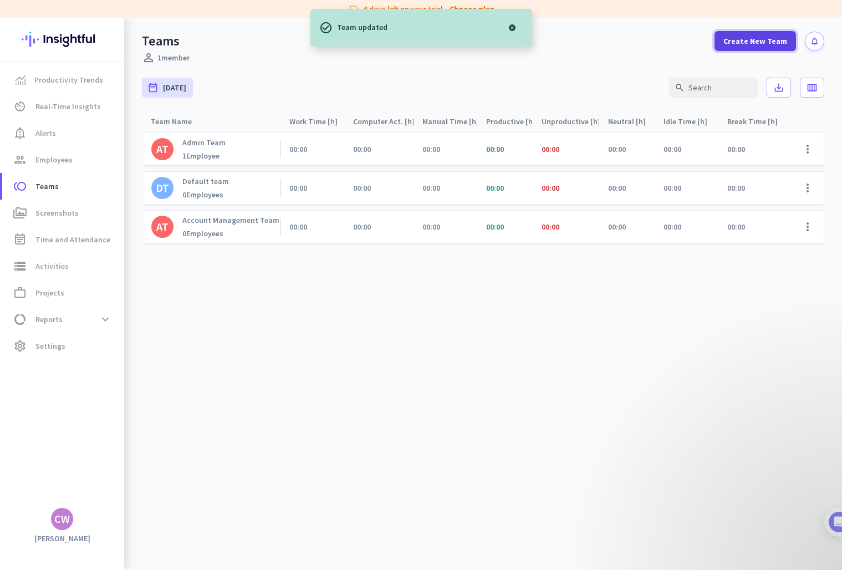
click at [763, 48] on span at bounding box center [754, 41] width 81 height 27
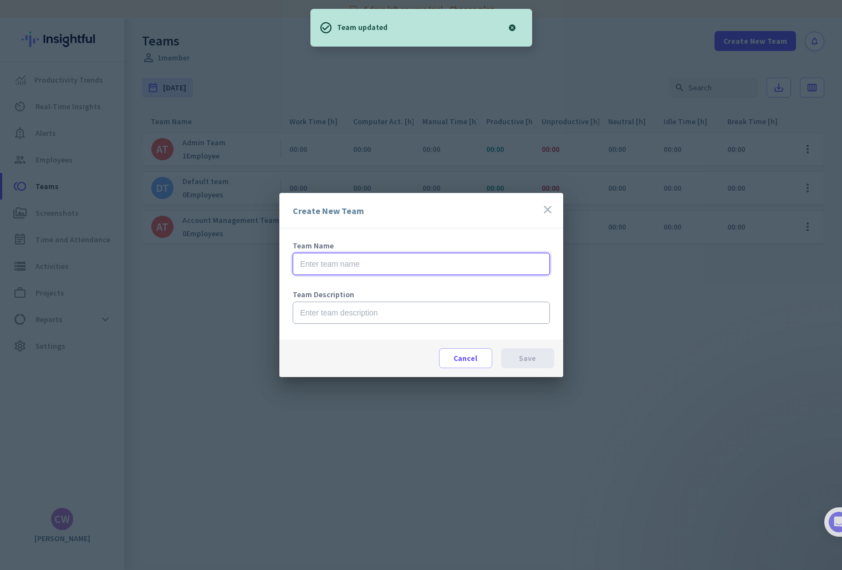
click at [360, 265] on input "text" at bounding box center [421, 264] width 257 height 22
type input "Design Team"
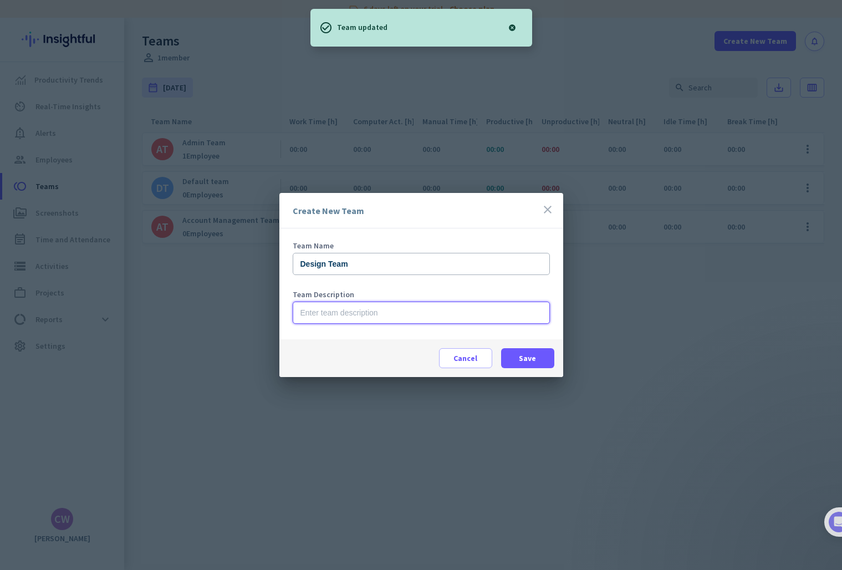
click at [336, 313] on input "text" at bounding box center [421, 313] width 257 height 22
type input "h"
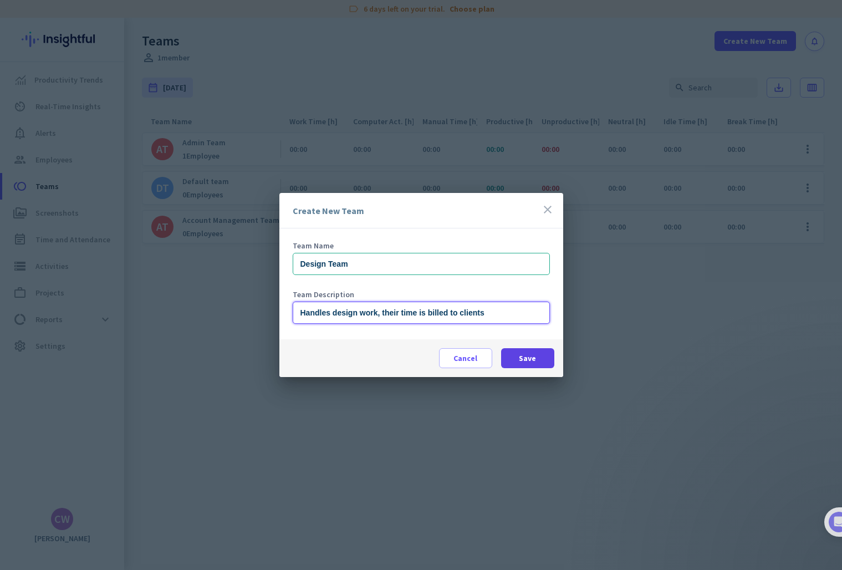
type input "Handles design work, their time is billed to clients"
click at [515, 362] on span at bounding box center [527, 358] width 53 height 27
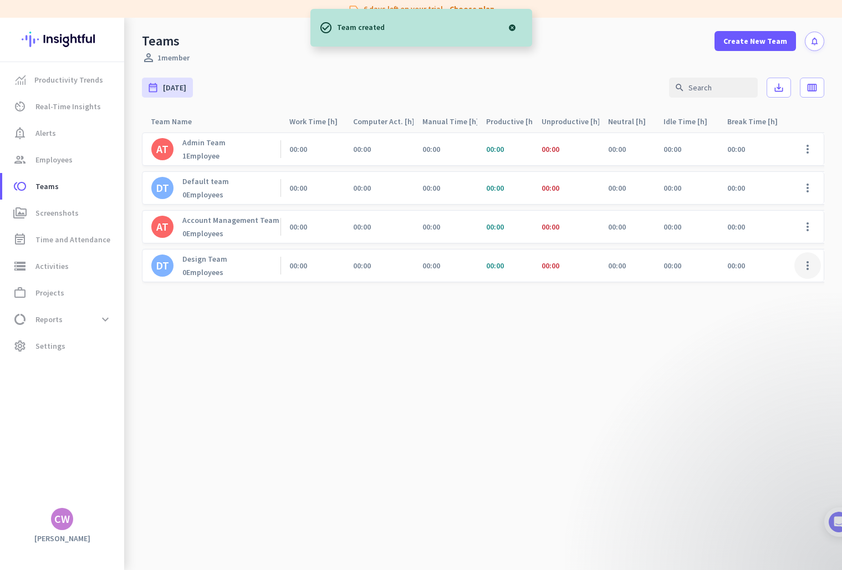
click at [814, 265] on span at bounding box center [807, 265] width 27 height 27
click at [774, 287] on span "Edit" at bounding box center [777, 288] width 69 height 11
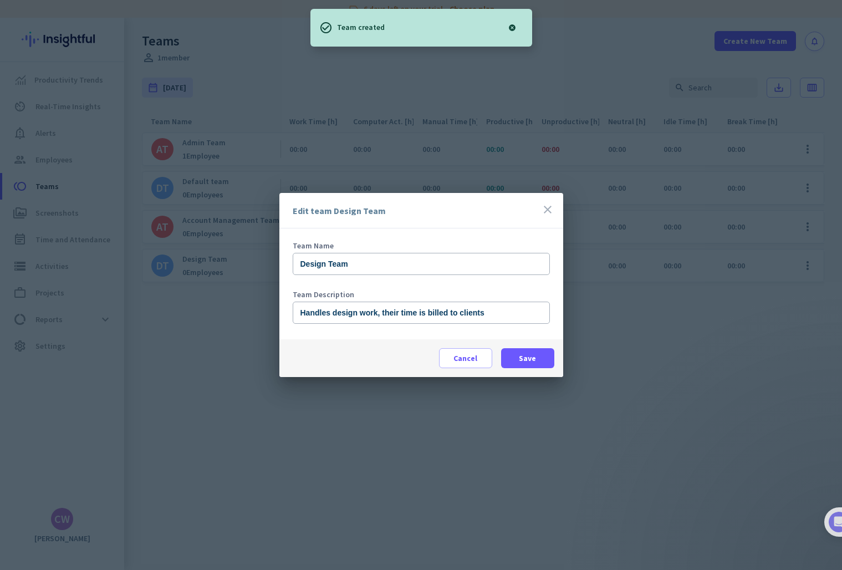
click at [548, 211] on icon "close" at bounding box center [547, 209] width 13 height 13
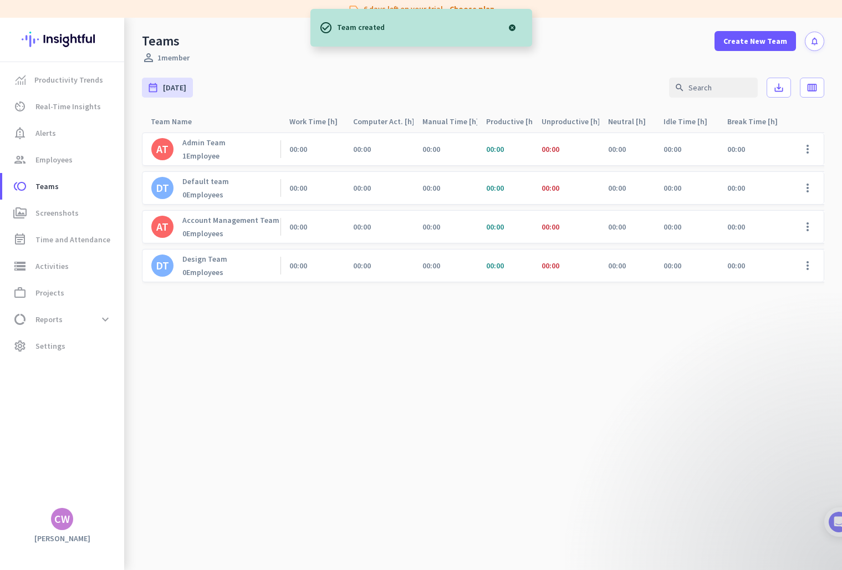
click at [369, 351] on cdk-virtual-scroll-viewport "AT Admin Team 1 Employee 00:00 00:00 00:00 00:00 00:00 00:00 00:00 00:00 0% mor…" at bounding box center [483, 351] width 682 height 438
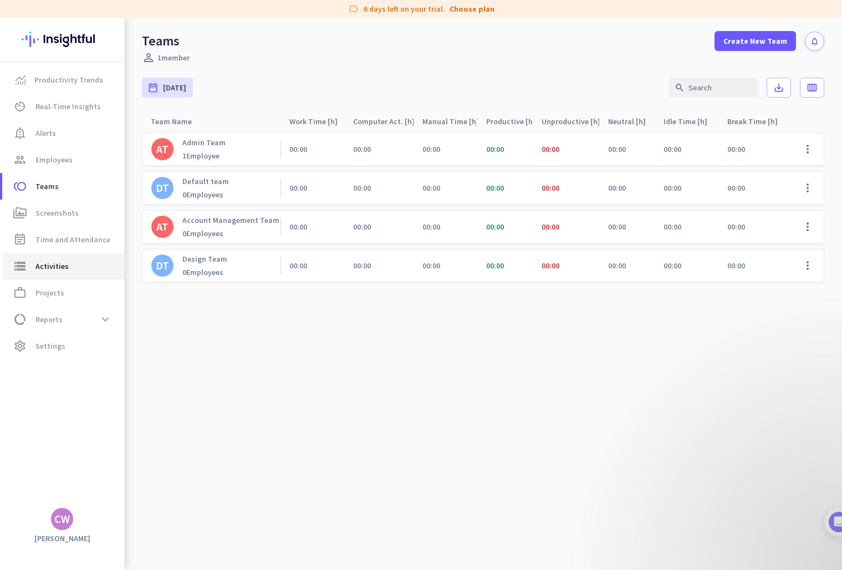
click at [68, 261] on span "storage Activities" at bounding box center [63, 265] width 104 height 13
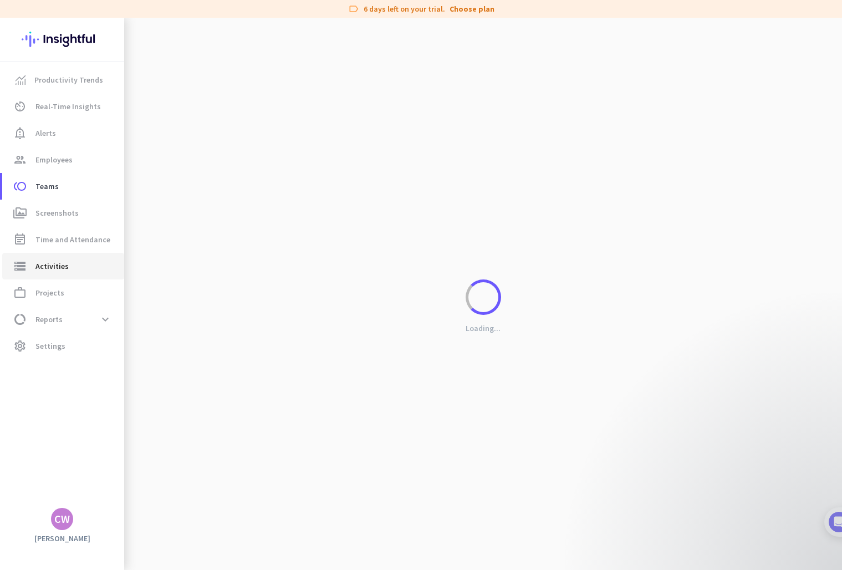
type input "[DATE]"
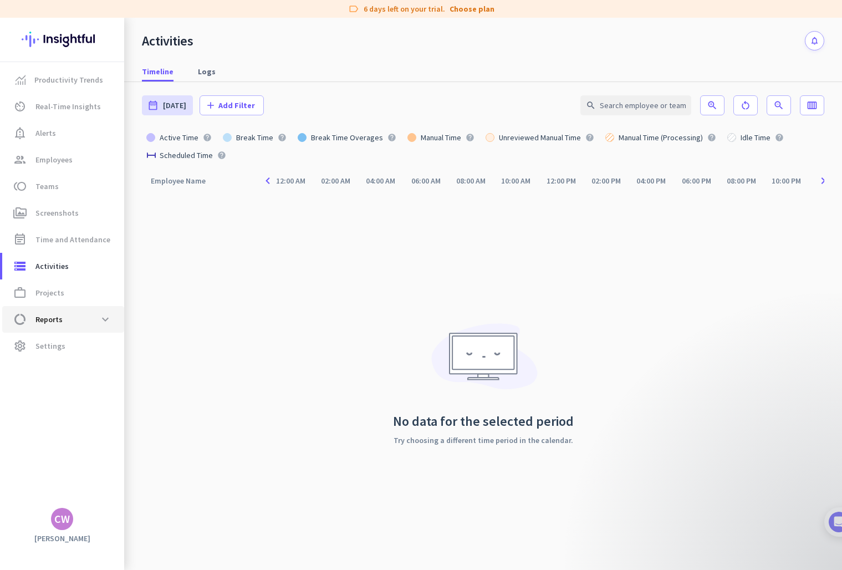
click at [70, 319] on span "data_usage Reports expand_more" at bounding box center [63, 319] width 104 height 20
type input "[DATE] - [DATE]"
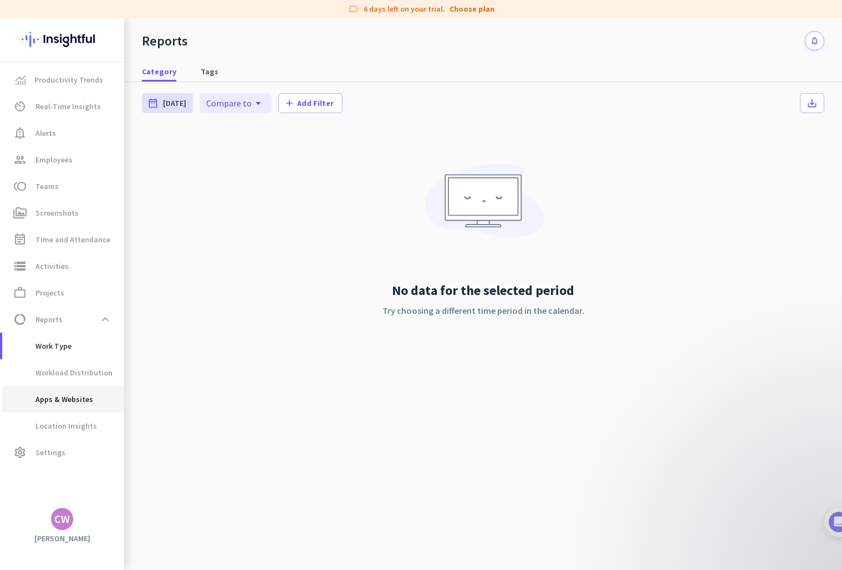
click at [78, 395] on span "Apps & Websites" at bounding box center [52, 399] width 82 height 27
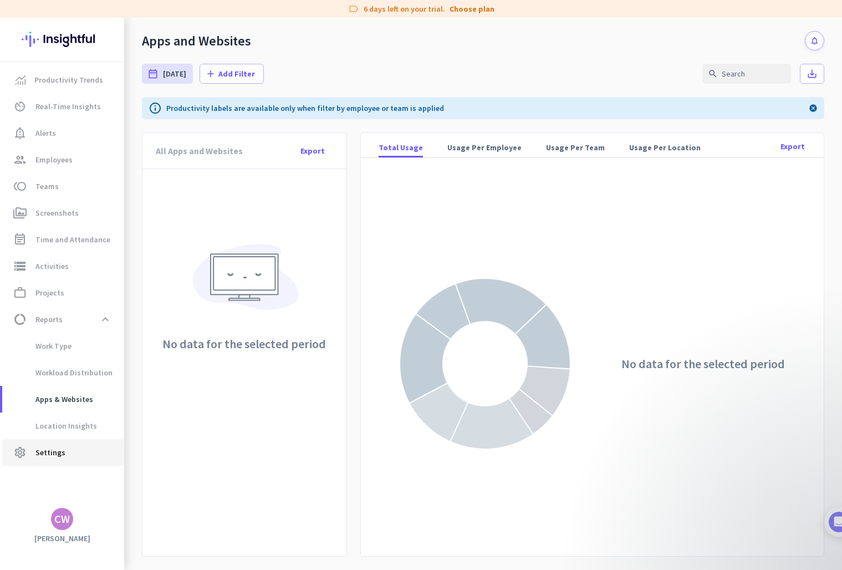
click at [62, 461] on link "settings Settings" at bounding box center [63, 452] width 122 height 27
